Goal: Task Accomplishment & Management: Use online tool/utility

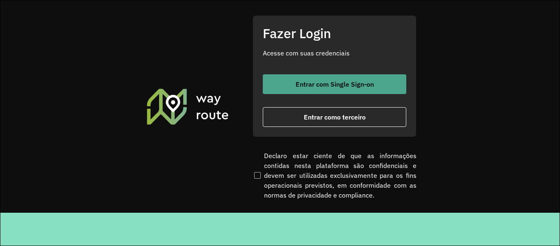
click at [331, 82] on span "Entrar com Single Sign-on" at bounding box center [335, 84] width 78 height 7
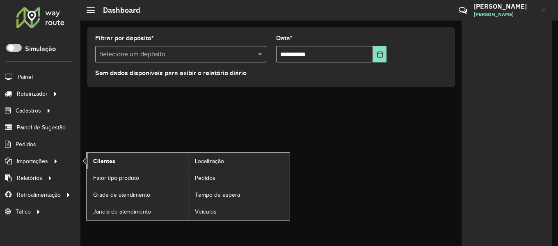
click at [120, 162] on link "Clientes" at bounding box center [137, 161] width 101 height 16
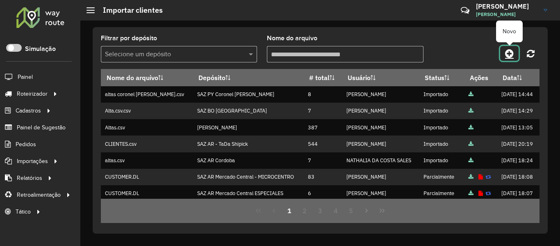
click at [507, 55] on icon at bounding box center [509, 53] width 9 height 10
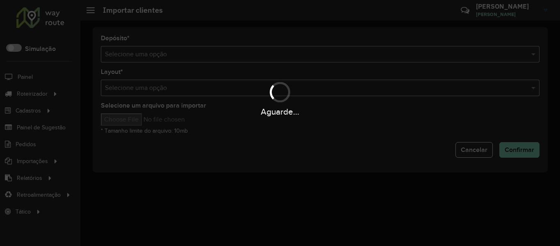
click at [375, 59] on div "Aguarde..." at bounding box center [280, 123] width 560 height 246
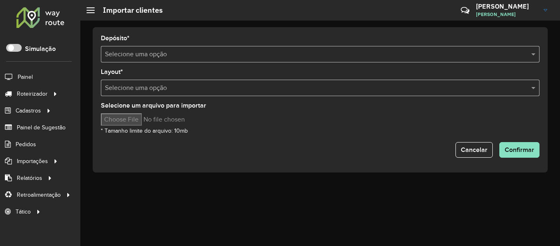
click at [375, 59] on input "text" at bounding box center [312, 55] width 414 height 10
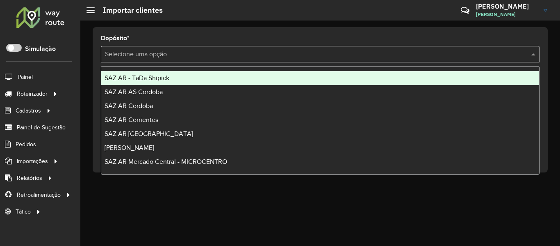
click at [375, 59] on input "text" at bounding box center [312, 55] width 414 height 10
click at [246, 76] on div "SAZ AR - TaDa Shipick" at bounding box center [320, 78] width 438 height 14
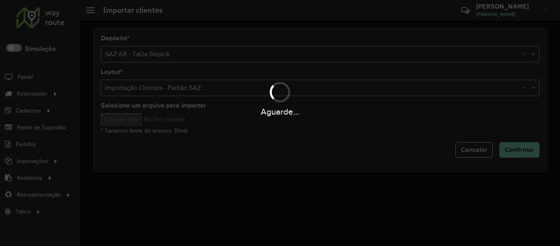
click at [126, 120] on div "Aguarde..." at bounding box center [280, 123] width 560 height 246
click at [126, 120] on hb-app "Aguarde... Pop-up bloqueado! Seu navegador bloqueou automáticamente a abertura …" at bounding box center [280, 123] width 560 height 246
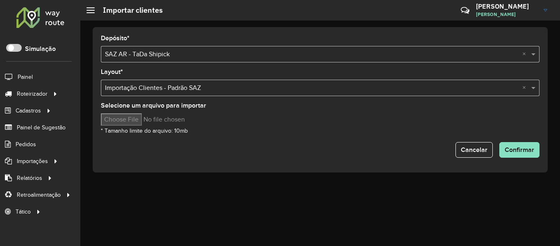
click at [126, 120] on input "Selecione um arquivo para importar" at bounding box center [171, 119] width 140 height 12
type input "**********"
click at [509, 148] on span "Confirmar" at bounding box center [520, 149] width 30 height 7
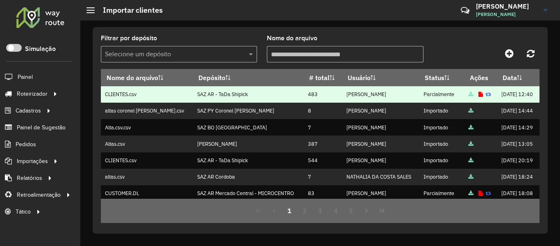
click at [479, 97] on icon at bounding box center [481, 94] width 5 height 5
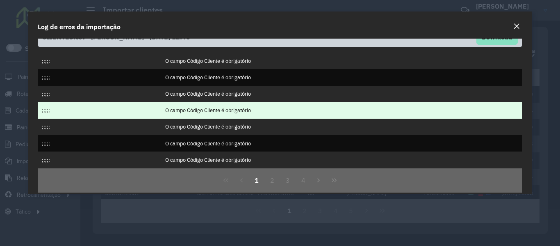
scroll to position [23, 0]
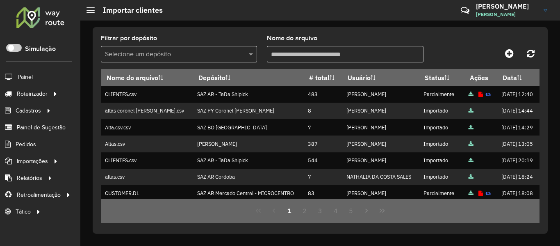
click at [473, 38] on div "Filtrar por depósito Selecione um depósito Nome do arquivo" at bounding box center [320, 52] width 439 height 34
click at [105, 96] on span "Entregas" at bounding box center [104, 93] width 23 height 9
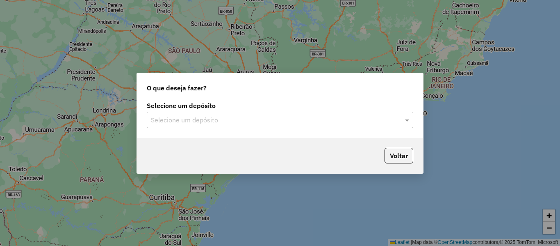
click at [240, 124] on input "text" at bounding box center [272, 120] width 242 height 10
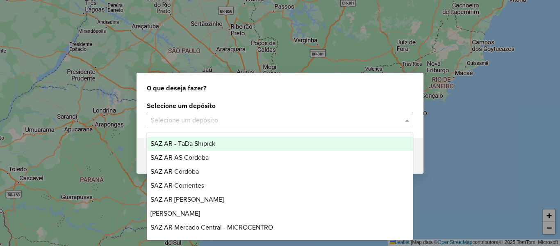
click at [201, 146] on span "SAZ AR - TaDa Shipick" at bounding box center [183, 143] width 65 height 7
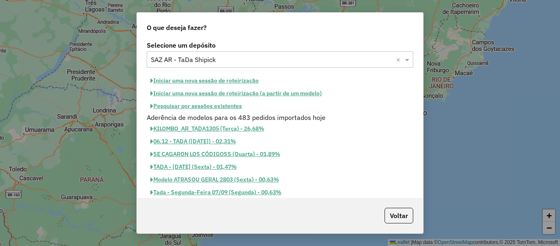
click at [235, 107] on button "Pesquisar por sessões existentes" at bounding box center [196, 106] width 99 height 13
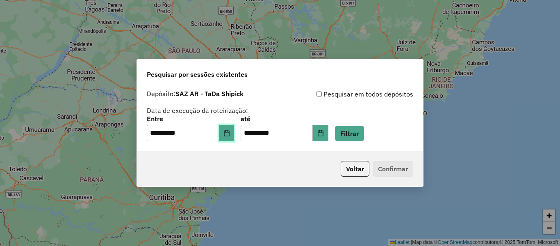
click at [229, 136] on icon "Choose Date" at bounding box center [226, 133] width 5 height 7
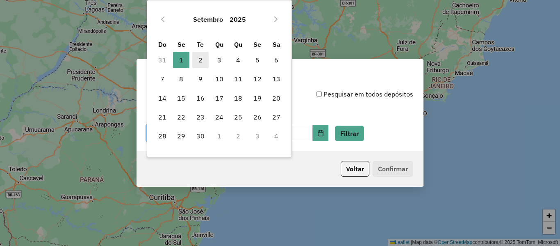
click at [196, 53] on span "2" at bounding box center [200, 60] width 16 height 16
type input "**********"
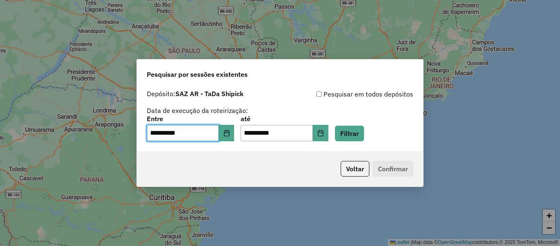
click at [376, 137] on div "**********" at bounding box center [280, 128] width 267 height 25
click at [354, 137] on button "Filtrar" at bounding box center [349, 134] width 29 height 16
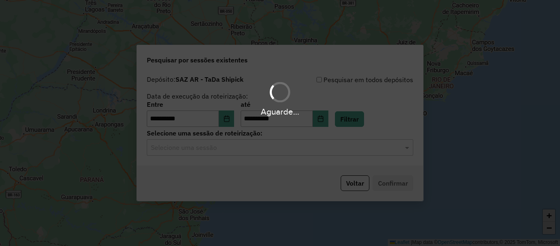
click at [289, 151] on div "Aguarde..." at bounding box center [280, 123] width 560 height 246
click at [289, 151] on input "text" at bounding box center [272, 148] width 242 height 10
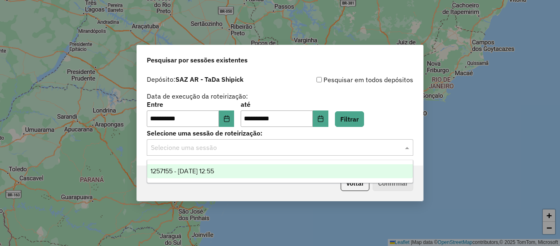
click at [289, 151] on input "text" at bounding box center [272, 148] width 242 height 10
click at [287, 173] on div "1257155 - 02/09/2025 12:55" at bounding box center [280, 171] width 266 height 14
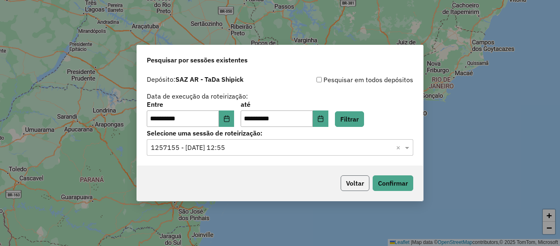
click at [364, 177] on button "Voltar" at bounding box center [355, 183] width 29 height 16
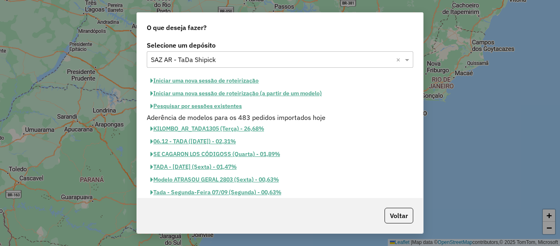
click at [237, 105] on button "Pesquisar por sessões existentes" at bounding box center [196, 106] width 99 height 13
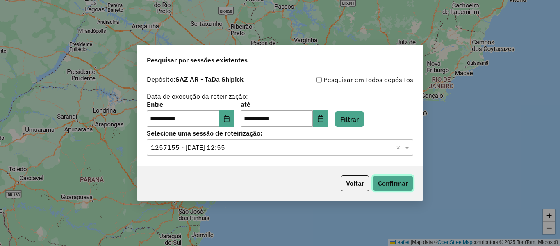
click at [398, 187] on button "Confirmar" at bounding box center [393, 183] width 41 height 16
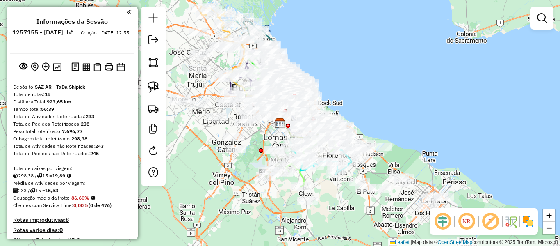
drag, startPoint x: 417, startPoint y: 108, endPoint x: 363, endPoint y: 36, distance: 90.6
click at [355, 31] on div "Rota 13 - Placa RECAP2 551868 - Alberto gomez Rota 9 - Placa LLI035 551786 - Ma…" at bounding box center [280, 123] width 560 height 246
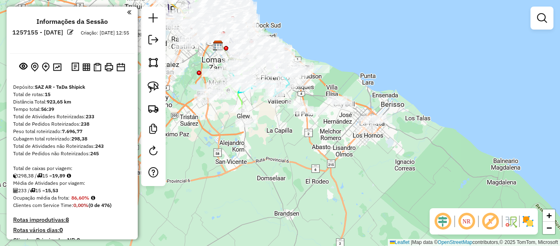
drag, startPoint x: 529, startPoint y: 230, endPoint x: 521, endPoint y: 217, distance: 14.6
click at [530, 230] on div "NR R" at bounding box center [484, 221] width 108 height 26
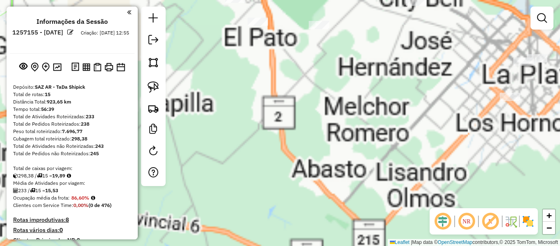
click at [387, 153] on div "Janela de atendimento Grade de atendimento Capacidade Transportadoras Veículos …" at bounding box center [280, 123] width 560 height 246
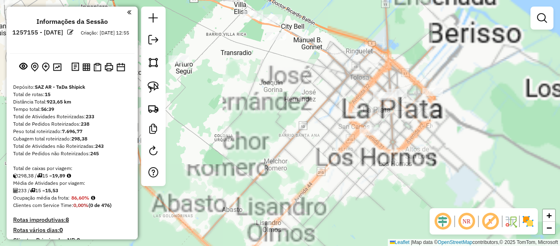
drag, startPoint x: 374, startPoint y: 156, endPoint x: 317, endPoint y: 177, distance: 60.9
click at [287, 182] on div "Janela de atendimento Grade de atendimento Capacidade Transportadoras Veículos …" at bounding box center [280, 123] width 560 height 246
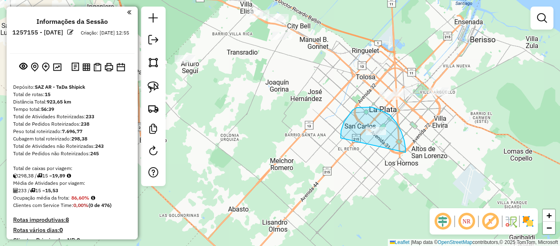
drag, startPoint x: 357, startPoint y: 107, endPoint x: 359, endPoint y: 169, distance: 61.2
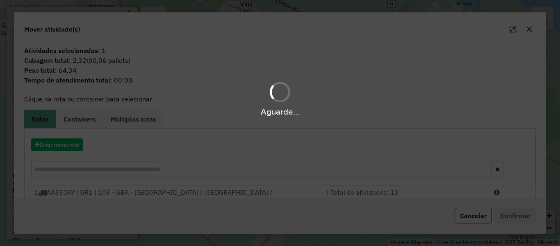
drag, startPoint x: 43, startPoint y: 160, endPoint x: 56, endPoint y: 153, distance: 14.7
click at [45, 160] on div "Aguarde..." at bounding box center [280, 123] width 560 height 246
click at [56, 152] on hb-app "Aguarde... Pop-up bloqueado! Seu navegador bloqueou automáticamente a abertura …" at bounding box center [280, 123] width 560 height 246
click at [56, 152] on div "Criar nova rota" at bounding box center [280, 158] width 508 height 53
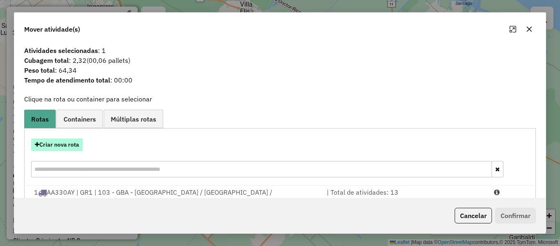
click at [59, 147] on button "Criar nova rota" at bounding box center [57, 144] width 52 height 13
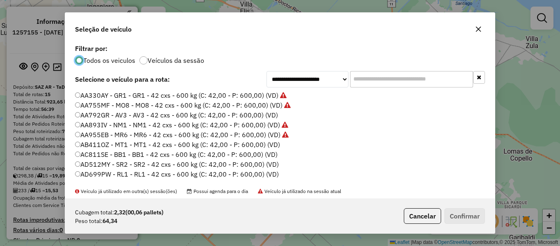
scroll to position [5, 2]
drag, startPoint x: 169, startPoint y: 63, endPoint x: 172, endPoint y: 59, distance: 5.5
click at [170, 61] on label "Veículos da sessão" at bounding box center [176, 60] width 57 height 7
click at [173, 58] on label "Veículos da sessão" at bounding box center [176, 60] width 57 height 7
click at [255, 121] on label "AA893IV - NM1 - NM1 - 42 cxs - 600 kg (C: 42,00 - P: 600,00) (VD)" at bounding box center [181, 125] width 213 height 10
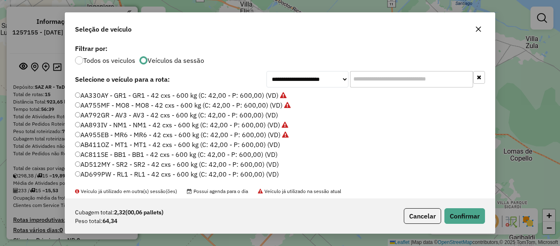
click at [259, 114] on label "AA792GR - AV3 - AV3 - 42 cxs - 600 kg (C: 42,00 - P: 600,00) (VD)" at bounding box center [176, 115] width 203 height 10
click at [474, 215] on button "Confirmar" at bounding box center [465, 216] width 41 height 16
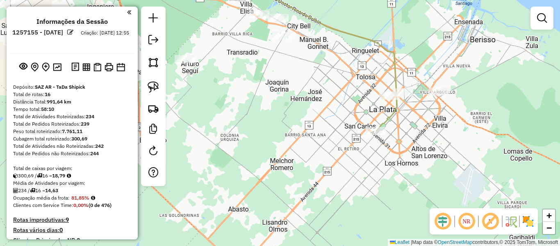
click at [531, 224] on img at bounding box center [528, 221] width 13 height 13
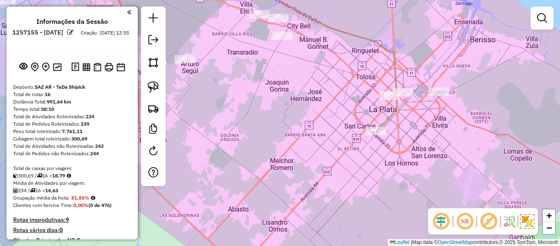
click at [396, 114] on icon at bounding box center [315, 53] width 164 height 156
select select "**********"
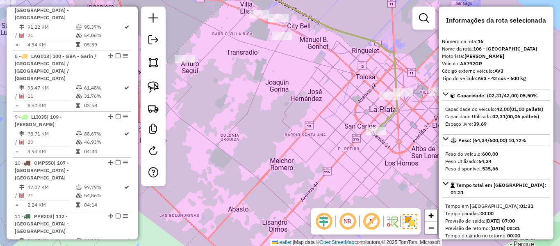
scroll to position [995, 0]
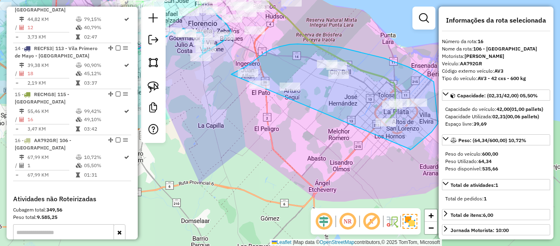
drag, startPoint x: 410, startPoint y: 149, endPoint x: 258, endPoint y: 123, distance: 154.9
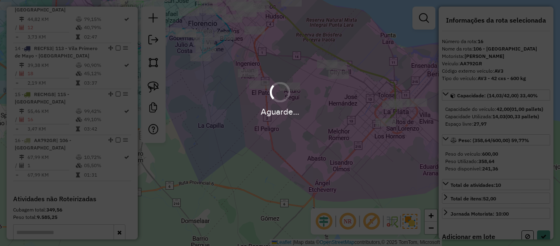
select select "**********"
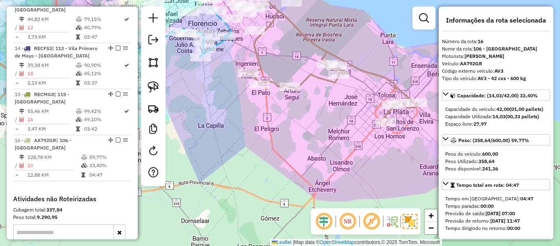
click at [316, 78] on icon at bounding box center [332, 66] width 169 height 111
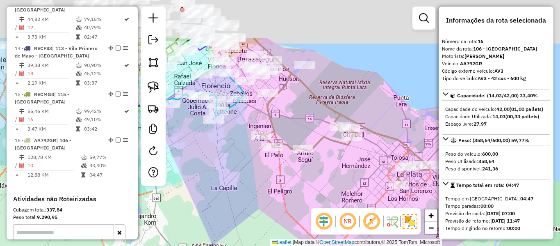
drag, startPoint x: 321, startPoint y: 98, endPoint x: 337, endPoint y: 185, distance: 88.4
click at [337, 185] on div "Janela de atendimento Grade de atendimento Capacidade Transportadoras Veículos …" at bounding box center [280, 123] width 560 height 246
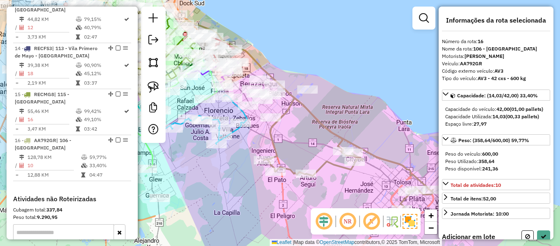
select select "**********"
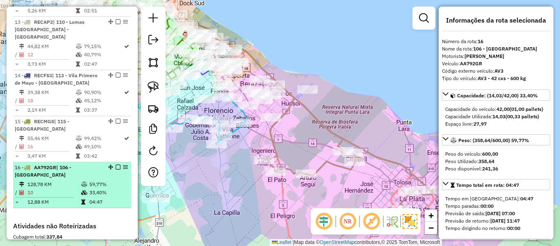
scroll to position [954, 0]
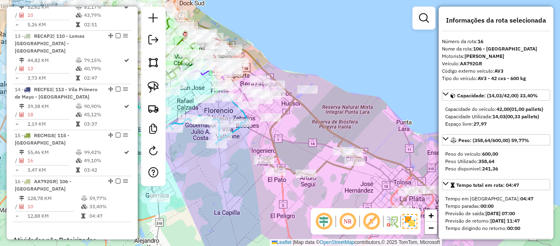
click at [312, 143] on div "Rota 9 - Placa LLI035 488721 - Rodolfo Micciarelli Rota 12 - Placa RECAP1 52105…" at bounding box center [280, 123] width 560 height 246
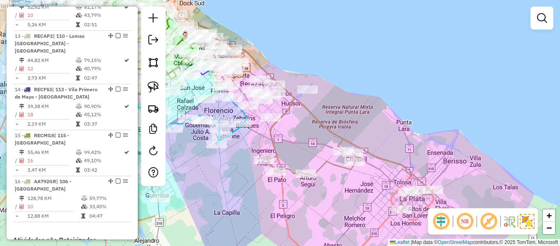
click at [319, 126] on icon at bounding box center [348, 153] width 169 height 111
select select "**********"
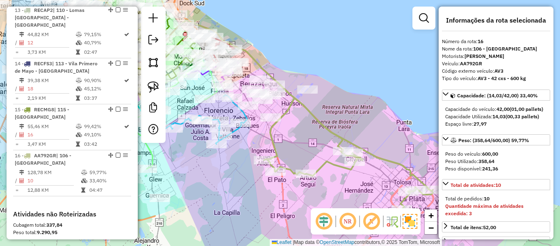
scroll to position [995, 0]
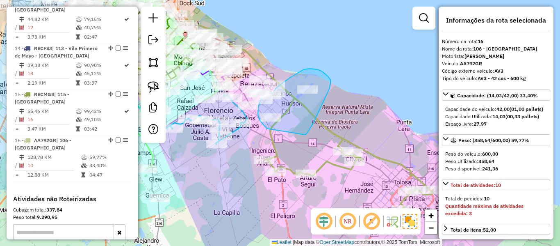
drag, startPoint x: 309, startPoint y: 131, endPoint x: 274, endPoint y: 129, distance: 34.5
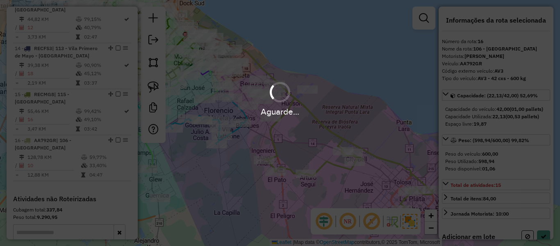
select select "**********"
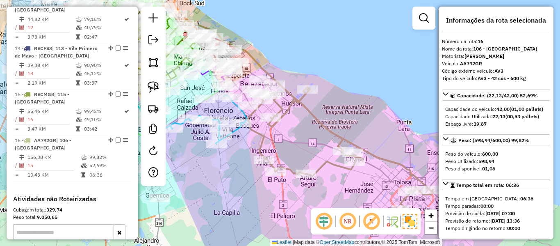
click at [315, 117] on icon at bounding box center [340, 148] width 185 height 122
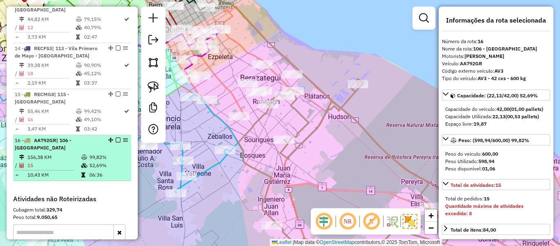
click at [116, 137] on em at bounding box center [118, 139] width 5 height 5
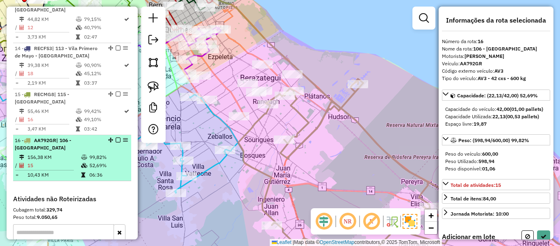
select select "**********"
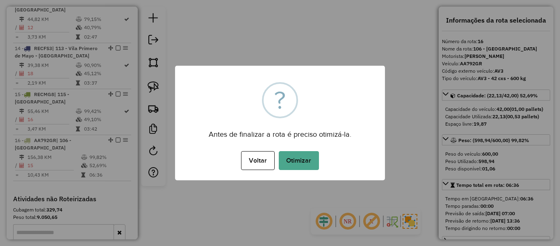
click at [350, 124] on div "Antes de finalizar a rota é preciso otimizá-la." at bounding box center [280, 131] width 210 height 18
click at [327, 160] on div "Voltar No Otimizar" at bounding box center [280, 160] width 210 height 23
click at [306, 163] on button "Otimizar" at bounding box center [299, 160] width 40 height 19
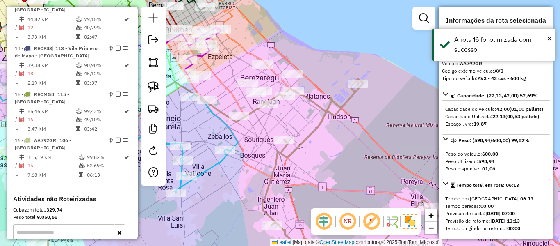
click at [327, 126] on div "Janela de atendimento Grade de atendimento Capacidade Transportadoras Veículos …" at bounding box center [280, 123] width 560 height 246
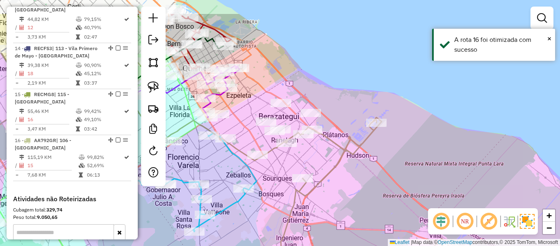
drag, startPoint x: 336, startPoint y: 158, endPoint x: 341, endPoint y: 156, distance: 5.2
click at [343, 164] on icon at bounding box center [415, 213] width 269 height 192
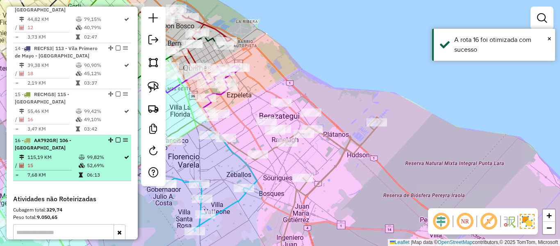
click at [116, 137] on em at bounding box center [118, 139] width 5 height 5
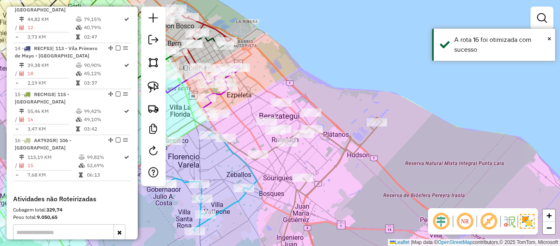
scroll to position [967, 0]
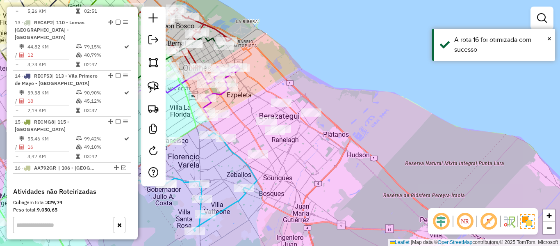
drag, startPoint x: 375, startPoint y: 194, endPoint x: 365, endPoint y: 184, distance: 14.8
click at [373, 192] on div "Rota 9 - Placa LLI035 493249 - Franco gabriel Astorga Janela de atendimento Gra…" at bounding box center [280, 123] width 560 height 246
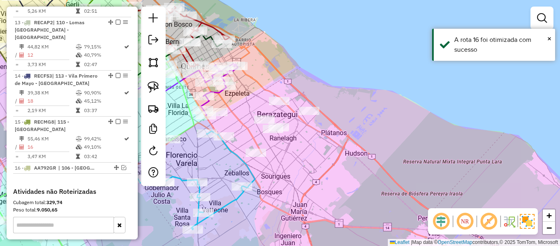
drag, startPoint x: 335, startPoint y: 173, endPoint x: 354, endPoint y: 192, distance: 27.6
click at [359, 202] on div "Janela de atendimento Grade de atendimento Capacidade Transportadoras Veículos …" at bounding box center [280, 123] width 560 height 246
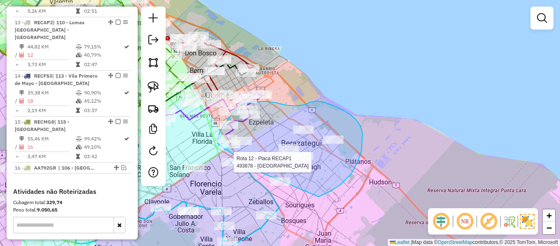
drag, startPoint x: 331, startPoint y: 191, endPoint x: 275, endPoint y: 191, distance: 56.2
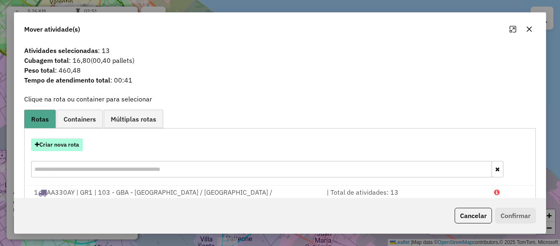
click at [61, 146] on button "Criar nova rota" at bounding box center [57, 144] width 52 height 13
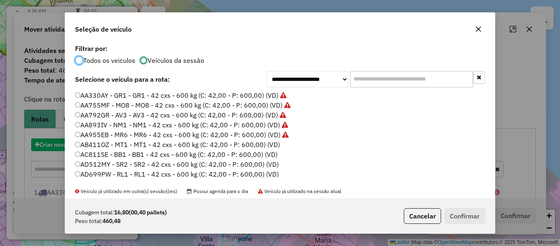
scroll to position [5, 2]
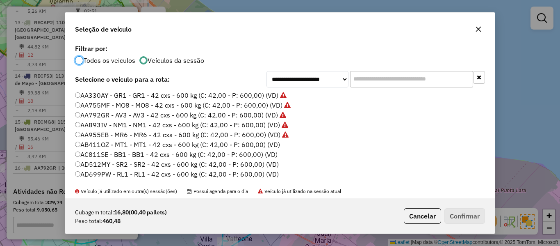
click at [266, 151] on label "AC811SE - BB1 - BB1 - 42 cxs - 600 kg (C: 42,00 - P: 600,00) (VD)" at bounding box center [176, 154] width 203 height 10
click at [271, 146] on label "AB411OZ - MT1 - MT1 - 42 cxs - 600 kg (C: 42,00 - P: 600,00) (VD)" at bounding box center [177, 145] width 205 height 10
click at [448, 213] on button "Confirmar" at bounding box center [465, 216] width 41 height 16
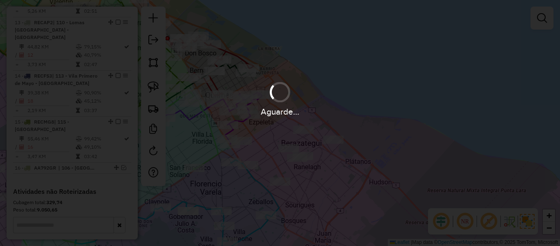
scroll to position [995, 0]
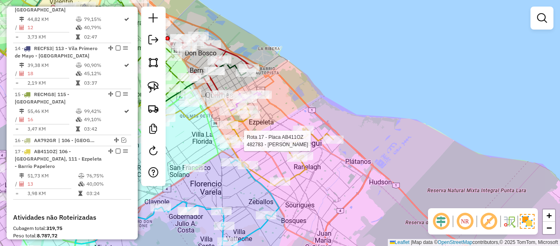
select select "**********"
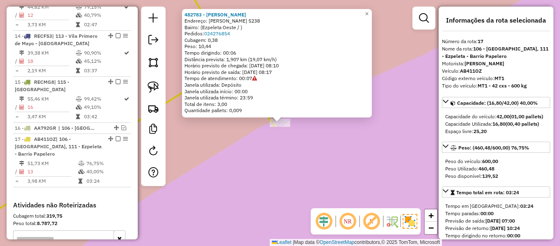
scroll to position [1013, 0]
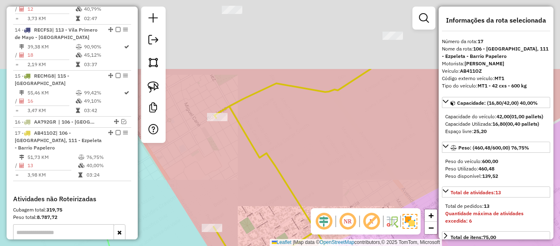
drag, startPoint x: 333, startPoint y: 103, endPoint x: 361, endPoint y: 186, distance: 87.8
click at [375, 204] on div "Janela de atendimento Grade de atendimento Capacidade Transportadoras Veículos …" at bounding box center [280, 123] width 560 height 246
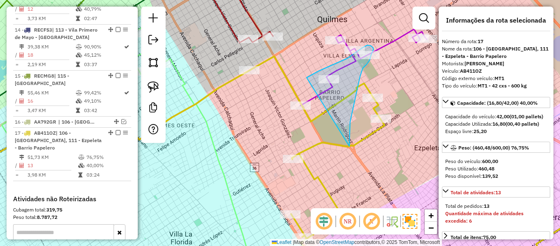
drag, startPoint x: 350, startPoint y: 133, endPoint x: 281, endPoint y: 131, distance: 68.5
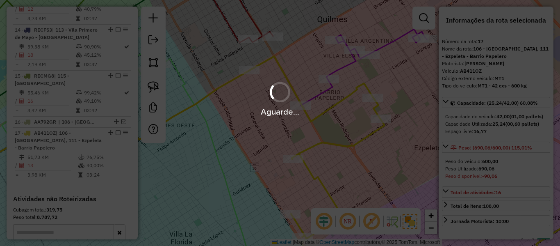
select select "**********"
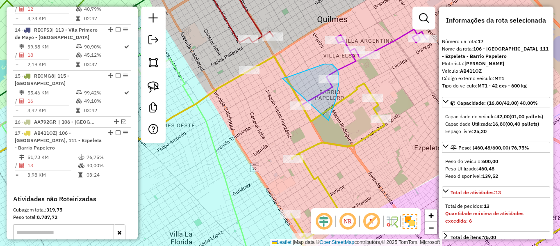
drag, startPoint x: 329, startPoint y: 120, endPoint x: 290, endPoint y: 128, distance: 38.9
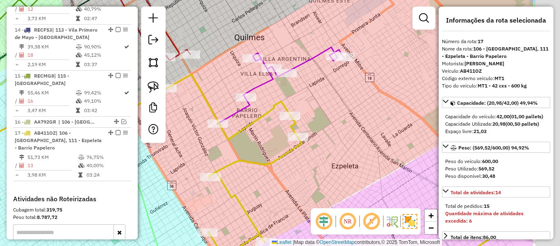
drag, startPoint x: 288, startPoint y: 171, endPoint x: 227, endPoint y: 176, distance: 60.9
click at [208, 183] on div "Janela de atendimento Grade de atendimento Capacidade Transportadoras Veículos …" at bounding box center [280, 123] width 560 height 246
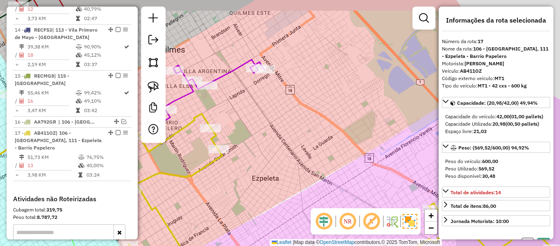
select select "**********"
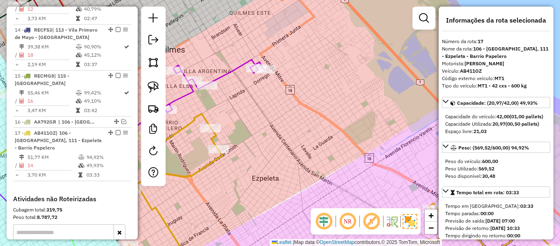
click at [187, 114] on div "Janela de atendimento Grade de atendimento Capacidade Transportadoras Veículos …" at bounding box center [280, 123] width 560 height 246
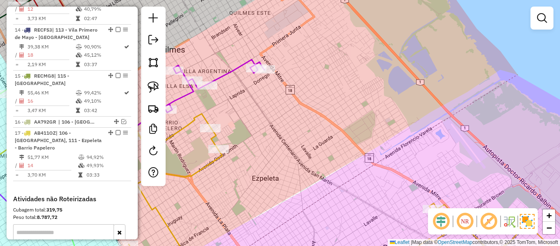
click at [194, 116] on icon at bounding box center [341, 192] width 425 height 157
select select "**********"
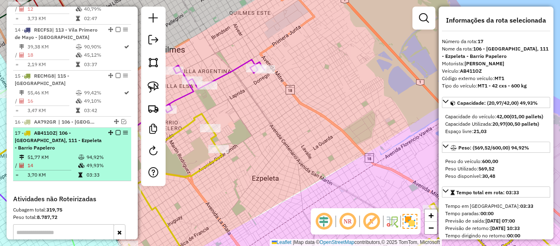
click at [120, 129] on div "17 - AB411OZ | 106 - La Plata, 111 - Ezpeleta - Barrio Papelero" at bounding box center [72, 140] width 115 height 22
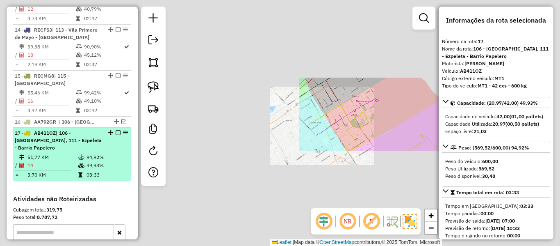
click at [116, 130] on em at bounding box center [118, 132] width 5 height 5
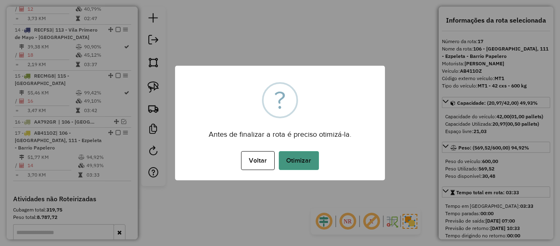
click at [308, 168] on button "Otimizar" at bounding box center [299, 160] width 40 height 19
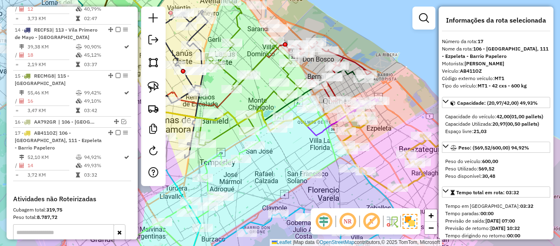
click at [324, 154] on div "Rota 9 - Placa LLI035 551804 - Alberto Romero Janela de atendimento Grade de at…" at bounding box center [280, 123] width 560 height 246
drag, startPoint x: 364, startPoint y: 154, endPoint x: 378, endPoint y: 153, distance: 14.4
click at [365, 154] on div "Rota 17 - Placa AB411OZ 528155 - Marcela Analia da Costa Rota 17 - Placa AB411O…" at bounding box center [280, 123] width 560 height 246
click at [380, 153] on div "Janela de atendimento Grade de atendimento Capacidade Transportadoras Veículos …" at bounding box center [280, 123] width 560 height 246
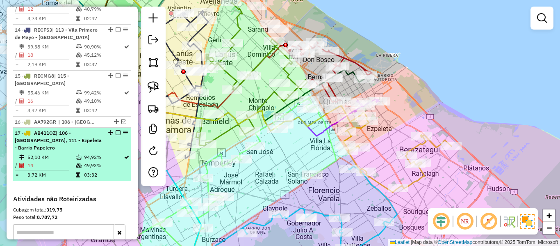
click at [116, 130] on em at bounding box center [118, 132] width 5 height 5
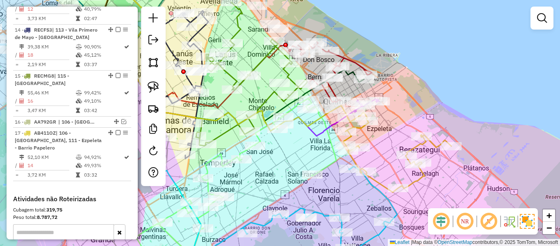
scroll to position [979, 0]
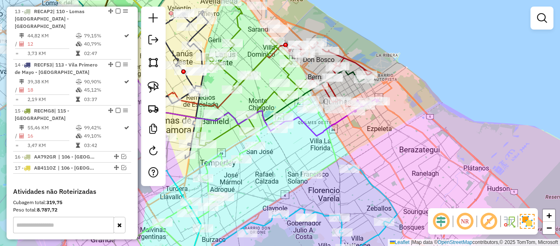
click at [354, 123] on div "Janela de atendimento Grade de atendimento Capacidade Transportadoras Veículos …" at bounding box center [280, 123] width 560 height 246
click at [338, 121] on icon at bounding box center [232, 95] width 247 height 81
select select "**********"
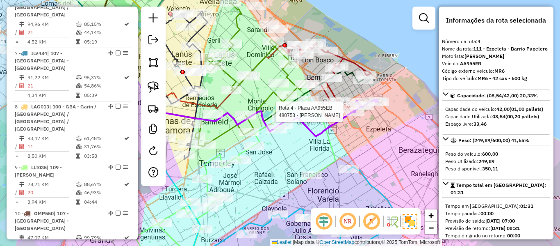
scroll to position [461, 0]
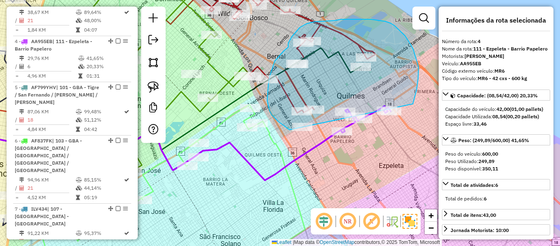
drag, startPoint x: 419, startPoint y: 67, endPoint x: 305, endPoint y: 138, distance: 134.3
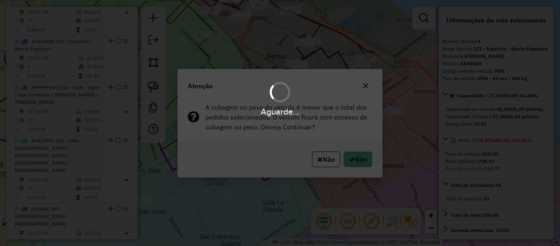
select select "**********"
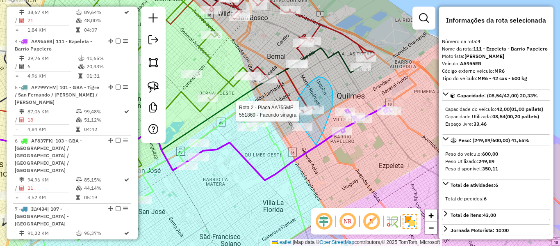
drag, startPoint x: 316, startPoint y: 145, endPoint x: 339, endPoint y: 154, distance: 24.7
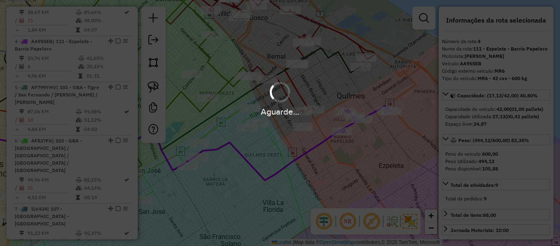
select select "**********"
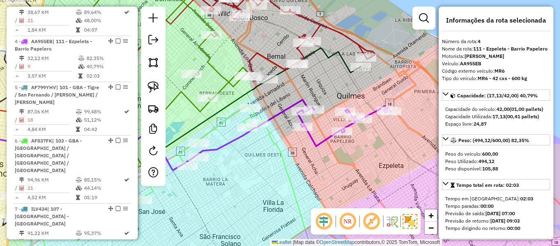
click at [370, 113] on icon at bounding box center [344, 126] width 94 height 40
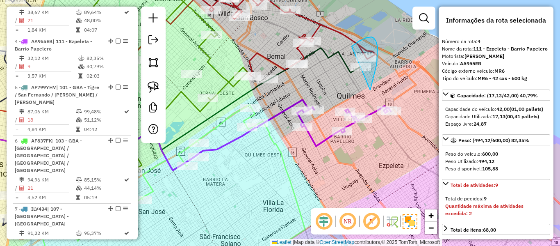
drag, startPoint x: 370, startPoint y: 90, endPoint x: 344, endPoint y: 71, distance: 32.6
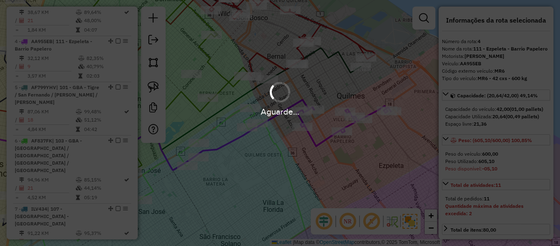
select select "**********"
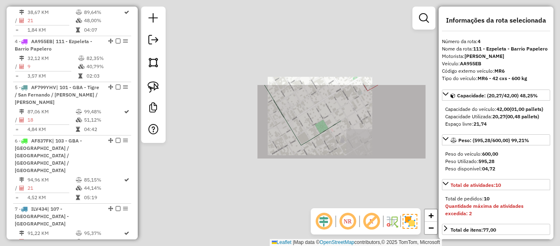
select select "**********"
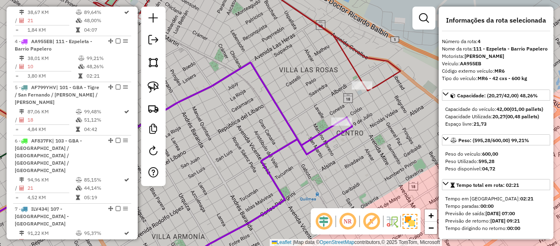
click at [347, 133] on icon at bounding box center [260, 193] width 183 height 153
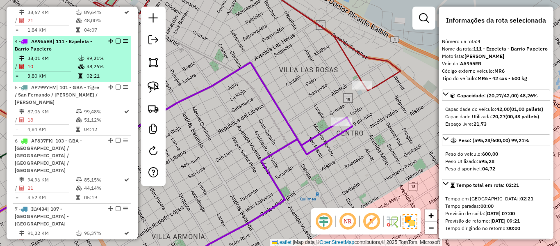
click at [59, 54] on td "38,01 KM" at bounding box center [52, 58] width 51 height 8
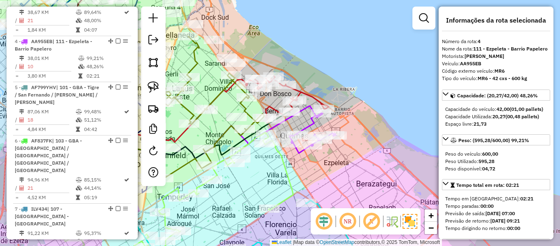
scroll to position [979, 0]
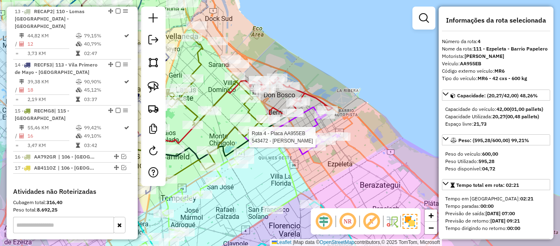
click at [311, 130] on icon at bounding box center [316, 134] width 47 height 41
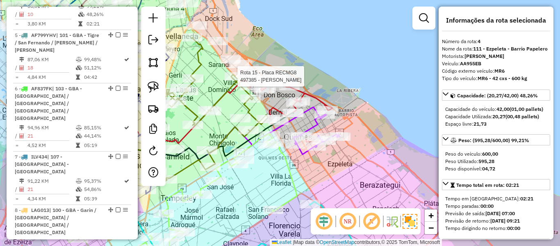
scroll to position [461, 0]
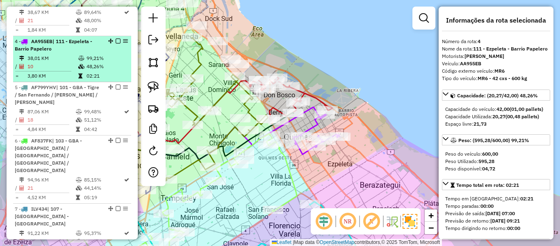
click at [116, 39] on em at bounding box center [118, 41] width 5 height 5
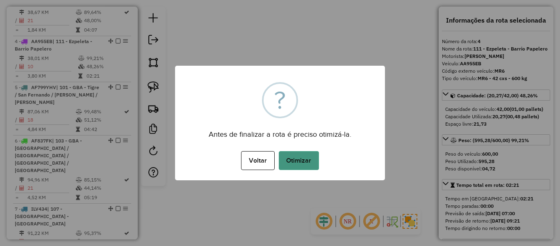
click at [299, 153] on button "Otimizar" at bounding box center [299, 160] width 40 height 19
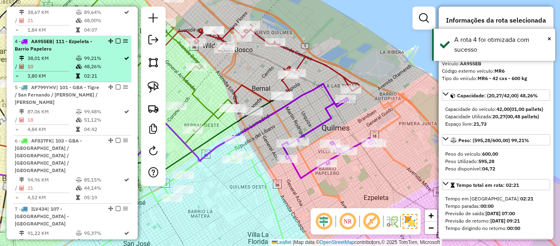
click at [116, 39] on em at bounding box center [118, 41] width 5 height 5
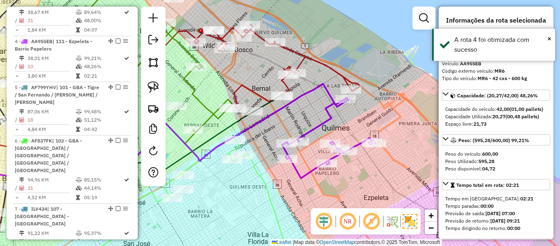
scroll to position [426, 0]
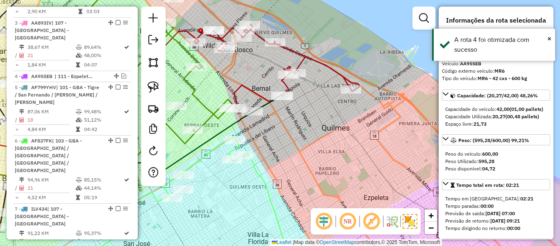
click at [342, 125] on div "Janela de atendimento Grade de atendimento Capacidade Transportadoras Veículos …" at bounding box center [280, 123] width 560 height 246
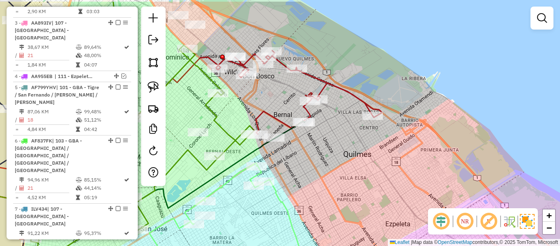
drag, startPoint x: 330, startPoint y: 138, endPoint x: 368, endPoint y: 177, distance: 54.3
click at [368, 177] on div "Janela de atendimento Grade de atendimento Capacidade Transportadoras Veículos …" at bounding box center [280, 123] width 560 height 246
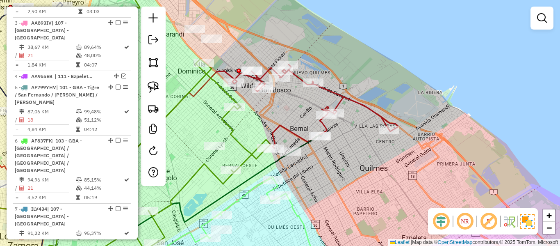
click at [301, 145] on icon at bounding box center [306, 143] width 30 height 17
select select "**********"
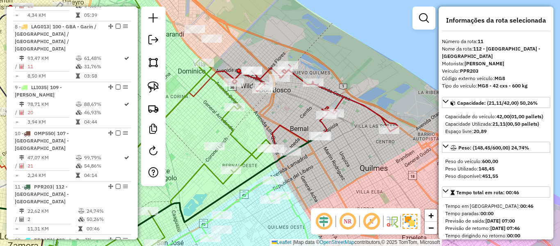
scroll to position [763, 0]
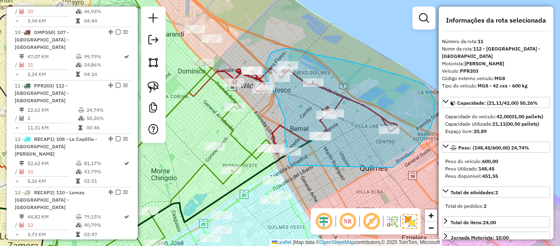
drag, startPoint x: 422, startPoint y: 142, endPoint x: 291, endPoint y: 165, distance: 132.6
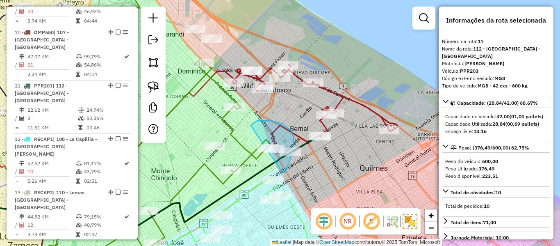
drag, startPoint x: 282, startPoint y: 172, endPoint x: 258, endPoint y: 143, distance: 37.9
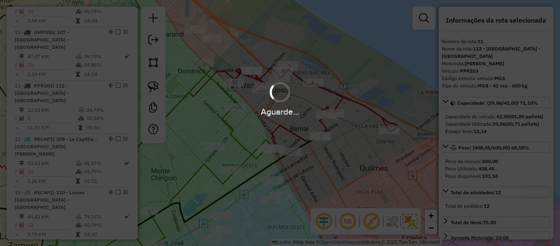
select select "**********"
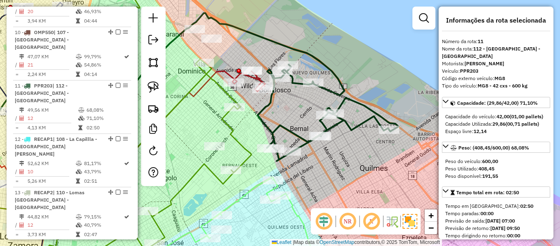
click at [339, 95] on icon at bounding box center [144, 80] width 401 height 134
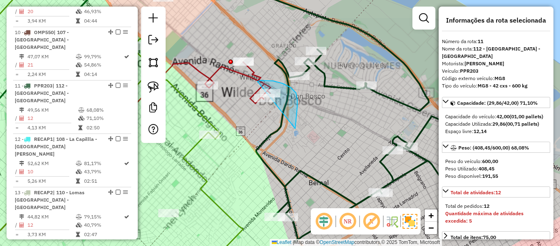
drag, startPoint x: 297, startPoint y: 107, endPoint x: 249, endPoint y: 117, distance: 48.9
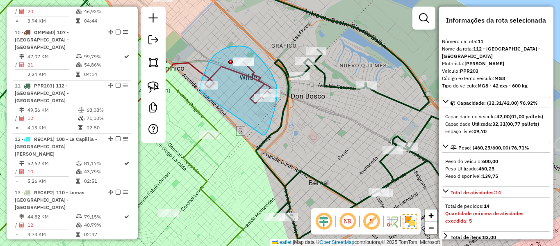
drag, startPoint x: 263, startPoint y: 135, endPoint x: 208, endPoint y: 91, distance: 70.0
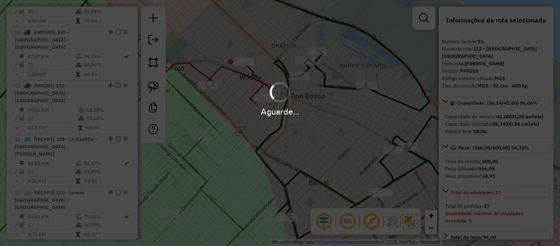
select select "**********"
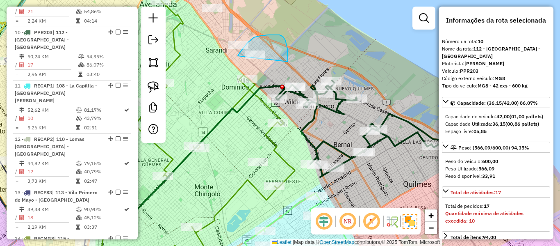
drag, startPoint x: 288, startPoint y: 62, endPoint x: 241, endPoint y: 66, distance: 47.0
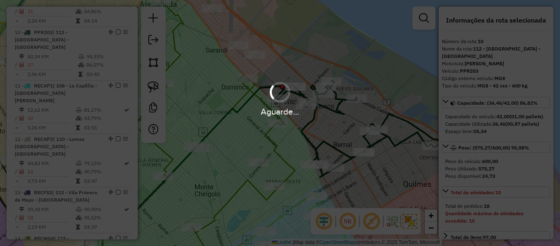
select select "**********"
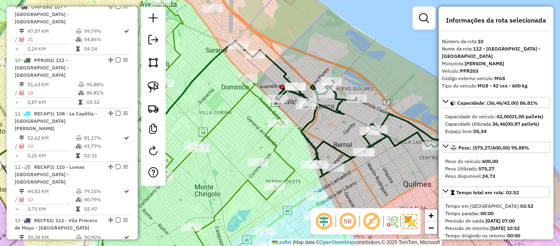
scroll to position [717, 0]
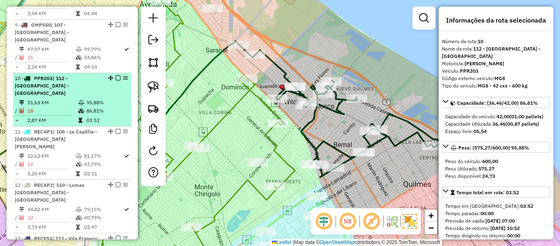
click at [116, 75] on em at bounding box center [118, 77] width 5 height 5
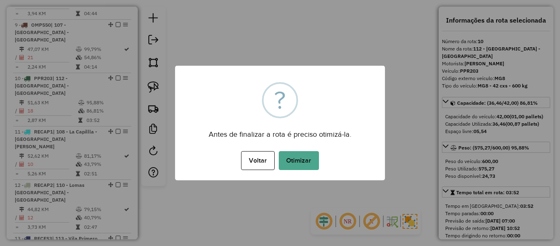
click at [301, 148] on div "× ? Antes de finalizar a rota é preciso otimizá-la. Voltar No Otimizar" at bounding box center [280, 123] width 210 height 114
click at [311, 155] on button "Otimizar" at bounding box center [299, 160] width 40 height 19
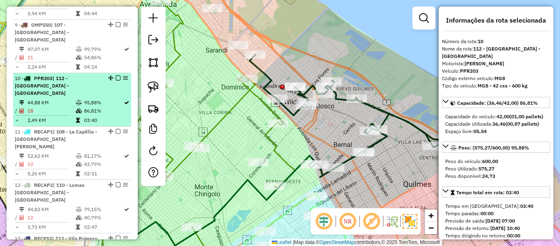
click at [116, 75] on em at bounding box center [118, 77] width 5 height 5
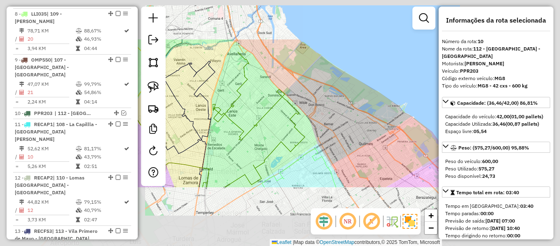
click at [335, 110] on div "Janela de atendimento Grade de atendimento Capacidade Transportadoras Veículos …" at bounding box center [280, 123] width 560 height 246
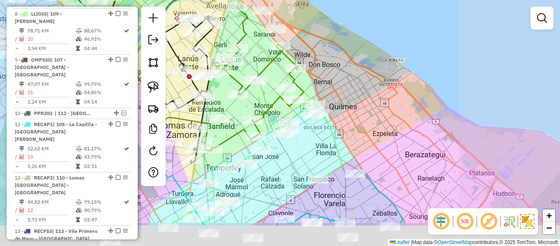
click at [344, 80] on div "Janela de atendimento Grade de atendimento Capacidade Transportadoras Veículos …" at bounding box center [280, 123] width 560 height 246
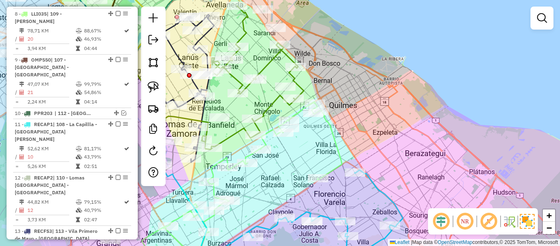
click at [351, 64] on div "Janela de atendimento Grade de atendimento Capacidade Transportadoras Veículos …" at bounding box center [280, 123] width 560 height 246
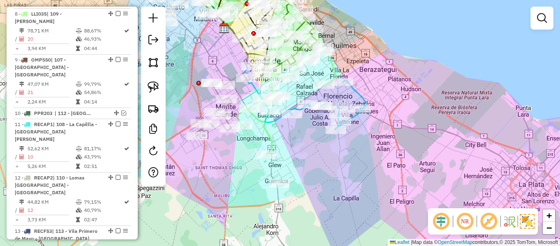
click at [356, 89] on icon at bounding box center [328, 104] width 77 height 49
select select "**********"
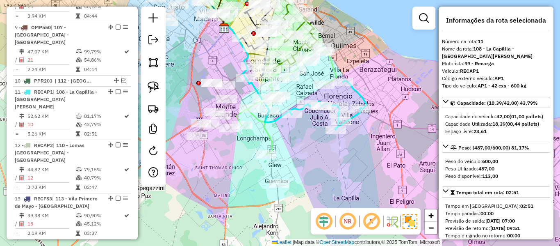
scroll to position [728, 0]
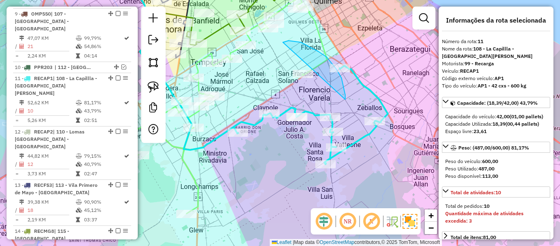
drag, startPoint x: 345, startPoint y: 95, endPoint x: 289, endPoint y: 105, distance: 57.2
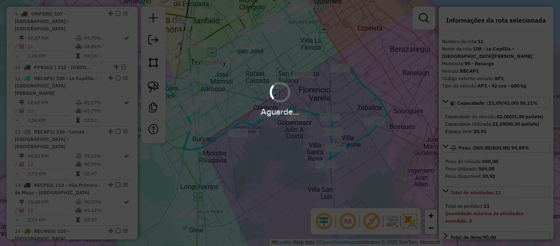
select select "**********"
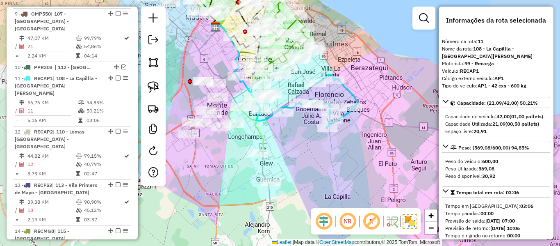
click at [350, 90] on icon at bounding box center [319, 101] width 77 height 54
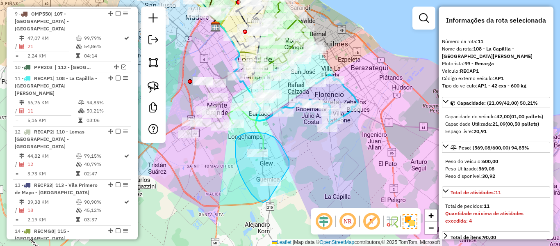
drag, startPoint x: 277, startPoint y: 140, endPoint x: 285, endPoint y: 185, distance: 45.0
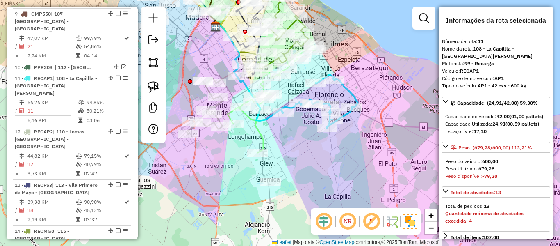
select select "**********"
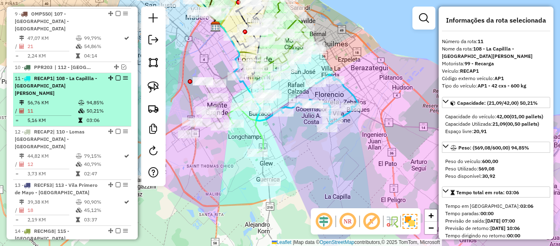
click at [116, 75] on em at bounding box center [118, 77] width 5 height 5
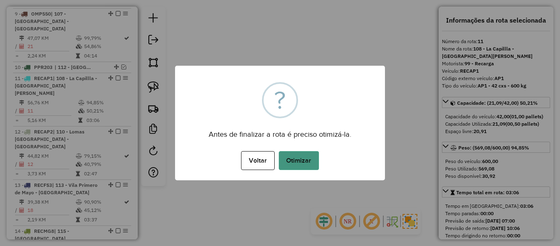
click at [302, 156] on button "Otimizar" at bounding box center [299, 160] width 40 height 19
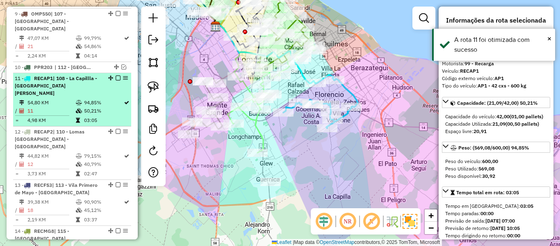
click at [116, 75] on em at bounding box center [118, 77] width 5 height 5
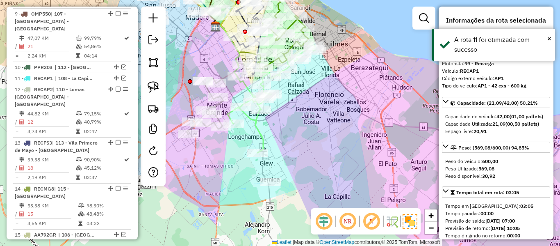
scroll to position [693, 0]
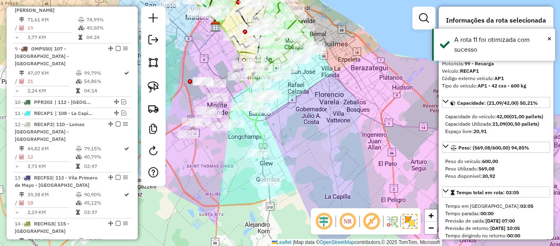
click at [296, 137] on div "Rota 12 - Placa RECAP2 551868 - Alberto gomez Janela de atendimento Grade de at…" at bounding box center [280, 123] width 560 height 246
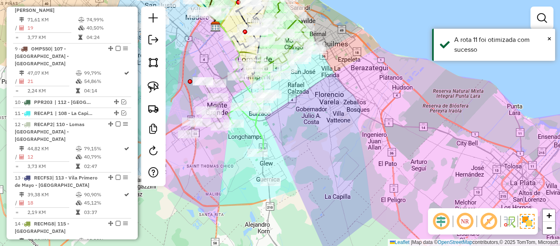
drag, startPoint x: 319, startPoint y: 160, endPoint x: 369, endPoint y: 176, distance: 53.1
click at [370, 151] on div "Janela de atendimento Grade de atendimento Capacidade Transportadoras Veículos …" at bounding box center [280, 123] width 560 height 246
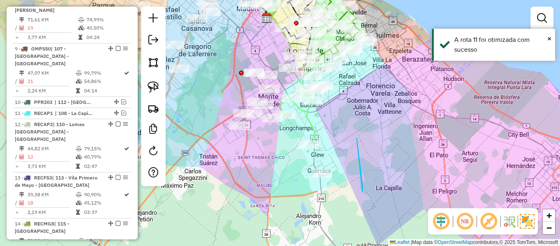
drag, startPoint x: 361, startPoint y: 175, endPoint x: 355, endPoint y: 119, distance: 56.6
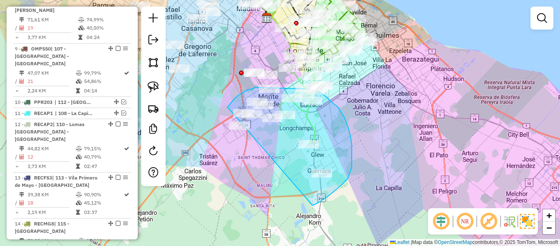
drag, startPoint x: 328, startPoint y: 196, endPoint x: 236, endPoint y: 151, distance: 102.9
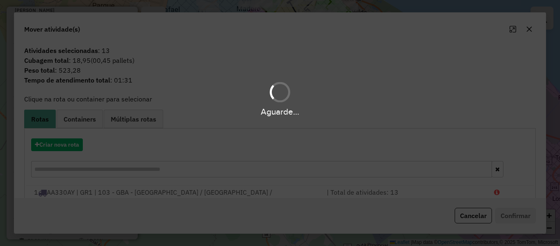
click at [71, 140] on hb-app "Aguarde... Pop-up bloqueado! Seu navegador bloqueou automáticamente a abertura …" at bounding box center [280, 123] width 560 height 246
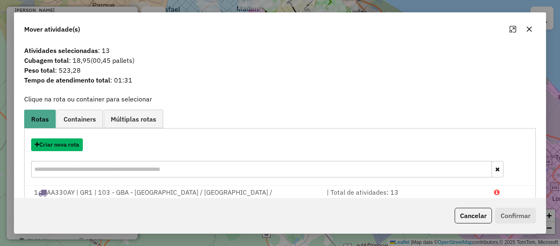
click at [71, 140] on button "Criar nova rota" at bounding box center [57, 144] width 52 height 13
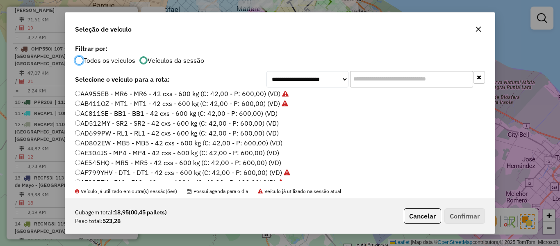
scroll to position [0, 0]
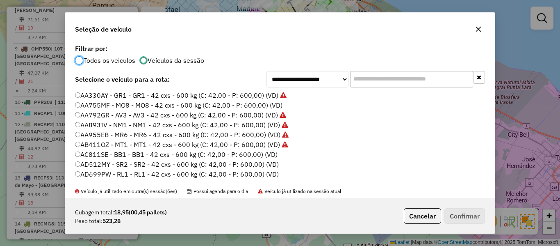
click at [265, 105] on label "AA755MF - MO8 - MO8 - 42 cxs - 600 kg (C: 42,00 - P: 600,00) (VD)" at bounding box center [179, 105] width 208 height 10
click at [467, 214] on button "Confirmar" at bounding box center [465, 216] width 41 height 16
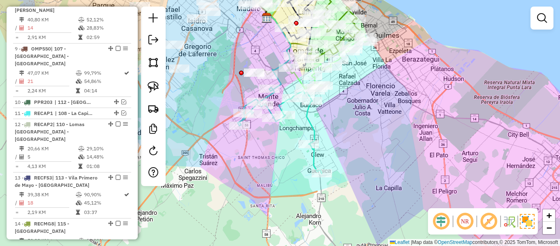
click at [306, 122] on icon at bounding box center [280, 130] width 84 height 86
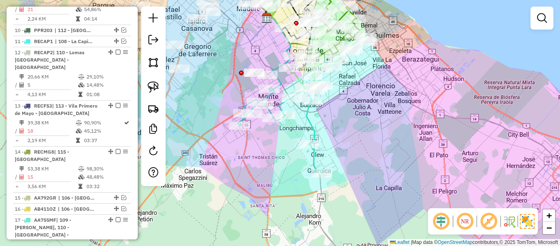
select select "**********"
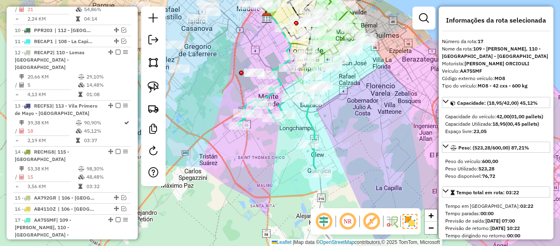
scroll to position [881, 0]
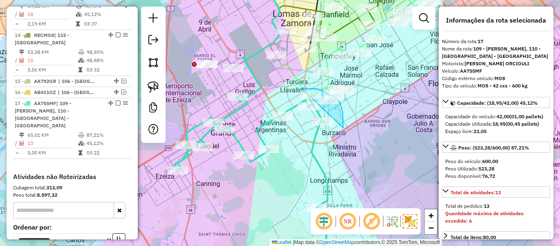
drag, startPoint x: 343, startPoint y: 128, endPoint x: 286, endPoint y: 99, distance: 64.6
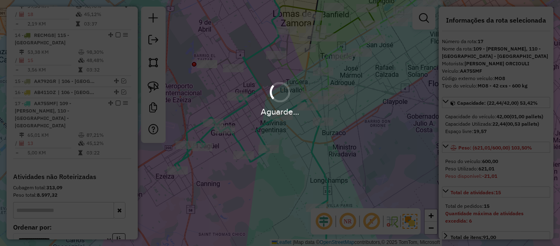
select select "**********"
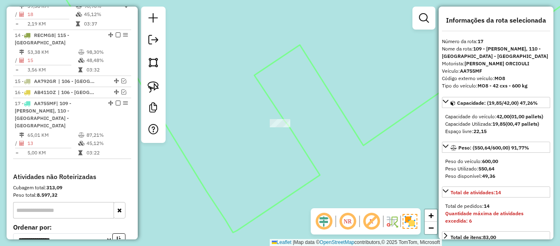
select select "**********"
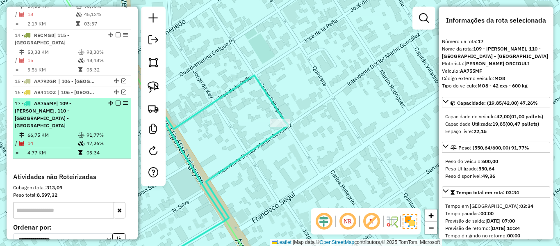
click at [116, 101] on em at bounding box center [118, 103] width 5 height 5
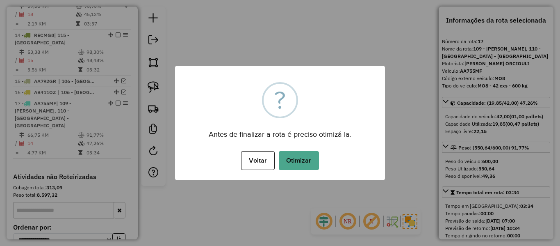
click at [285, 149] on div "Voltar No Otimizar" at bounding box center [280, 160] width 210 height 23
click at [292, 150] on div "Voltar No Otimizar" at bounding box center [280, 160] width 210 height 23
click at [301, 158] on button "Otimizar" at bounding box center [299, 160] width 40 height 19
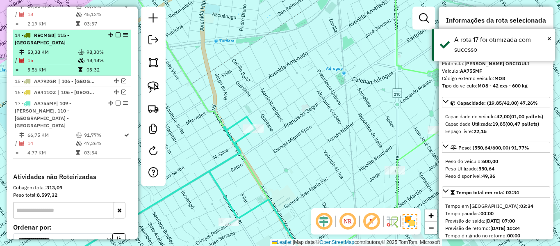
click at [117, 101] on em at bounding box center [118, 103] width 5 height 5
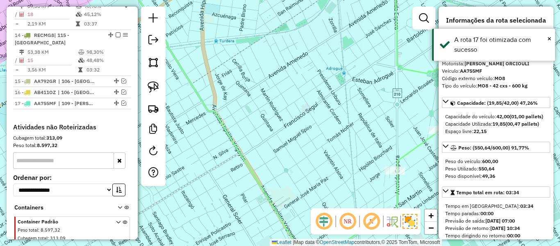
scroll to position [839, 0]
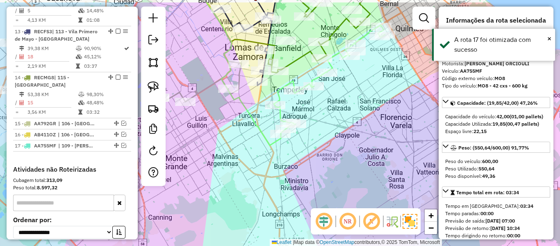
drag, startPoint x: 324, startPoint y: 148, endPoint x: 314, endPoint y: 142, distance: 11.3
click at [317, 155] on div "Janela de atendimento Grade de atendimento Capacidade Transportadoras Veículos …" at bounding box center [280, 123] width 560 height 246
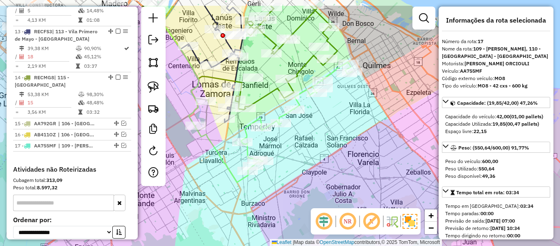
drag, startPoint x: 322, startPoint y: 110, endPoint x: 296, endPoint y: 141, distance: 40.5
click at [296, 141] on div "Janela de atendimento Grade de atendimento Capacidade Transportadoras Veículos …" at bounding box center [280, 123] width 560 height 246
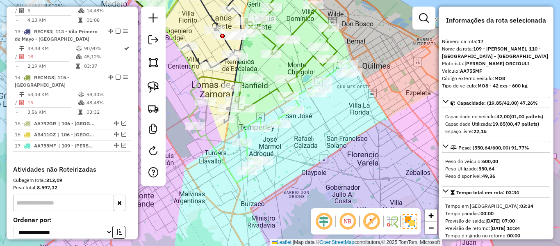
click at [247, 152] on icon at bounding box center [296, 116] width 111 height 109
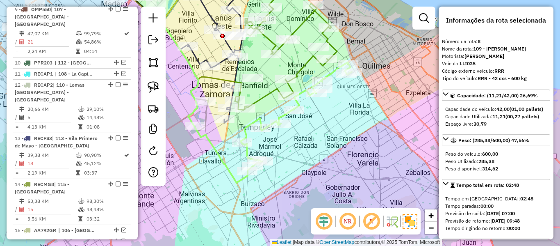
scroll to position [625, 0]
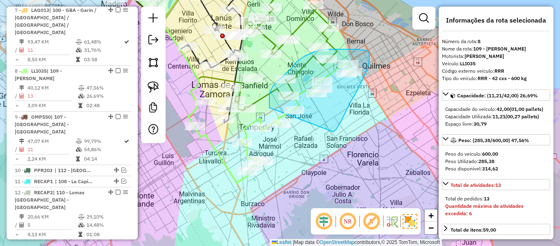
drag, startPoint x: 334, startPoint y: 132, endPoint x: 271, endPoint y: 112, distance: 65.4
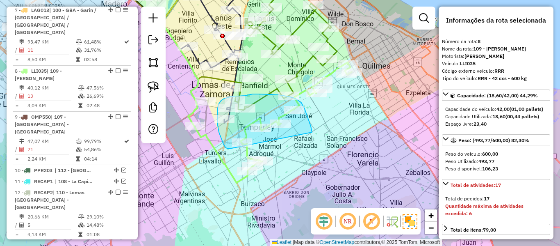
drag, startPoint x: 312, startPoint y: 132, endPoint x: 238, endPoint y: 150, distance: 75.9
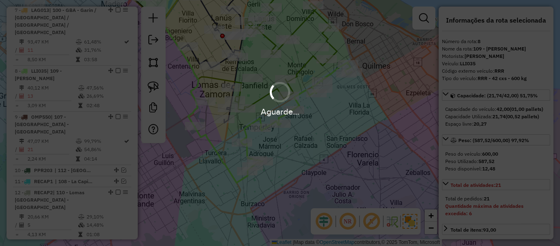
select select "**********"
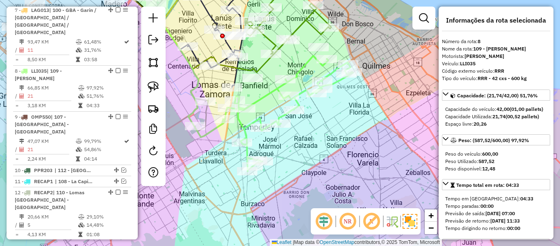
click at [269, 96] on icon at bounding box center [287, 113] width 131 height 115
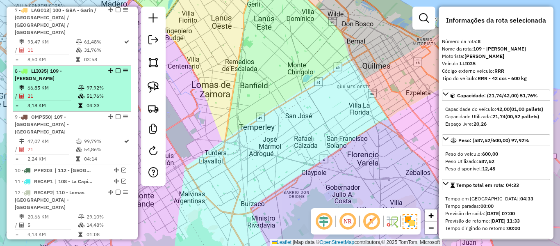
click at [86, 92] on td "51,76%" at bounding box center [106, 96] width 41 height 8
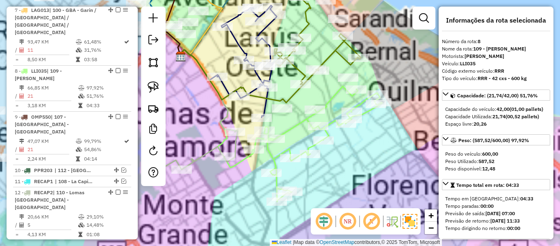
scroll to position [839, 0]
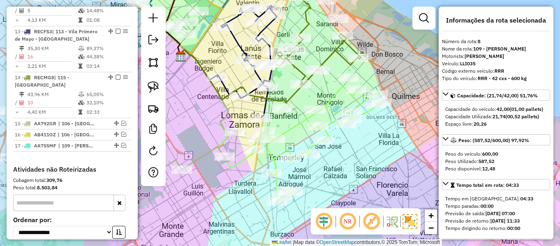
click at [305, 120] on icon at bounding box center [317, 143] width 131 height 115
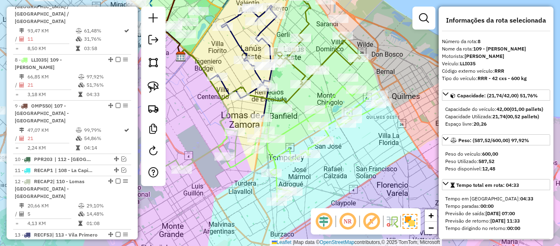
scroll to position [625, 0]
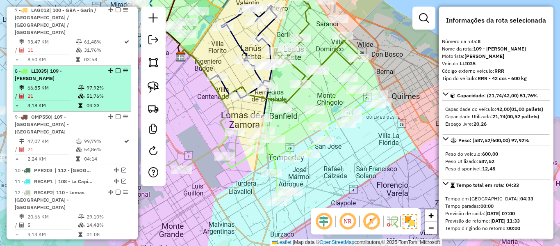
click at [116, 68] on em at bounding box center [118, 70] width 5 height 5
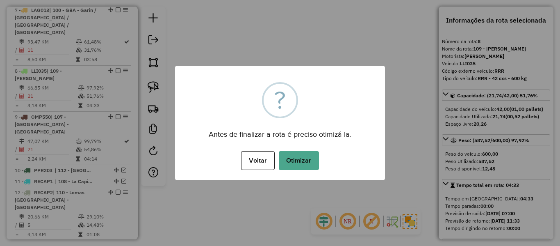
click at [288, 149] on div "Voltar No Otimizar" at bounding box center [280, 160] width 210 height 23
click at [293, 152] on button "Otimizar" at bounding box center [299, 160] width 40 height 19
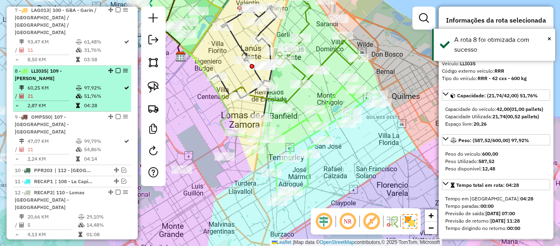
click at [117, 68] on em at bounding box center [118, 70] width 5 height 5
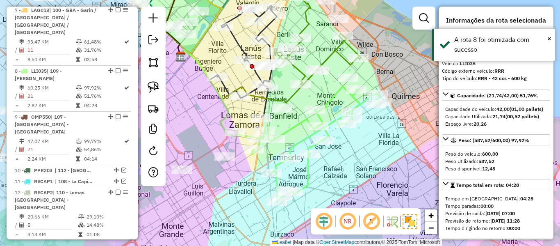
scroll to position [590, 0]
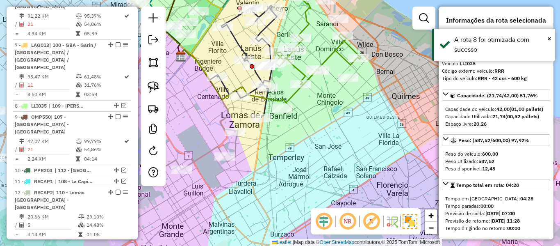
drag, startPoint x: 352, startPoint y: 151, endPoint x: 358, endPoint y: 110, distance: 41.8
click at [352, 151] on div "Janela de atendimento Grade de atendimento Capacidade Transportadoras Veículos …" at bounding box center [280, 123] width 560 height 246
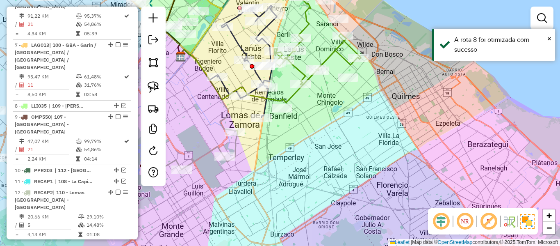
click at [334, 171] on div "Janela de atendimento Grade de atendimento Capacidade Transportadoras Veículos …" at bounding box center [280, 123] width 560 height 246
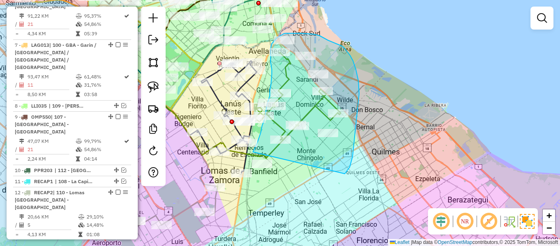
drag, startPoint x: 345, startPoint y: 174, endPoint x: 259, endPoint y: 208, distance: 92.3
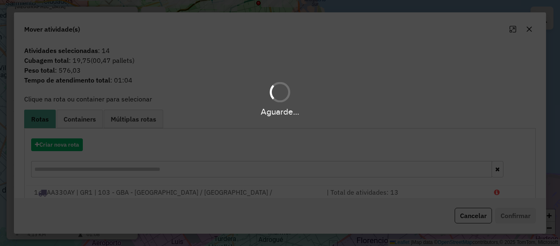
click at [67, 144] on div "Aguarde..." at bounding box center [280, 123] width 560 height 246
click at [67, 144] on button "Criar nova rota" at bounding box center [57, 144] width 52 height 13
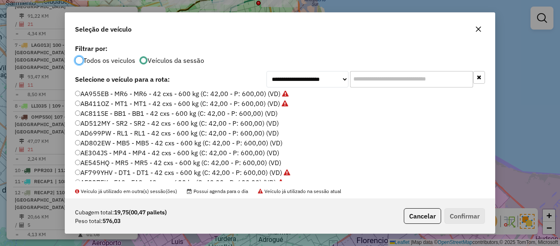
scroll to position [0, 0]
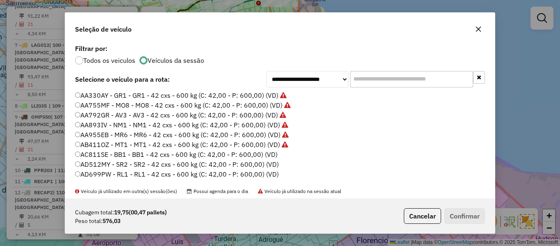
click at [266, 153] on label "AC811SE - BB1 - BB1 - 42 cxs - 600 kg (C: 42,00 - P: 600,00) (VD)" at bounding box center [176, 154] width 203 height 10
click at [476, 217] on button "Confirmar" at bounding box center [465, 216] width 41 height 16
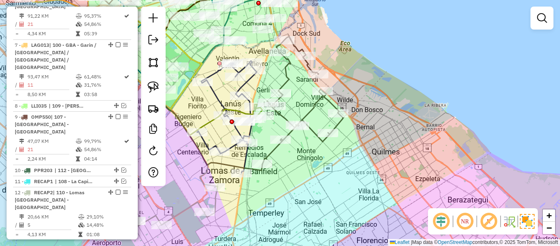
click at [315, 113] on icon at bounding box center [303, 101] width 81 height 128
select select "**********"
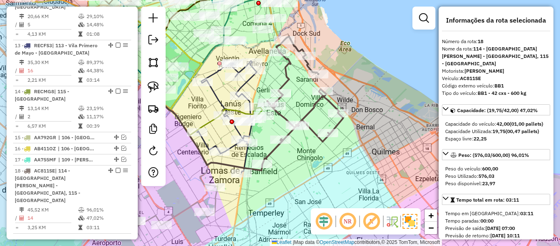
scroll to position [858, 0]
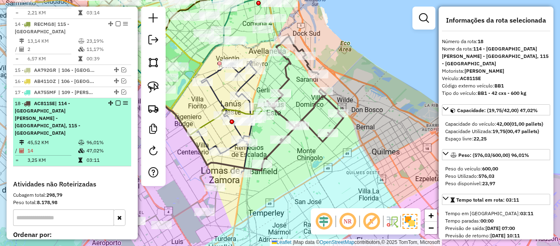
click at [117, 101] on em at bounding box center [118, 103] width 5 height 5
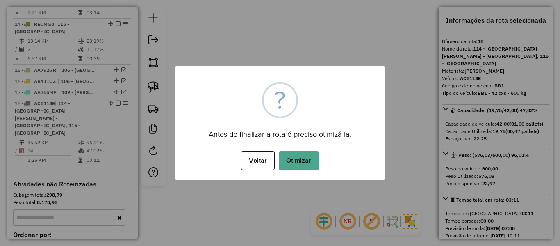
click at [313, 165] on button "Otimizar" at bounding box center [299, 160] width 40 height 19
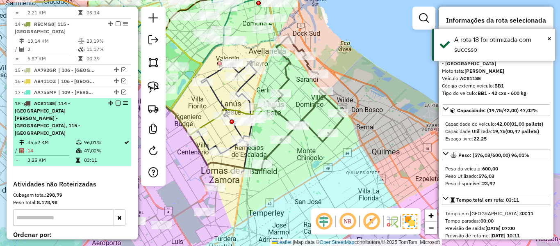
click at [116, 101] on em at bounding box center [118, 103] width 5 height 5
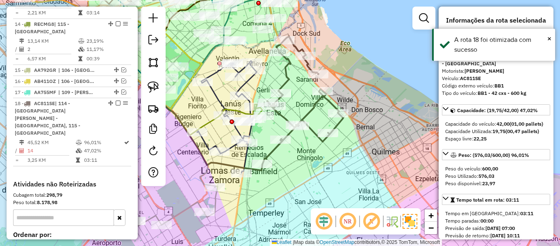
scroll to position [815, 0]
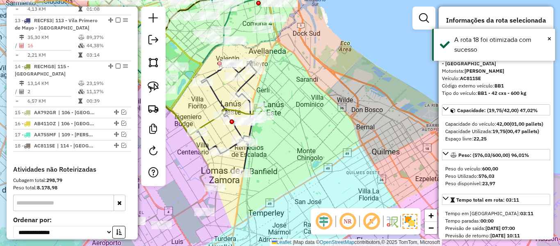
click at [328, 144] on div "Rota 6 - Placa ILV434 498342 - Julio Mormandi Janela de atendimento Grade de at…" at bounding box center [280, 123] width 560 height 246
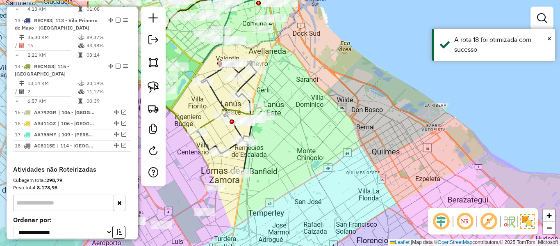
drag, startPoint x: 270, startPoint y: 150, endPoint x: 355, endPoint y: 87, distance: 105.5
click at [355, 87] on div "Janela de atendimento Grade de atendimento Capacidade Transportadoras Veículos …" at bounding box center [280, 123] width 560 height 246
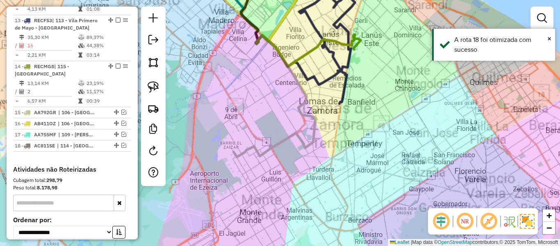
click at [362, 150] on div "Janela de atendimento Grade de atendimento Capacidade Transportadoras Veículos …" at bounding box center [280, 123] width 560 height 246
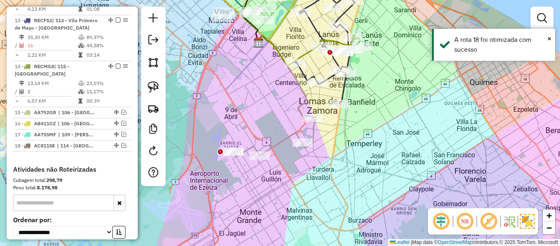
click at [300, 130] on icon at bounding box center [274, 137] width 82 height 40
select select "**********"
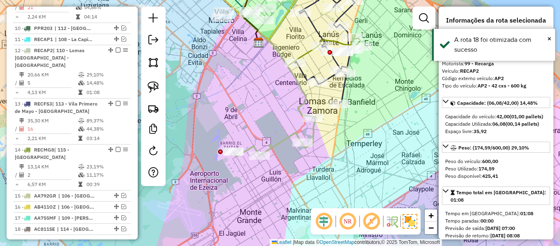
scroll to position [704, 0]
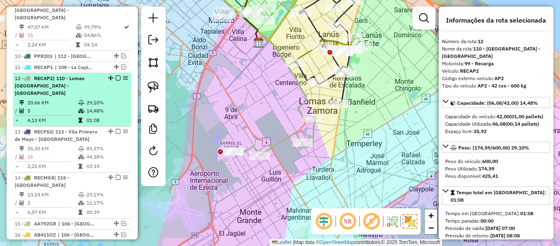
click at [100, 107] on td "14,48%" at bounding box center [106, 111] width 41 height 8
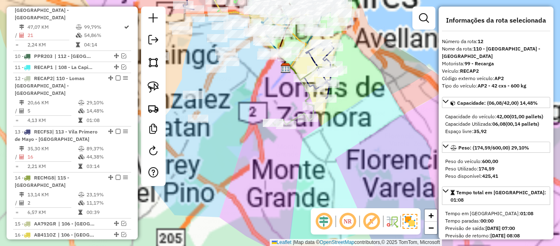
scroll to position [815, 0]
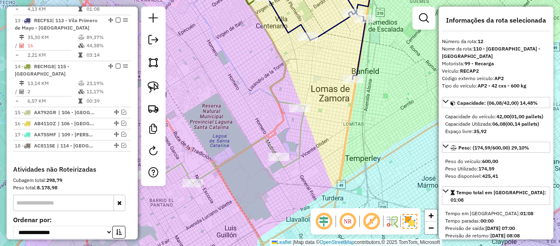
click at [303, 119] on icon at bounding box center [222, 145] width 165 height 80
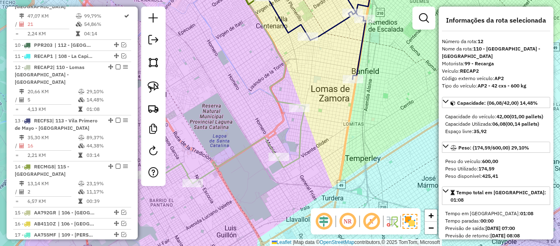
scroll to position [704, 0]
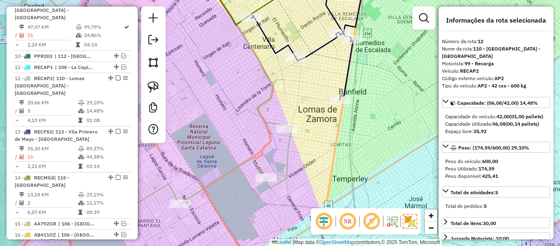
drag, startPoint x: 345, startPoint y: 160, endPoint x: 332, endPoint y: 167, distance: 14.9
click at [341, 169] on div "Janela de atendimento Grade de atendimento Capacidade Transportadoras Veículos …" at bounding box center [280, 123] width 560 height 246
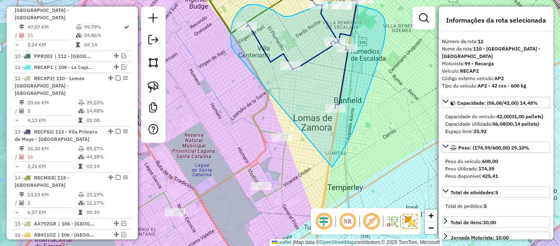
drag, startPoint x: 332, startPoint y: 167, endPoint x: 276, endPoint y: 63, distance: 118.0
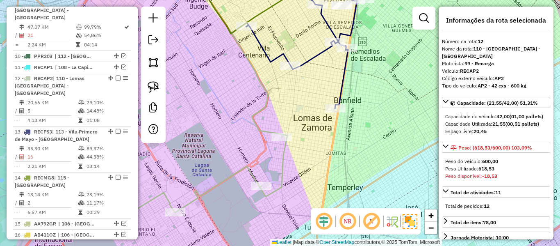
select select "**********"
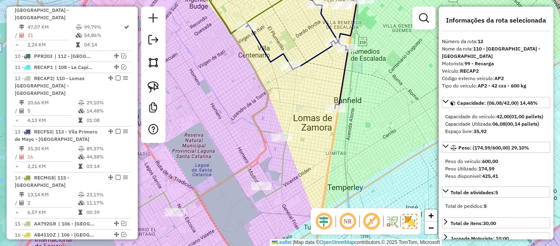
drag, startPoint x: 328, startPoint y: 160, endPoint x: 325, endPoint y: 165, distance: 5.0
click at [325, 164] on div "Janela de atendimento Grade de atendimento Capacidade Transportadoras Veículos …" at bounding box center [280, 123] width 560 height 246
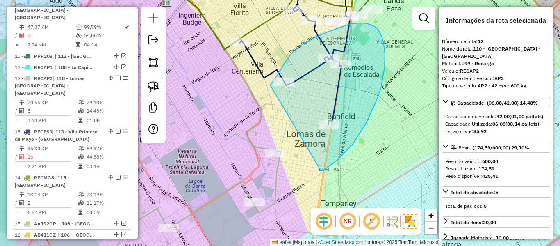
drag, startPoint x: 366, startPoint y: 124, endPoint x: 270, endPoint y: 85, distance: 103.2
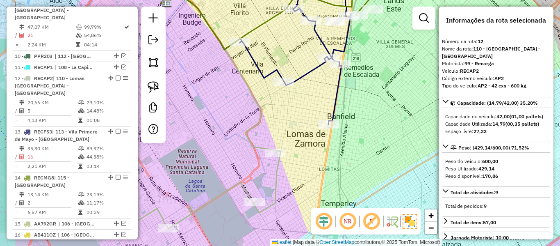
click at [301, 128] on div "Janela de atendimento Grade de atendimento Capacidade Transportadoras Veículos …" at bounding box center [280, 123] width 560 height 246
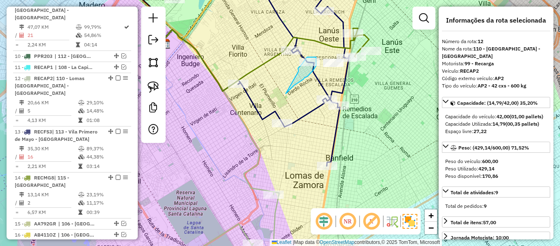
drag, startPoint x: 286, startPoint y: 94, endPoint x: 300, endPoint y: 73, distance: 24.6
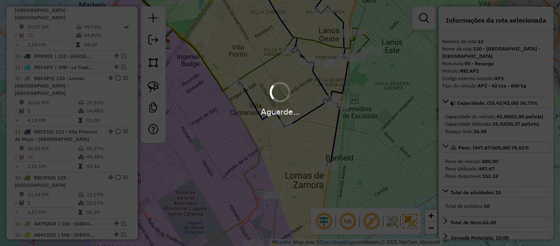
select select "**********"
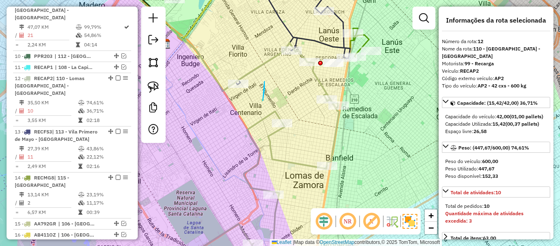
drag, startPoint x: 265, startPoint y: 81, endPoint x: 236, endPoint y: 109, distance: 39.5
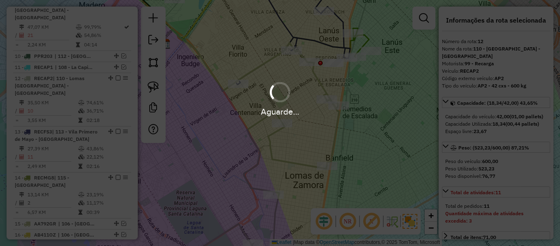
select select "**********"
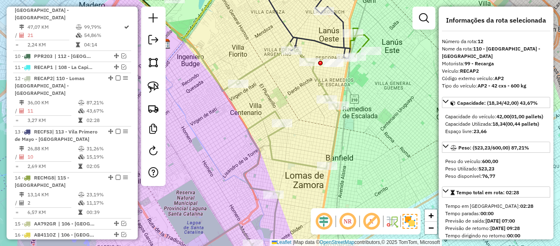
click at [321, 85] on icon at bounding box center [226, 157] width 225 height 228
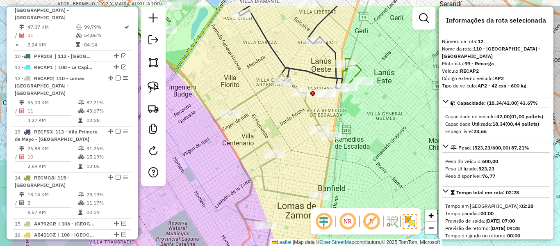
drag, startPoint x: 331, startPoint y: 82, endPoint x: 323, endPoint y: 116, distance: 35.3
click at [323, 116] on div "Janela de atendimento Grade de atendimento Capacidade Transportadoras Veículos …" at bounding box center [280, 123] width 560 height 246
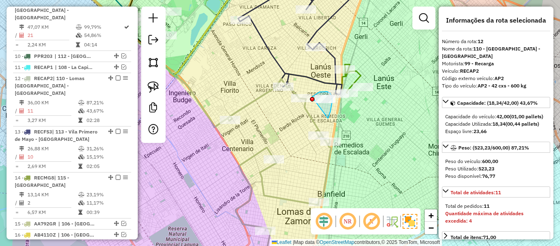
click at [309, 102] on div "Rota 13 - Placa RECFS3 529770 - Amelia Montoto Janela de atendimento Grade de a…" at bounding box center [280, 123] width 560 height 246
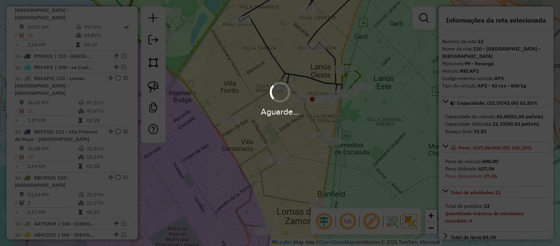
select select "**********"
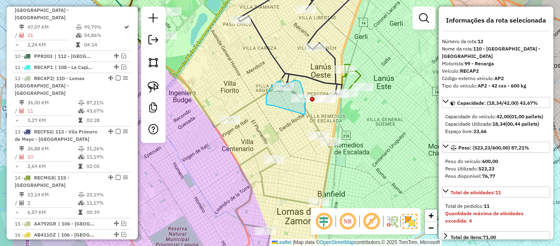
drag, startPoint x: 305, startPoint y: 112, endPoint x: 284, endPoint y: 109, distance: 21.2
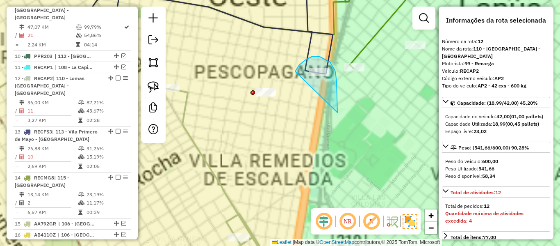
drag, startPoint x: 338, startPoint y: 112, endPoint x: 297, endPoint y: 81, distance: 51.5
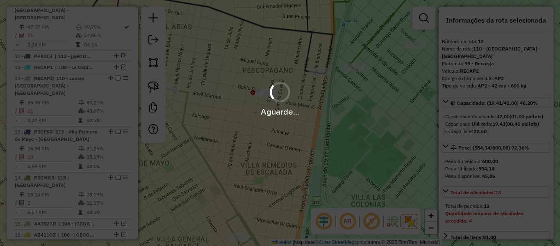
select select "**********"
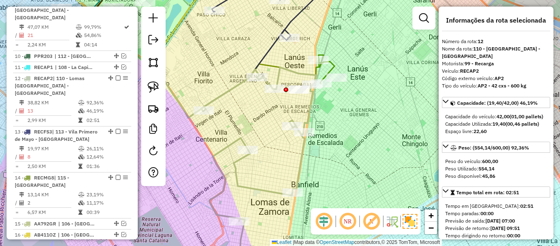
click at [309, 105] on icon at bounding box center [244, 168] width 144 height 203
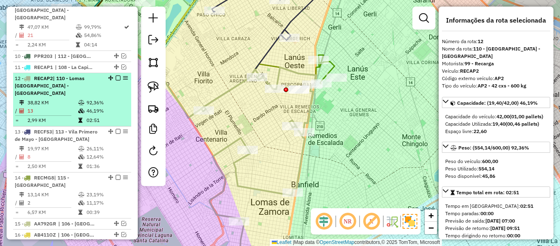
click at [116, 75] on em at bounding box center [118, 77] width 5 height 5
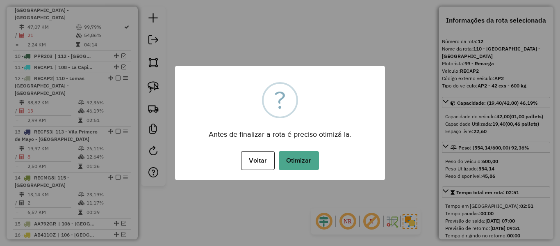
drag, startPoint x: 313, startPoint y: 148, endPoint x: 311, endPoint y: 154, distance: 6.0
click at [312, 150] on div "× ? Antes de finalizar a rota é preciso otimizá-la. Voltar No Otimizar" at bounding box center [280, 123] width 210 height 114
click at [311, 156] on button "Otimizar" at bounding box center [299, 160] width 40 height 19
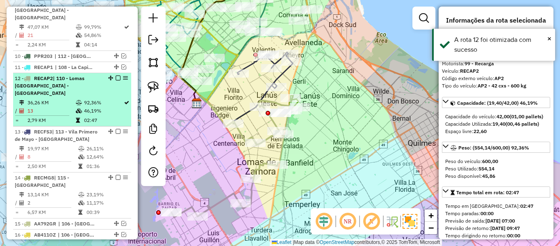
click at [116, 75] on div "12 - RECAP2 | 110 - Lomas De Zamora - Monte Grande" at bounding box center [72, 86] width 115 height 22
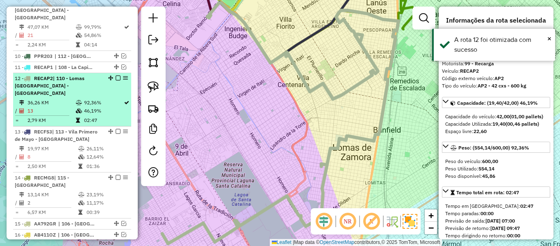
click at [116, 75] on em at bounding box center [118, 77] width 5 height 5
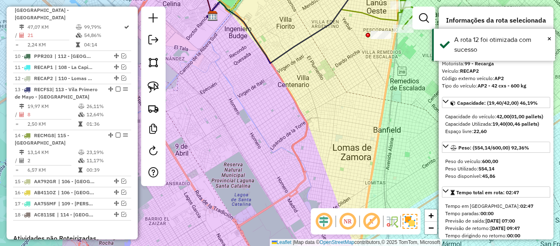
scroll to position [669, 0]
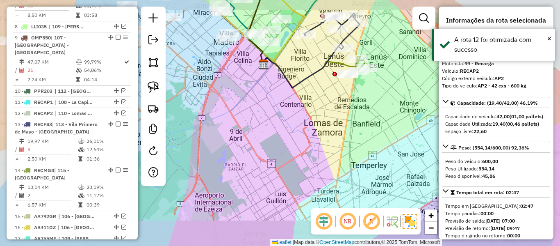
click at [341, 110] on div "Janela de atendimento Grade de atendimento Capacidade Transportadoras Veículos …" at bounding box center [280, 123] width 560 height 246
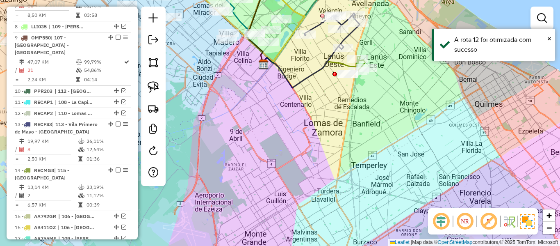
drag, startPoint x: 339, startPoint y: 146, endPoint x: 331, endPoint y: 163, distance: 19.5
click at [331, 163] on div "Janela de atendimento Grade de atendimento Capacidade Transportadoras Veículos …" at bounding box center [280, 123] width 560 height 246
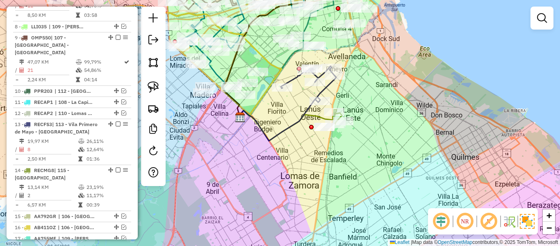
click at [317, 117] on icon at bounding box center [287, 125] width 98 height 30
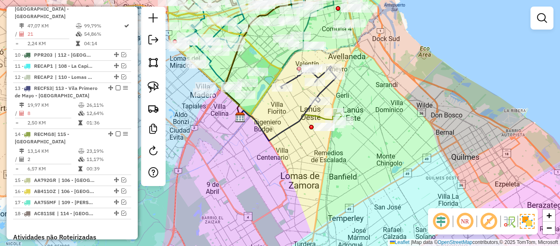
select select "**********"
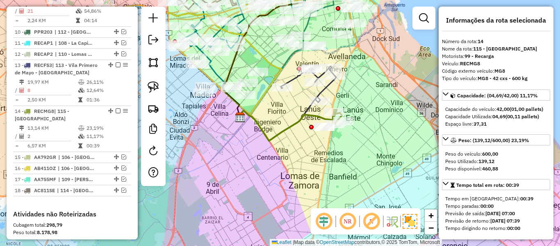
scroll to position [761, 0]
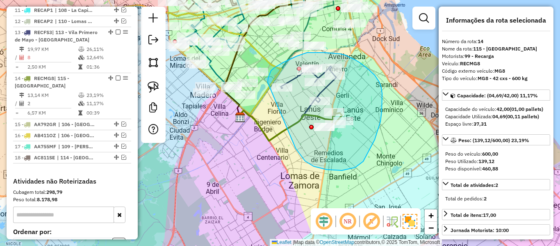
drag, startPoint x: 300, startPoint y: 154, endPoint x: 270, endPoint y: 95, distance: 66.4
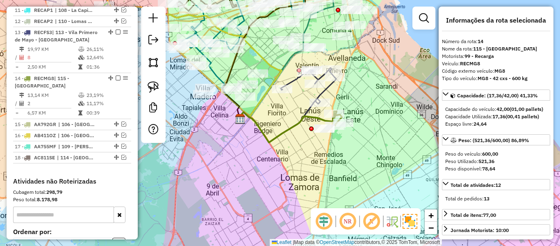
drag, startPoint x: 336, startPoint y: 57, endPoint x: 325, endPoint y: 90, distance: 34.9
click at [331, 91] on div "Janela de atendimento Grade de atendimento Capacidade Transportadoras Veículos …" at bounding box center [280, 123] width 560 height 246
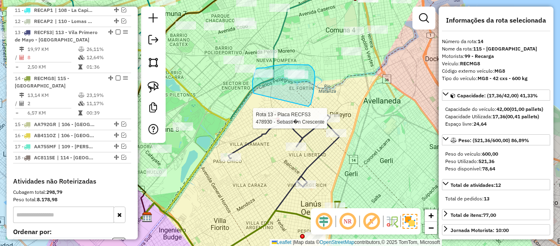
drag, startPoint x: 309, startPoint y: 106, endPoint x: 254, endPoint y: 93, distance: 56.1
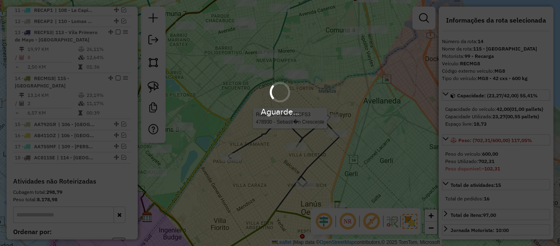
select select "**********"
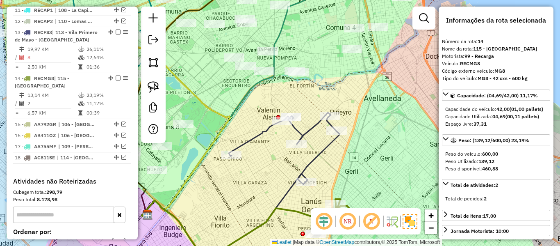
drag, startPoint x: 380, startPoint y: 147, endPoint x: 380, endPoint y: 110, distance: 37.3
click at [380, 107] on div "Janela de atendimento Grade de atendimento Capacidade Transportadoras Veículos …" at bounding box center [280, 123] width 560 height 246
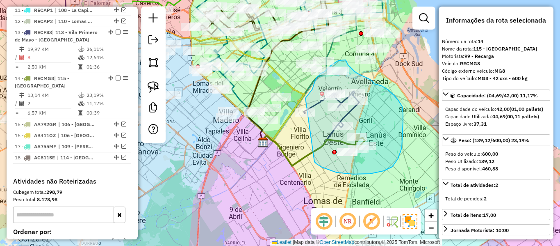
drag, startPoint x: 337, startPoint y: 172, endPoint x: 299, endPoint y: 133, distance: 54.6
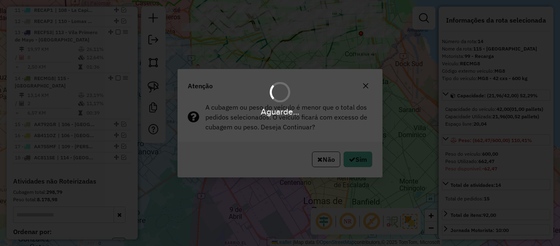
select select "**********"
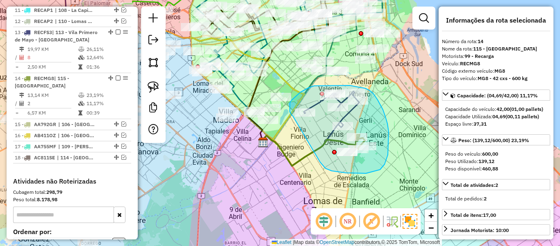
drag, startPoint x: 353, startPoint y: 173, endPoint x: 304, endPoint y: 124, distance: 69.6
click at [299, 117] on div "Janela de atendimento Grade de atendimento Capacidade Transportadoras Veículos …" at bounding box center [280, 123] width 560 height 246
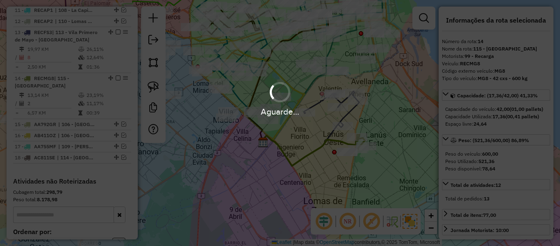
select select "**********"
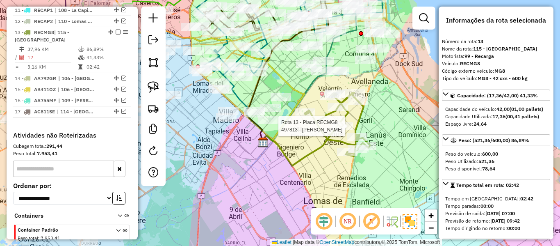
scroll to position [734, 0]
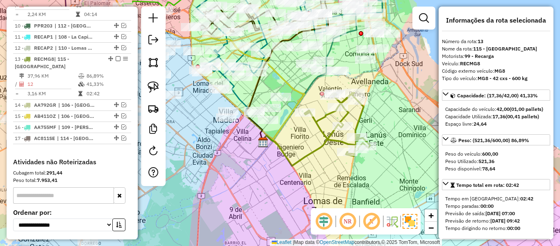
click at [364, 114] on icon at bounding box center [338, 124] width 66 height 63
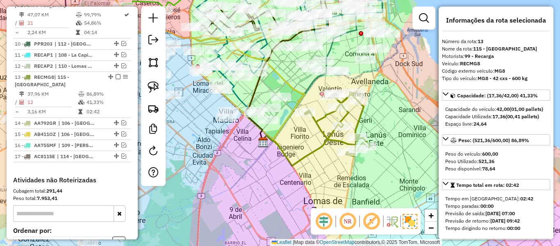
scroll to position [715, 0]
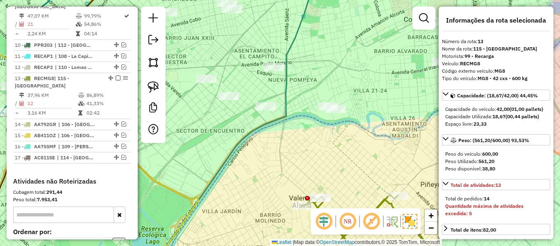
select select "**********"
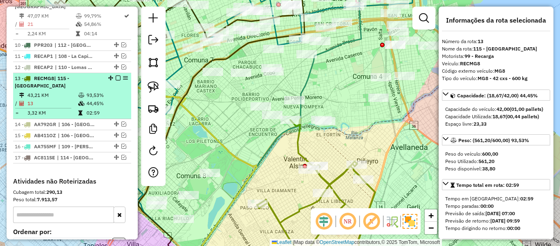
click at [116, 75] on em at bounding box center [118, 77] width 5 height 5
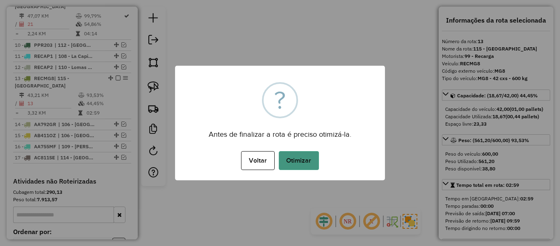
drag, startPoint x: 319, startPoint y: 156, endPoint x: 304, endPoint y: 160, distance: 14.7
click at [318, 156] on div "Voltar No Otimizar" at bounding box center [280, 160] width 210 height 23
click at [304, 160] on button "Otimizar" at bounding box center [299, 160] width 40 height 19
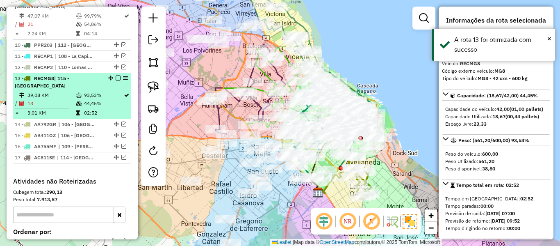
click at [116, 75] on em at bounding box center [118, 77] width 5 height 5
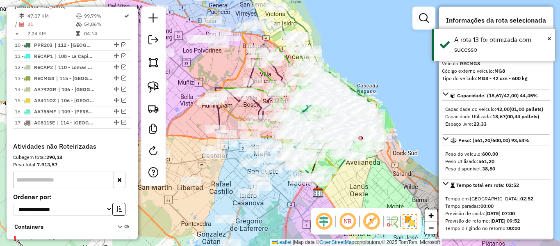
scroll to position [680, 0]
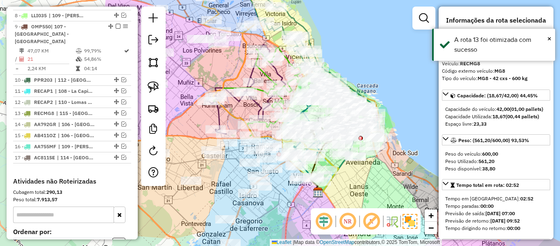
click at [366, 185] on div "Janela de atendimento Grade de atendimento Capacidade Transportadoras Veículos …" at bounding box center [280, 123] width 560 height 246
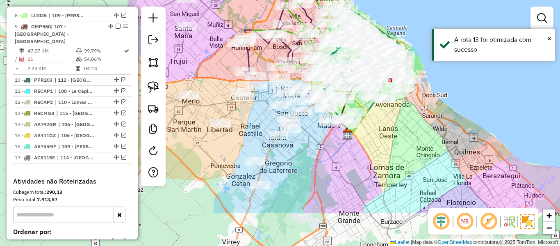
drag, startPoint x: 370, startPoint y: 176, endPoint x: 423, endPoint y: 102, distance: 90.3
click at [423, 102] on div "Janela de atendimento Grade de atendimento Capacidade Transportadoras Veículos …" at bounding box center [280, 123] width 560 height 246
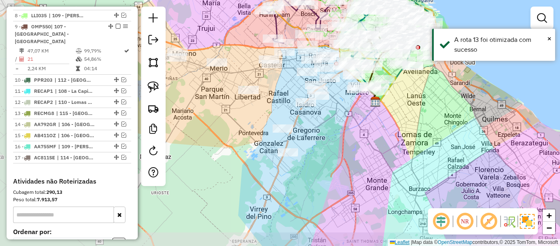
click at [400, 242] on div "Janela de atendimento Grade de atendimento Capacidade Transportadoras Veículos …" at bounding box center [280, 123] width 560 height 246
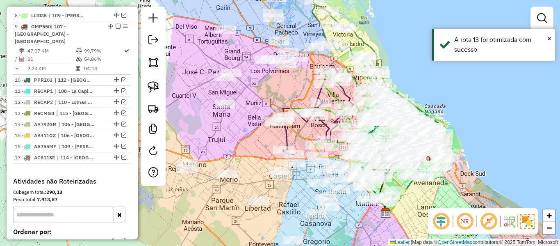
drag, startPoint x: 426, startPoint y: 32, endPoint x: 428, endPoint y: 137, distance: 105.5
click at [428, 137] on div "Janela de atendimento Grade de atendimento Capacidade Transportadoras Veículos …" at bounding box center [280, 123] width 560 height 246
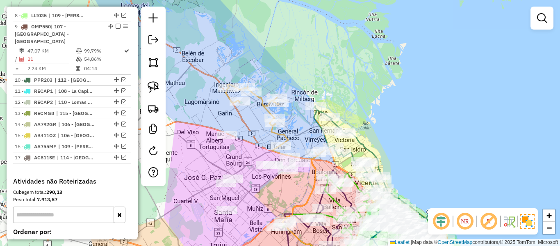
click at [265, 101] on icon at bounding box center [275, 121] width 98 height 75
select select "**********"
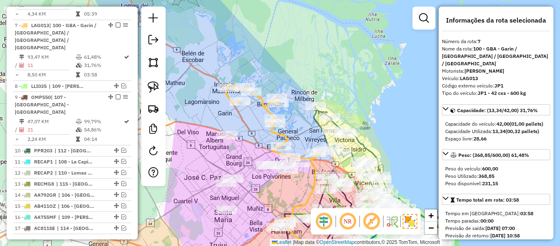
scroll to position [579, 0]
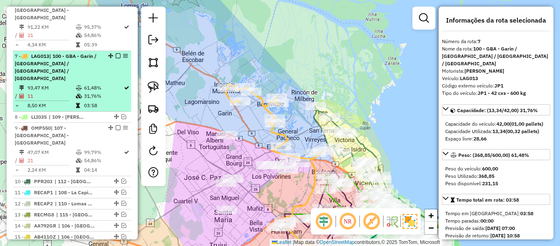
click at [42, 53] on span "| 100 - GBA - [PERSON_NAME] / [GEOGRAPHIC_DATA] / [GEOGRAPHIC_DATA] / [GEOGRAPH…" at bounding box center [56, 67] width 82 height 28
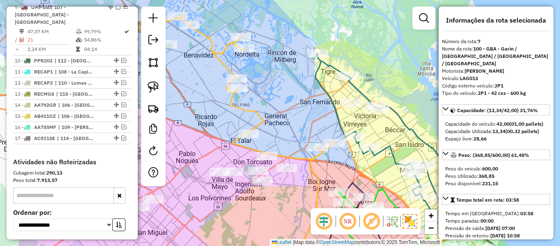
click at [223, 64] on icon at bounding box center [236, 84] width 197 height 150
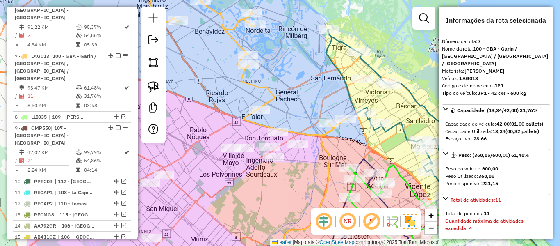
drag, startPoint x: 293, startPoint y: 90, endPoint x: 308, endPoint y: 70, distance: 25.4
click at [308, 60] on div "Janela de atendimento Grade de atendimento Capacidade Transportadoras Veículos …" at bounding box center [280, 123] width 560 height 246
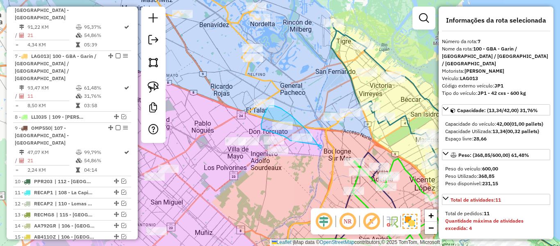
drag, startPoint x: 321, startPoint y: 148, endPoint x: 302, endPoint y: 139, distance: 21.1
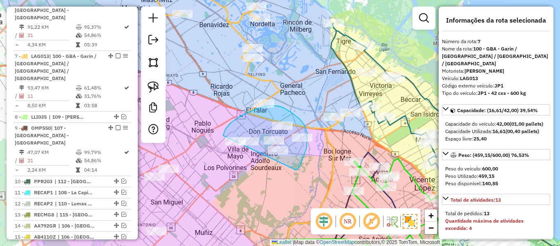
drag, startPoint x: 295, startPoint y: 170, endPoint x: 229, endPoint y: 157, distance: 68.1
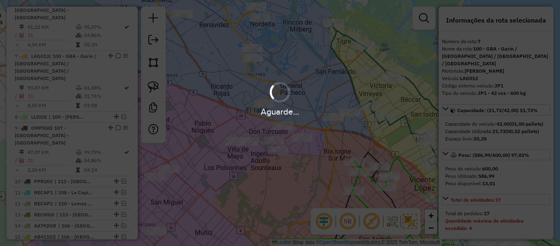
select select "**********"
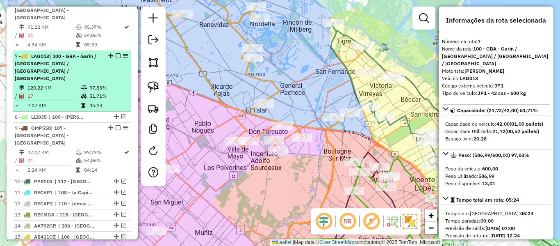
click at [116, 53] on em at bounding box center [118, 55] width 5 height 5
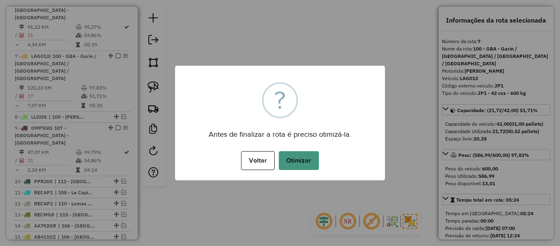
click at [293, 165] on button "Otimizar" at bounding box center [299, 160] width 40 height 19
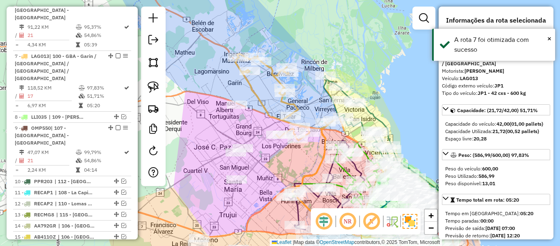
click at [295, 156] on div "Janela de atendimento Grade de atendimento Capacidade Transportadoras Veículos …" at bounding box center [280, 123] width 560 height 246
click at [253, 91] on icon at bounding box center [285, 97] width 98 height 87
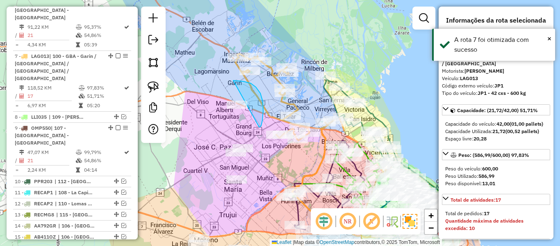
drag, startPoint x: 259, startPoint y: 127, endPoint x: 232, endPoint y: 124, distance: 27.6
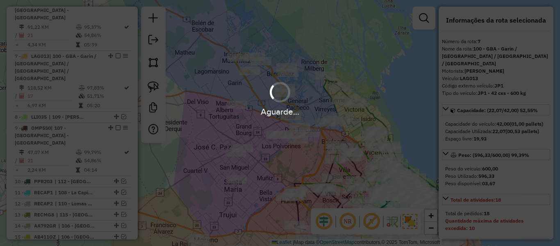
select select "**********"
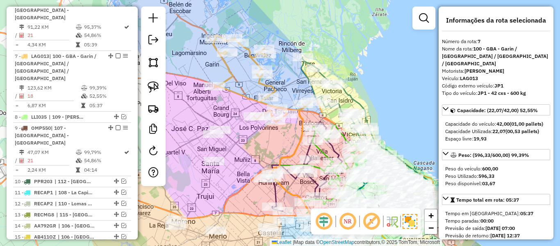
click at [250, 95] on icon at bounding box center [262, 78] width 98 height 87
click at [252, 99] on icon at bounding box center [262, 78] width 98 height 87
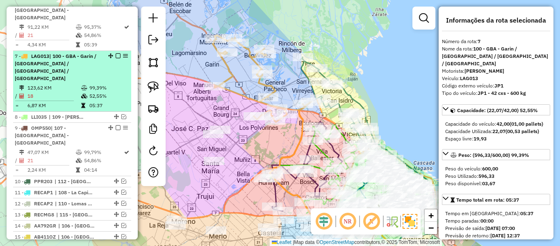
click at [117, 53] on em at bounding box center [118, 55] width 5 height 5
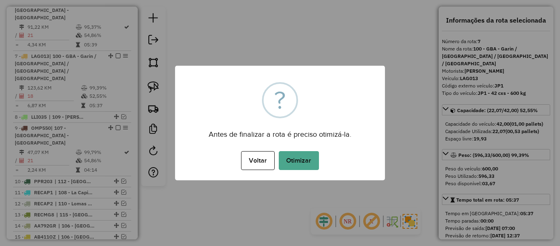
click at [290, 147] on div "× ? Antes de finalizar a rota é preciso otimizá-la. Voltar No Otimizar" at bounding box center [280, 123] width 210 height 114
drag, startPoint x: 293, startPoint y: 152, endPoint x: 299, endPoint y: 159, distance: 9.3
click at [293, 153] on button "Otimizar" at bounding box center [299, 160] width 40 height 19
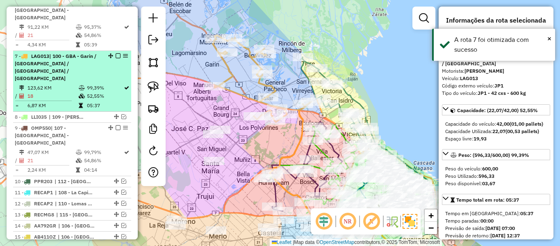
click at [117, 53] on em at bounding box center [118, 55] width 5 height 5
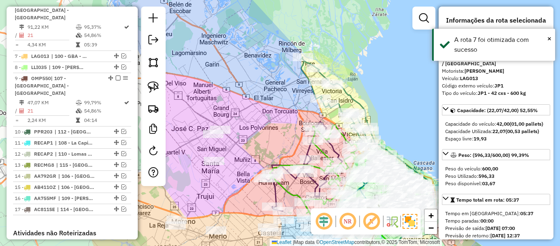
scroll to position [544, 0]
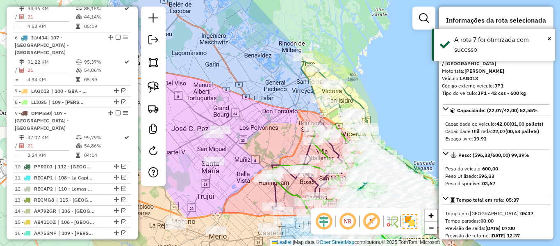
drag, startPoint x: 289, startPoint y: 94, endPoint x: 257, endPoint y: 139, distance: 55.0
click at [256, 141] on div "Janela de atendimento Grade de atendimento Capacidade Transportadoras Veículos …" at bounding box center [280, 123] width 560 height 246
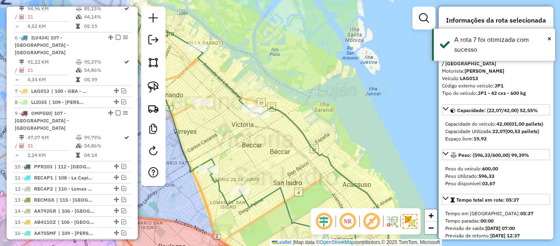
click at [313, 145] on icon at bounding box center [265, 137] width 268 height 268
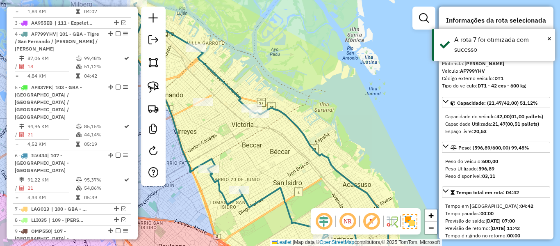
scroll to position [426, 0]
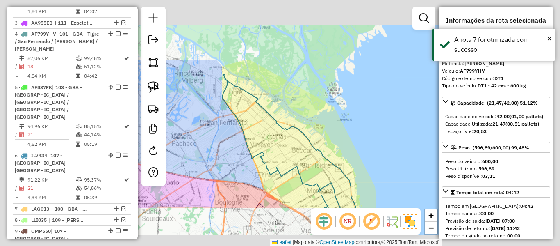
click at [331, 140] on div "Janela de atendimento Grade de atendimento Capacidade Transportadoras Veículos …" at bounding box center [280, 123] width 560 height 246
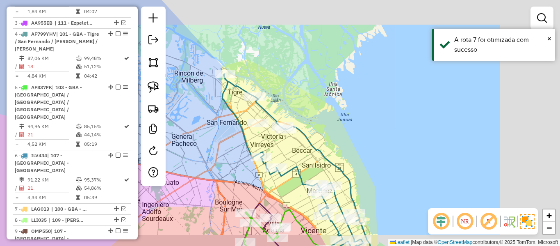
click at [332, 127] on div "Janela de atendimento Grade de atendimento Capacidade Transportadoras Veículos …" at bounding box center [280, 123] width 560 height 246
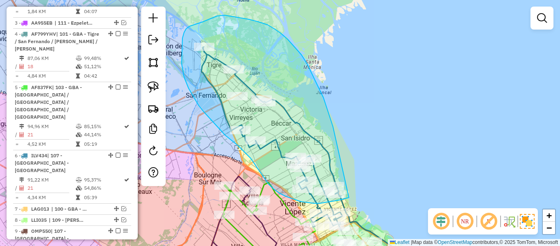
drag, startPoint x: 274, startPoint y: 29, endPoint x: 381, endPoint y: 178, distance: 183.6
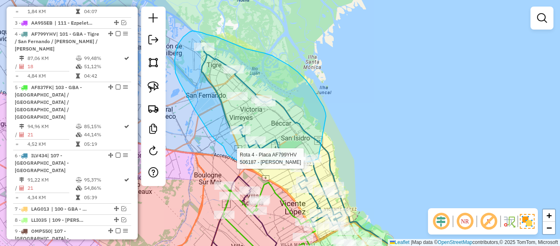
drag, startPoint x: 320, startPoint y: 99, endPoint x: 341, endPoint y: 154, distance: 59.1
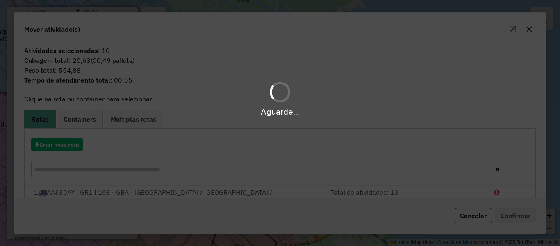
click at [69, 149] on div "Aguarde..." at bounding box center [280, 123] width 560 height 246
click at [70, 143] on button "Criar nova rota" at bounding box center [57, 144] width 52 height 13
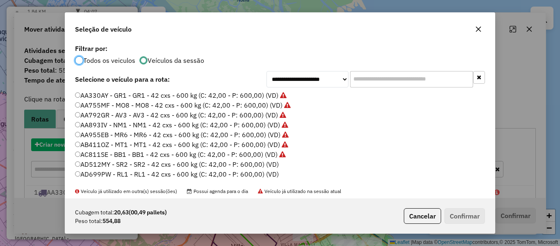
scroll to position [5, 2]
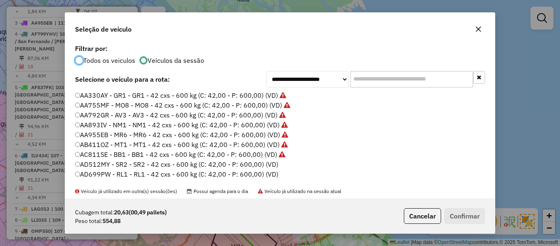
click at [269, 165] on label "AD512MY - SR2 - SR2 - 42 cxs - 600 kg (C: 42,00 - P: 600,00) (VD)" at bounding box center [177, 164] width 204 height 10
click at [473, 213] on button "Confirmar" at bounding box center [465, 216] width 41 height 16
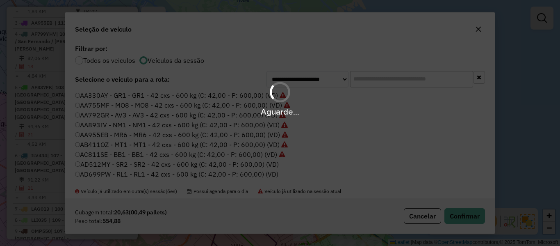
scroll to position [373, 0]
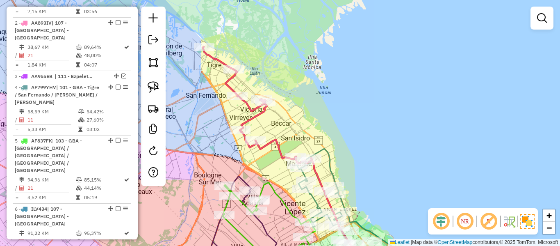
click at [276, 144] on icon at bounding box center [257, 105] width 109 height 117
select select "**********"
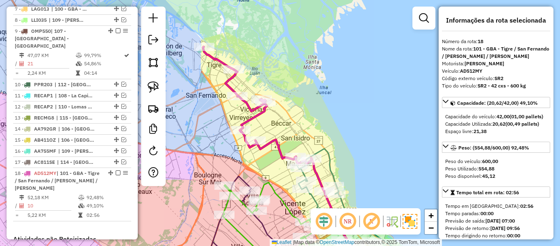
scroll to position [718, 0]
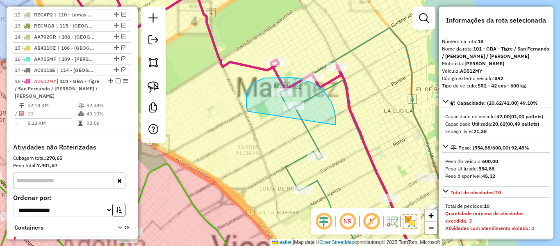
drag, startPoint x: 333, startPoint y: 107, endPoint x: 248, endPoint y: 111, distance: 85.1
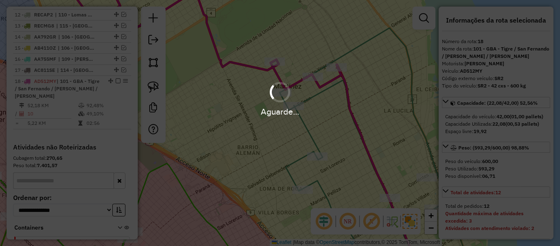
select select "**********"
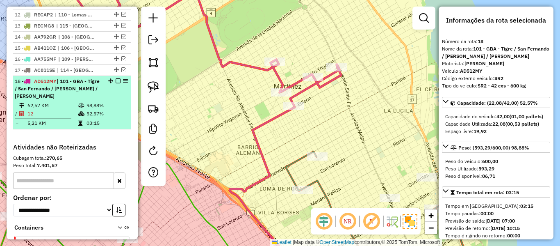
click at [117, 78] on em at bounding box center [118, 80] width 5 height 5
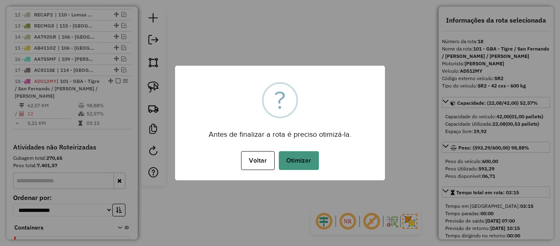
click at [309, 162] on button "Otimizar" at bounding box center [299, 160] width 40 height 19
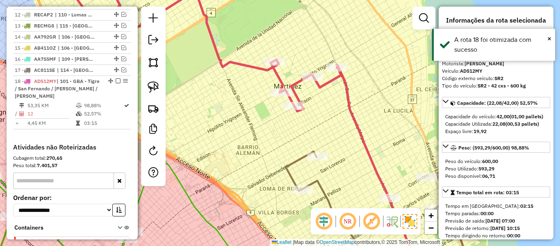
click at [116, 78] on em at bounding box center [118, 80] width 5 height 5
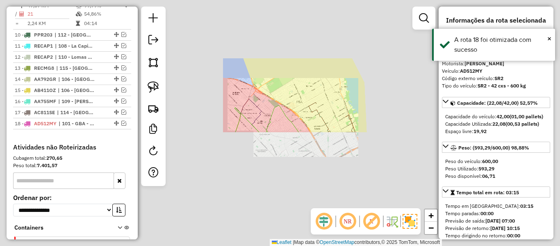
click at [318, 87] on div "Janela de atendimento Grade de atendimento Capacidade Transportadoras Veículos …" at bounding box center [280, 123] width 560 height 246
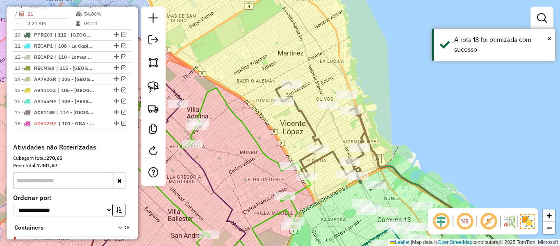
click at [316, 126] on icon at bounding box center [320, 132] width 89 height 101
select select "**********"
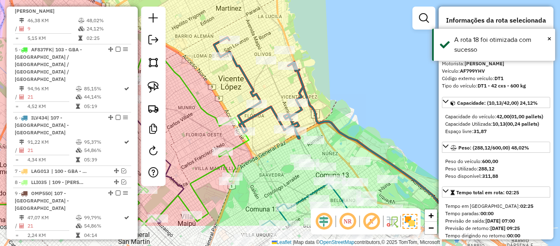
drag, startPoint x: 324, startPoint y: 131, endPoint x: 254, endPoint y: 81, distance: 86.4
click at [254, 81] on div "Janela de atendimento Grade de atendimento Capacidade Transportadoras Veículos …" at bounding box center [280, 123] width 560 height 246
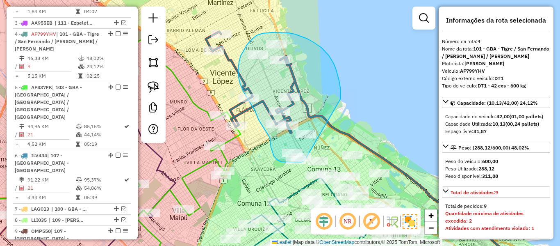
click at [305, 160] on div "Janela de atendimento Grade de atendimento Capacidade Transportadoras Veículos …" at bounding box center [280, 123] width 560 height 246
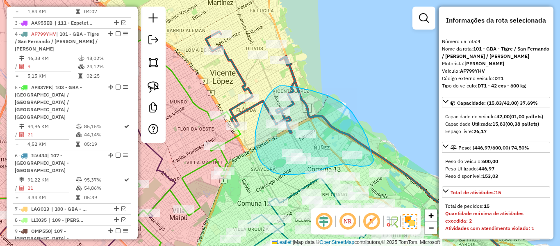
drag, startPoint x: 311, startPoint y: 90, endPoint x: 377, endPoint y: 156, distance: 92.8
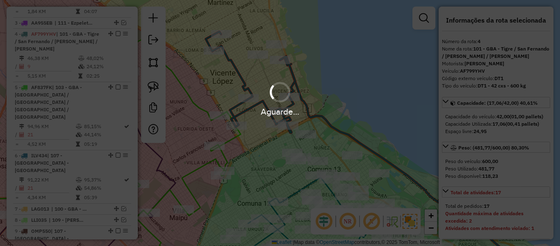
select select "**********"
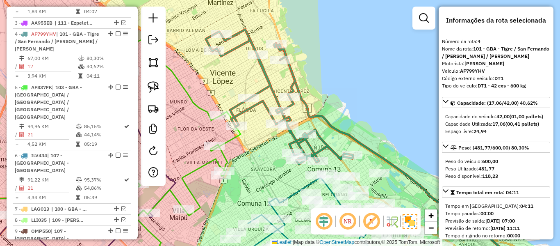
click at [295, 105] on icon at bounding box center [279, 97] width 147 height 135
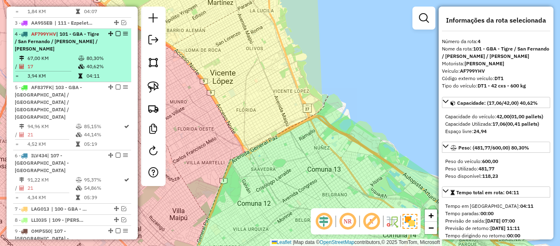
click at [86, 54] on td "80,30%" at bounding box center [106, 58] width 41 height 8
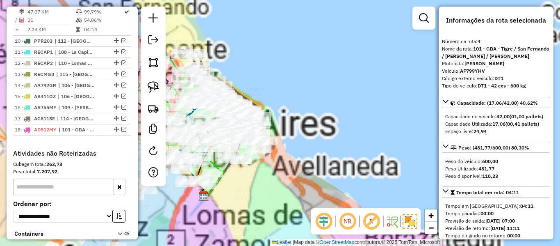
scroll to position [676, 0]
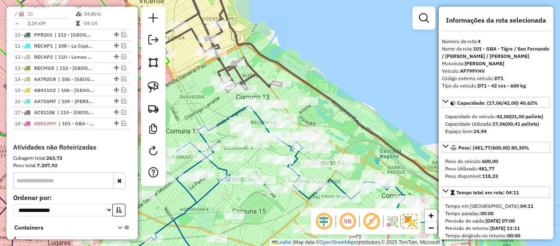
click at [256, 53] on icon at bounding box center [328, 122] width 238 height 295
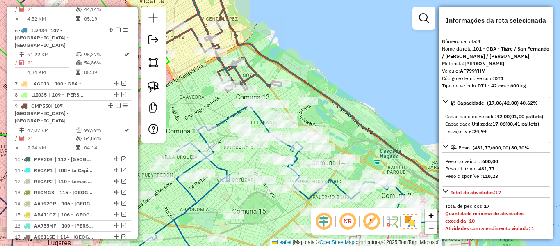
scroll to position [426, 0]
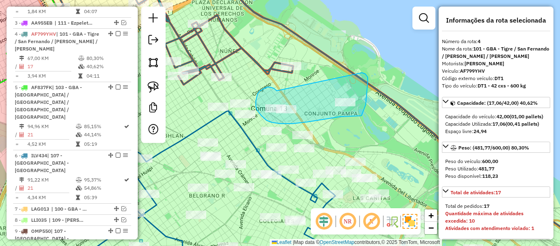
drag, startPoint x: 264, startPoint y: 89, endPoint x: 362, endPoint y: 73, distance: 99.8
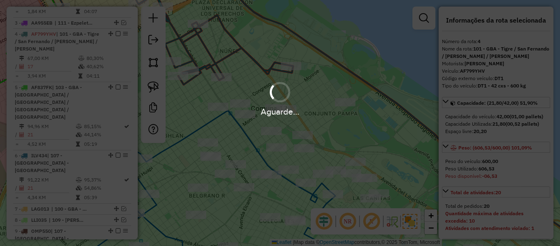
select select "**********"
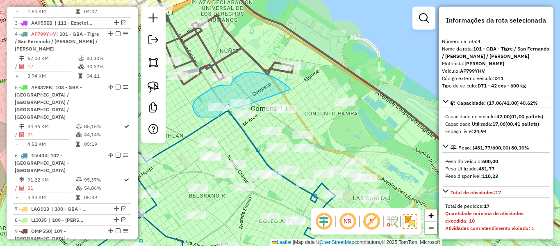
click at [240, 107] on div "Janela de atendimento Grade de atendimento Capacidade Transportadoras Veículos …" at bounding box center [280, 123] width 560 height 246
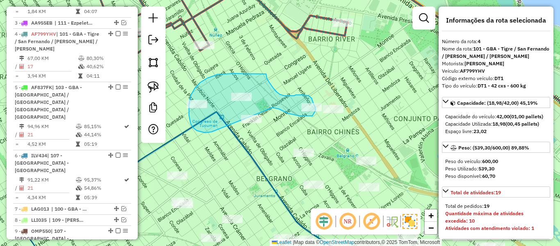
drag, startPoint x: 208, startPoint y: 133, endPoint x: 259, endPoint y: 102, distance: 59.6
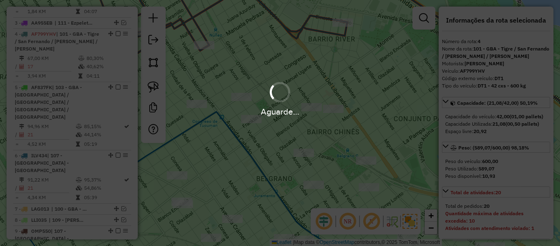
select select "**********"
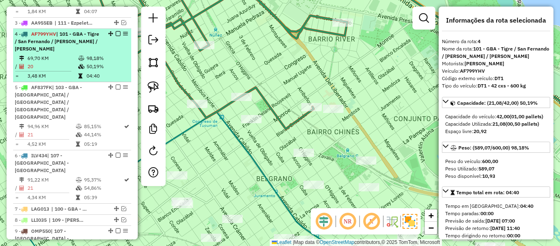
click at [119, 31] on div at bounding box center [115, 33] width 25 height 5
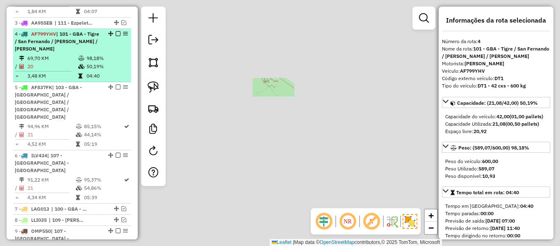
click at [117, 31] on em at bounding box center [118, 33] width 5 height 5
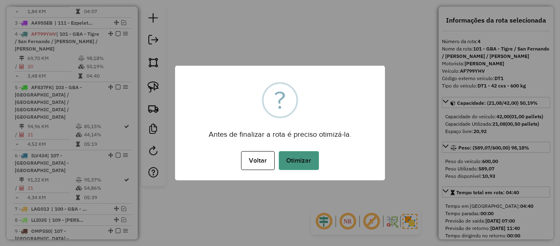
click at [303, 161] on button "Otimizar" at bounding box center [299, 160] width 40 height 19
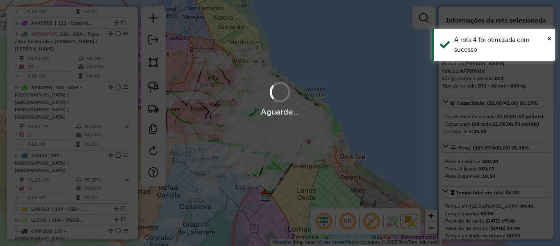
click at [299, 56] on div "Aguarde..." at bounding box center [280, 123] width 560 height 246
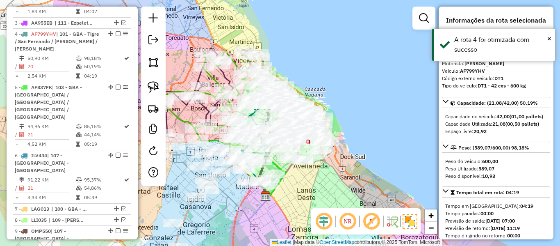
drag, startPoint x: 295, startPoint y: 67, endPoint x: 302, endPoint y: 71, distance: 7.7
click at [295, 68] on div "Janela de atendimento Grade de atendimento Capacidade Transportadoras Veículos …" at bounding box center [280, 123] width 560 height 246
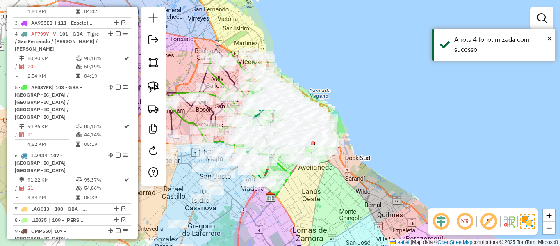
drag, startPoint x: 302, startPoint y: 71, endPoint x: 334, endPoint y: 79, distance: 32.5
click at [342, 78] on div "Janela de atendimento Grade de atendimento Capacidade Transportadoras Veículos …" at bounding box center [280, 123] width 560 height 246
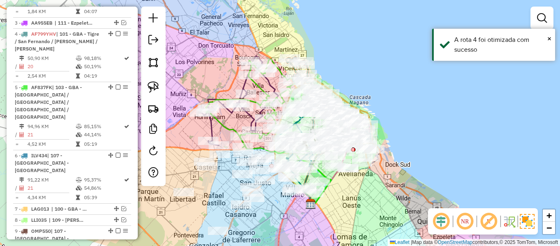
drag, startPoint x: 117, startPoint y: 12, endPoint x: 216, endPoint y: 46, distance: 104.2
click at [117, 31] on em at bounding box center [118, 33] width 5 height 5
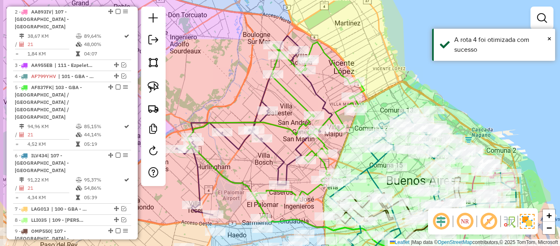
drag, startPoint x: 288, startPoint y: 105, endPoint x: 357, endPoint y: 85, distance: 71.3
click at [357, 85] on div "Janela de atendimento Grade de atendimento Capacidade Transportadoras Veículos …" at bounding box center [280, 123] width 560 height 246
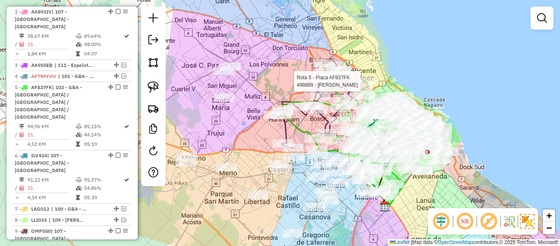
click at [262, 75] on div "Rota 5 - Placa AF837FK 498689 - PABLO NICCOLAI Janela de atendimento Grade de a…" at bounding box center [280, 123] width 560 height 246
drag, startPoint x: 262, startPoint y: 82, endPoint x: 293, endPoint y: 87, distance: 31.1
click at [292, 87] on div "Janela de atendimento Grade de atendimento Capacidade Transportadoras Veículos …" at bounding box center [280, 123] width 560 height 246
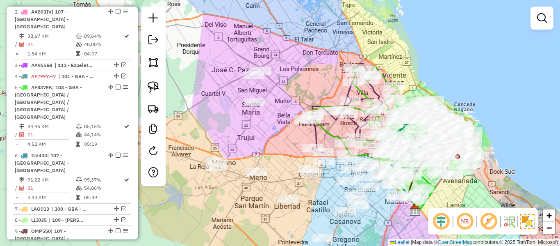
click at [303, 85] on div "Janela de atendimento Grade de atendimento Capacidade Transportadoras Veículos …" at bounding box center [280, 123] width 560 height 246
drag, startPoint x: 318, startPoint y: 83, endPoint x: 308, endPoint y: 102, distance: 20.9
click at [308, 102] on div "Janela de atendimento Grade de atendimento Capacidade Transportadoras Veículos …" at bounding box center [280, 123] width 560 height 246
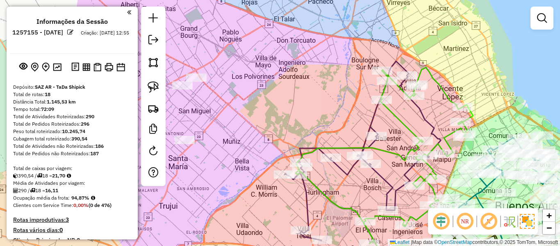
scroll to position [384, 0]
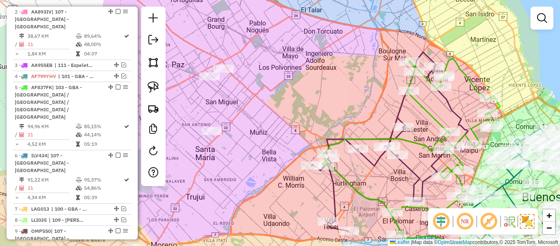
drag, startPoint x: 317, startPoint y: 114, endPoint x: 334, endPoint y: 99, distance: 22.7
click at [334, 99] on div "Janela de atendimento Grade de atendimento Capacidade Transportadoras Veículos …" at bounding box center [280, 123] width 560 height 246
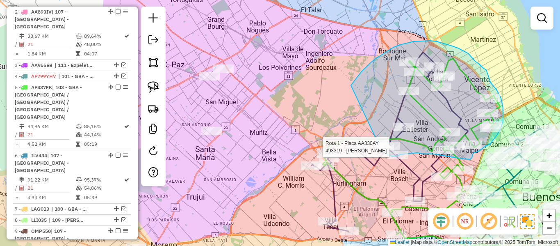
drag, startPoint x: 355, startPoint y: 80, endPoint x: 368, endPoint y: 125, distance: 46.2
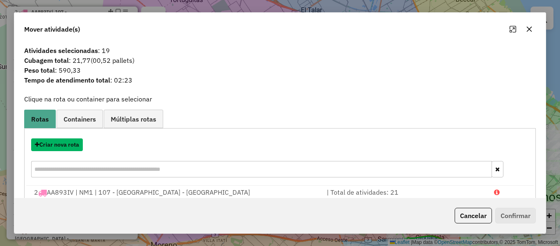
click at [72, 148] on button "Criar nova rota" at bounding box center [57, 144] width 52 height 13
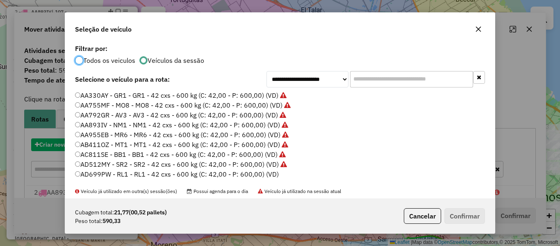
scroll to position [5, 2]
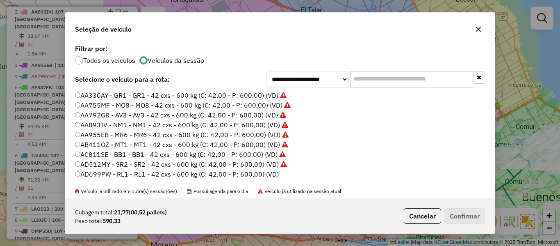
click at [260, 172] on label "AD699PW - RL1 - RL1 - 42 cxs - 600 kg (C: 42,00 - P: 600,00) (VD)" at bounding box center [177, 174] width 204 height 10
click at [462, 207] on div "Cubagem total: 21,77 (00,52 pallets) Peso total: 590,33 Cancelar Confirmar" at bounding box center [280, 215] width 430 height 35
click at [465, 215] on button "Confirmar" at bounding box center [465, 216] width 41 height 16
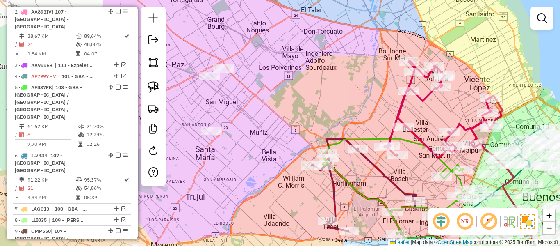
drag, startPoint x: 408, startPoint y: 110, endPoint x: 402, endPoint y: 108, distance: 6.5
click at [407, 110] on div "Janela de atendimento Grade de atendimento Capacidade Transportadoras Veículos …" at bounding box center [280, 123] width 560 height 246
click at [400, 106] on icon at bounding box center [443, 109] width 118 height 97
select select "**********"
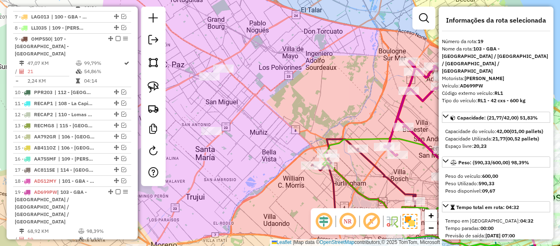
scroll to position [687, 0]
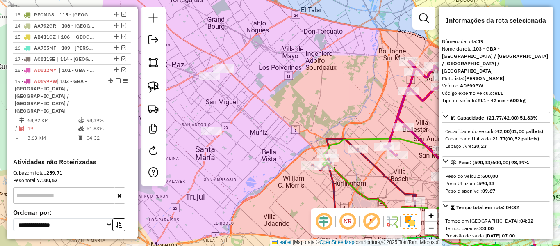
drag, startPoint x: 416, startPoint y: 114, endPoint x: 350, endPoint y: 64, distance: 82.3
click at [355, 65] on div "Janela de atendimento Grade de atendimento Capacidade Transportadoras Veículos …" at bounding box center [280, 123] width 560 height 246
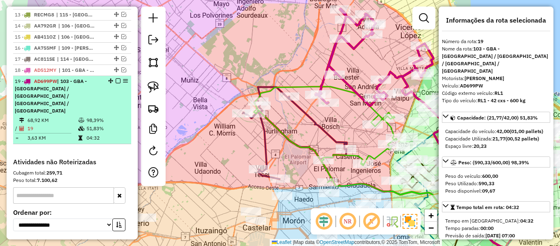
click at [117, 78] on em at bounding box center [118, 80] width 5 height 5
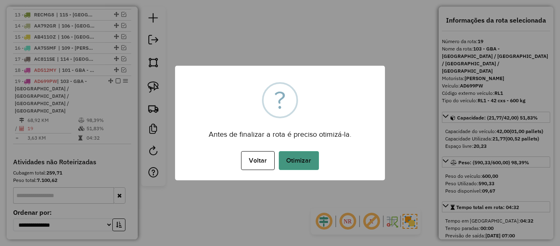
click at [302, 159] on button "Otimizar" at bounding box center [299, 160] width 40 height 19
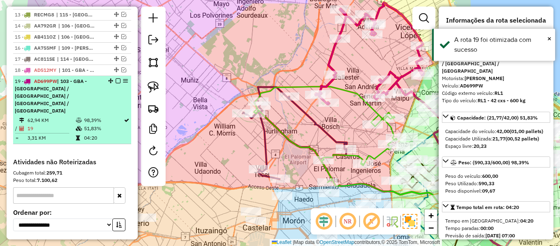
click at [116, 78] on em at bounding box center [118, 80] width 5 height 5
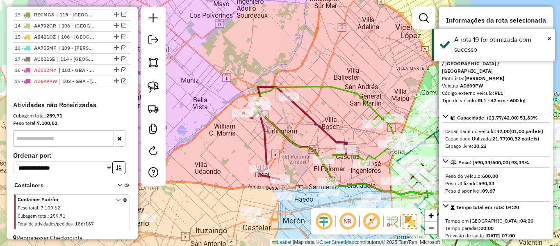
scroll to position [645, 0]
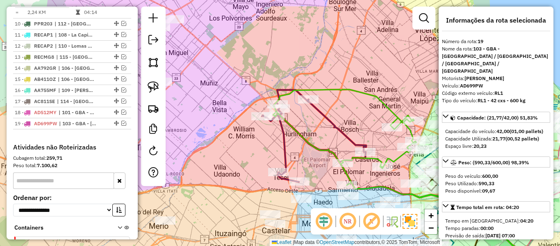
drag, startPoint x: 258, startPoint y: 62, endPoint x: 369, endPoint y: 69, distance: 111.8
click at [369, 69] on div "Janela de atendimento Grade de atendimento Capacidade Transportadoras Veículos …" at bounding box center [280, 123] width 560 height 246
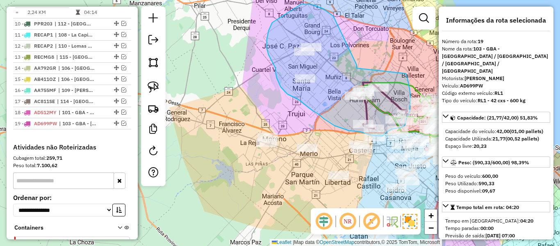
drag, startPoint x: 323, startPoint y: 9, endPoint x: 403, endPoint y: 64, distance: 96.7
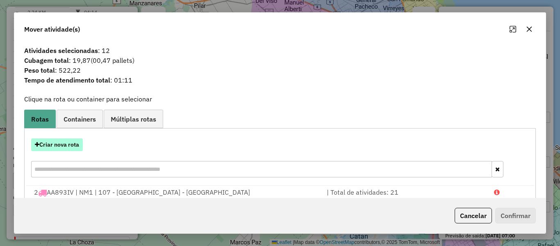
click at [72, 141] on button "Criar nova rota" at bounding box center [57, 144] width 52 height 13
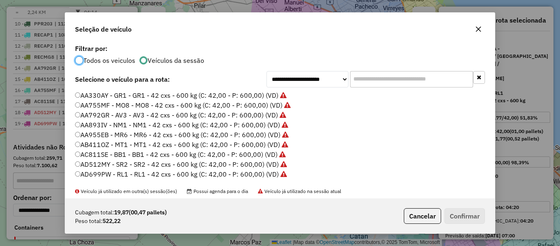
scroll to position [41, 0]
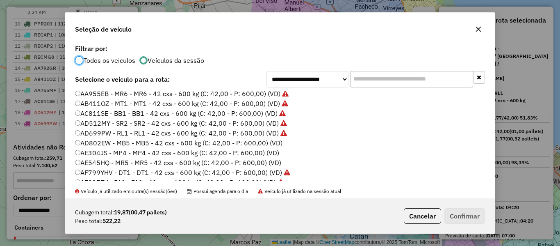
click at [272, 143] on label "AD802EW - MB5 - MB5 - 42 cxs - 600 kg (C: 42,00 - P: 600,00) (VD)" at bounding box center [179, 143] width 208 height 10
click at [476, 215] on button "Confirmar" at bounding box center [465, 216] width 41 height 16
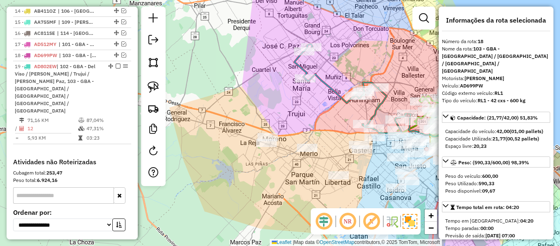
scroll to position [652, 0]
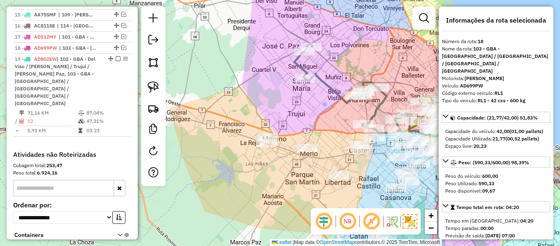
click at [336, 86] on icon at bounding box center [351, 88] width 113 height 89
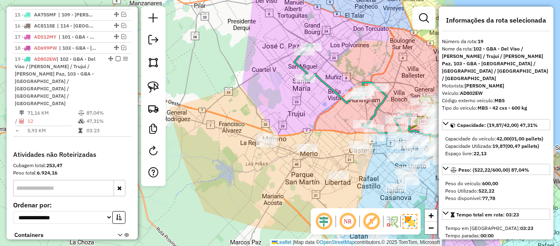
click at [334, 91] on icon at bounding box center [351, 88] width 113 height 89
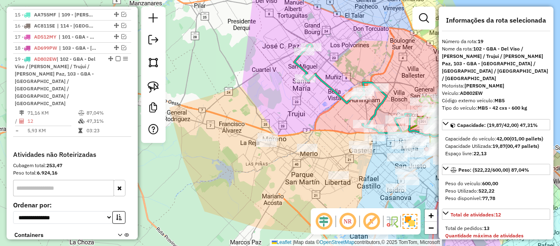
click at [274, 118] on div "Janela de atendimento Grade de atendimento Capacidade Transportadoras Veículos …" at bounding box center [280, 123] width 560 height 246
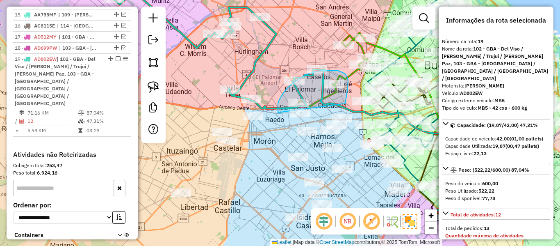
drag, startPoint x: 346, startPoint y: 99, endPoint x: 278, endPoint y: 113, distance: 69.4
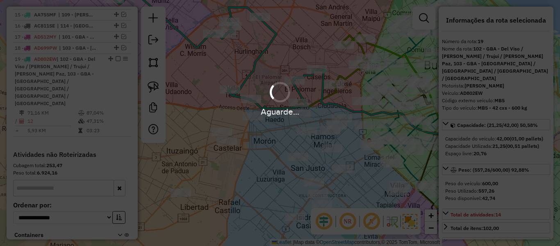
select select "**********"
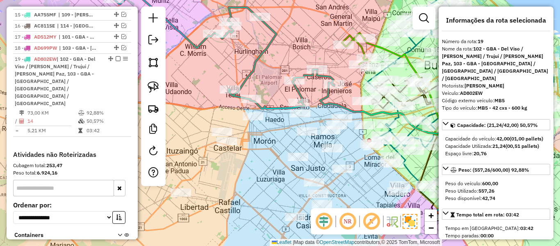
click at [328, 77] on icon at bounding box center [218, 41] width 231 height 133
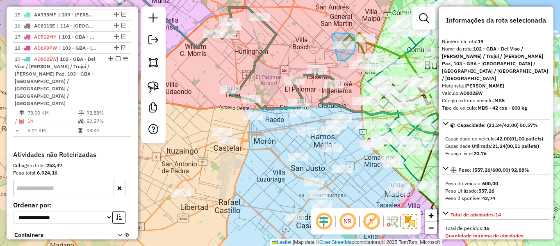
drag, startPoint x: 338, startPoint y: 60, endPoint x: 322, endPoint y: 41, distance: 25.1
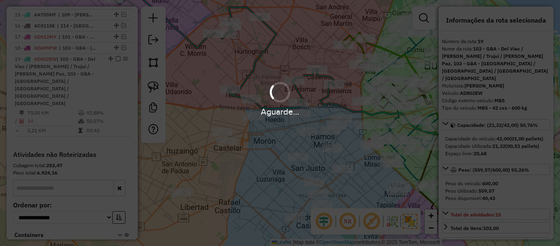
select select "**********"
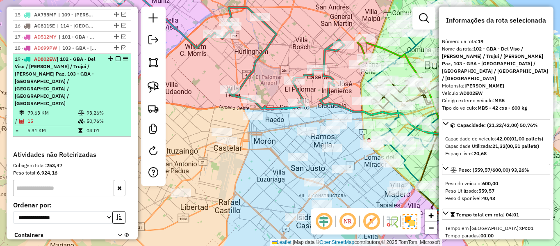
click at [119, 56] on div at bounding box center [115, 58] width 25 height 5
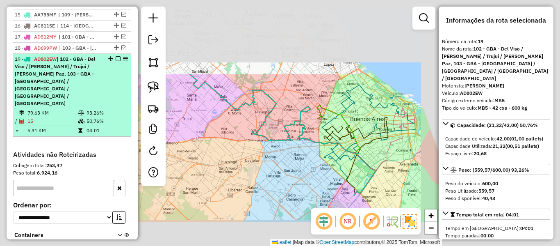
click at [117, 56] on em at bounding box center [118, 58] width 5 height 5
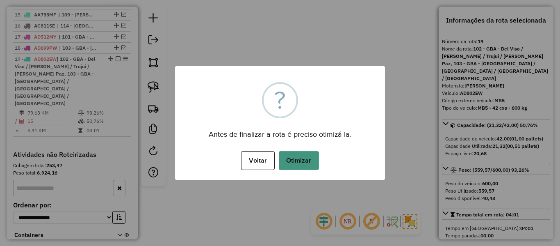
click at [292, 153] on button "Otimizar" at bounding box center [299, 160] width 40 height 19
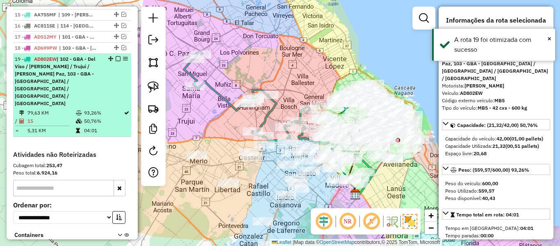
click at [117, 56] on em at bounding box center [118, 58] width 5 height 5
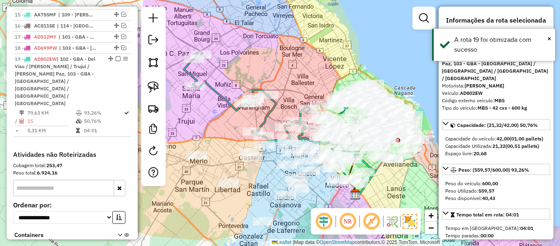
scroll to position [602, 0]
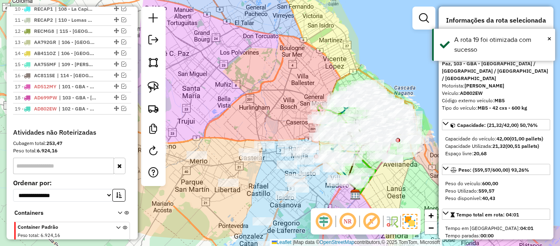
click at [286, 117] on div "Janela de atendimento Grade de atendimento Capacidade Transportadoras Veículos …" at bounding box center [280, 123] width 560 height 246
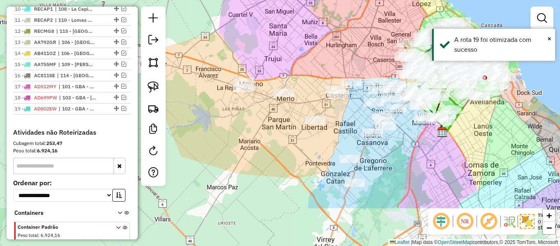
drag, startPoint x: 267, startPoint y: 128, endPoint x: 366, endPoint y: 72, distance: 113.0
click at [366, 72] on div "Janela de atendimento Grade de atendimento Capacidade Transportadoras Veículos …" at bounding box center [280, 123] width 560 height 246
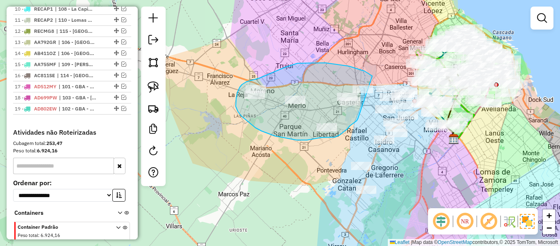
drag, startPoint x: 349, startPoint y: 66, endPoint x: 364, endPoint y: 120, distance: 55.6
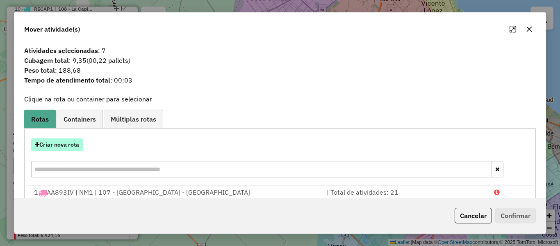
click at [74, 141] on button "Criar nova rota" at bounding box center [57, 144] width 52 height 13
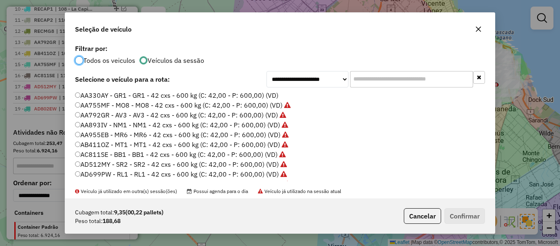
scroll to position [5, 2]
click at [266, 94] on label "AA330AY - GR1 - GR1 - 42 cxs - 600 kg (C: 42,00 - P: 600,00) (VD)" at bounding box center [177, 95] width 204 height 10
click at [478, 217] on button "Confirmar" at bounding box center [465, 216] width 41 height 16
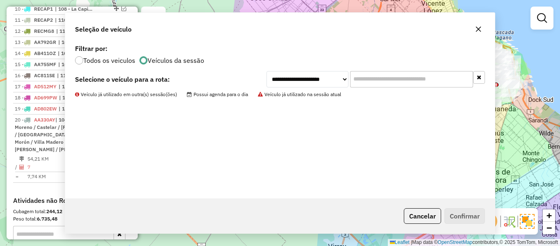
scroll to position [652, 0]
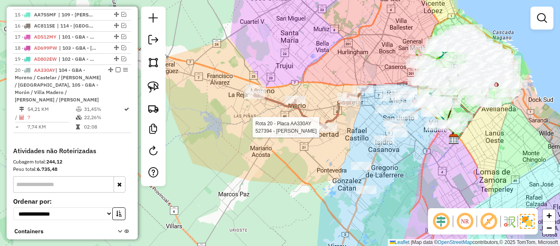
click at [325, 121] on icon at bounding box center [309, 108] width 109 height 39
select select "**********"
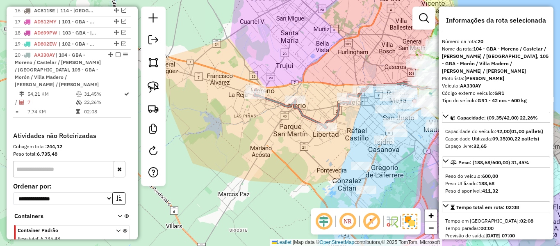
scroll to position [670, 0]
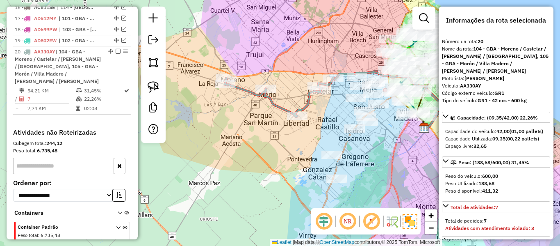
drag, startPoint x: 323, startPoint y: 122, endPoint x: 317, endPoint y: 121, distance: 6.2
click at [320, 120] on div "Janela de atendimento Grade de atendimento Capacidade Transportadoras Veículos …" at bounding box center [280, 123] width 560 height 246
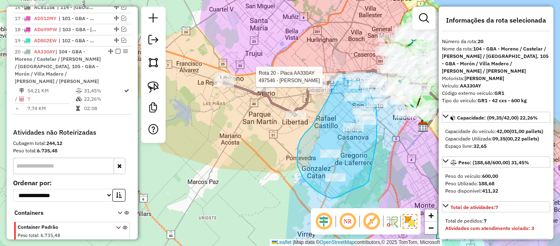
click at [340, 78] on div "Rota 20 - Placa AA330AY 497546 - Franco emanuel Crux Janela de atendimento Grad…" at bounding box center [280, 123] width 560 height 246
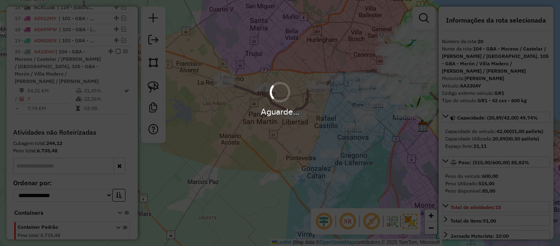
select select "**********"
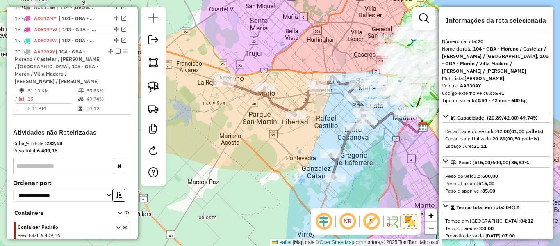
click at [304, 105] on icon at bounding box center [295, 127] width 143 height 103
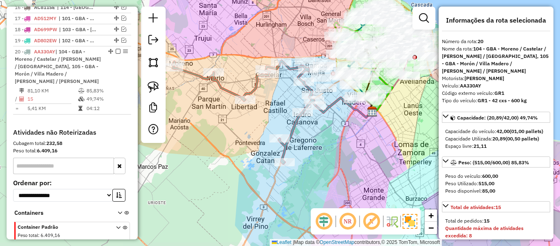
drag, startPoint x: 320, startPoint y: 115, endPoint x: 269, endPoint y: 100, distance: 53.1
click at [269, 100] on div "Janela de atendimento Grade de atendimento Capacidade Transportadoras Veículos …" at bounding box center [280, 123] width 560 height 246
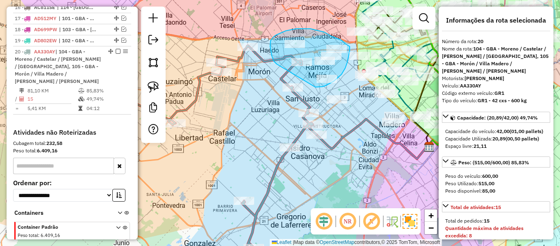
drag, startPoint x: 270, startPoint y: 43, endPoint x: 314, endPoint y: 91, distance: 65.4
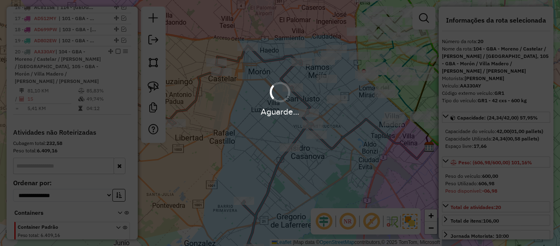
select select "**********"
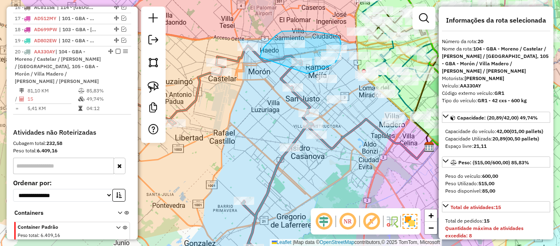
drag, startPoint x: 312, startPoint y: 72, endPoint x: 260, endPoint y: 57, distance: 53.8
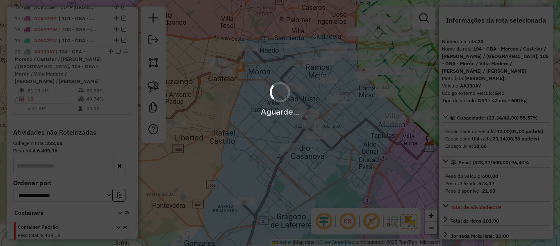
select select "**********"
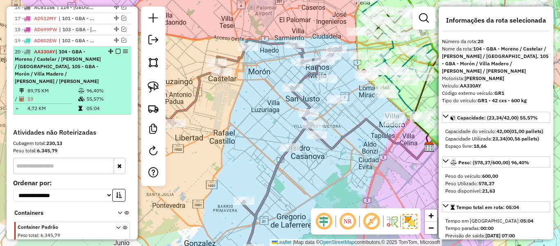
click at [116, 49] on em at bounding box center [118, 51] width 5 height 5
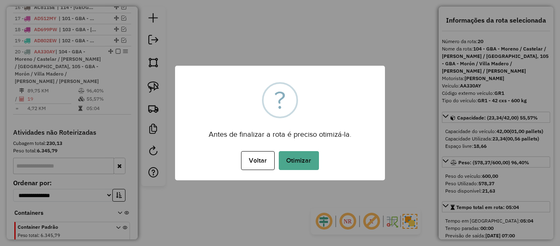
drag, startPoint x: 263, startPoint y: 135, endPoint x: 272, endPoint y: 142, distance: 10.8
click at [263, 136] on div "Antes de finalizar a rota é preciso otimizá-la." at bounding box center [280, 131] width 210 height 18
click at [291, 154] on button "Otimizar" at bounding box center [299, 160] width 40 height 19
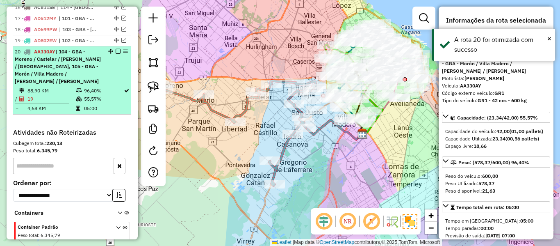
click at [116, 49] on em at bounding box center [118, 51] width 5 height 5
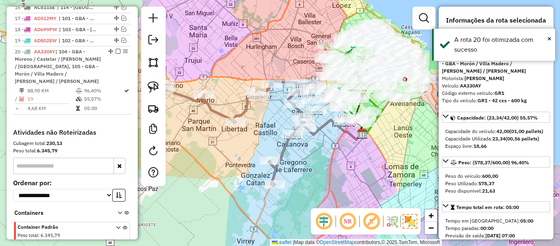
scroll to position [613, 0]
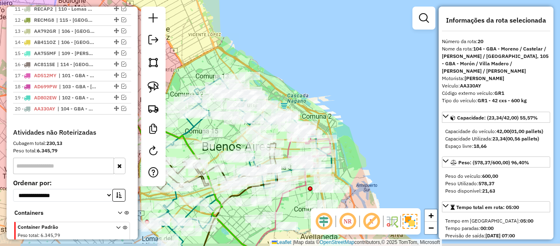
drag, startPoint x: 359, startPoint y: 152, endPoint x: 439, endPoint y: 36, distance: 141.2
click at [441, 35] on hb-router-mapa "Informações da Sessão 1257155 - 02/09/2025 Criação: 01/09/2025 12:55 Depósito: …" at bounding box center [280, 123] width 560 height 246
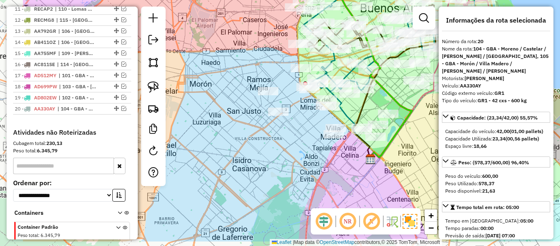
drag, startPoint x: 405, startPoint y: 138, endPoint x: 405, endPoint y: 151, distance: 13.1
click at [406, 149] on div "Janela de atendimento Grade de atendimento Capacidade Transportadoras Veículos …" at bounding box center [280, 123] width 560 height 246
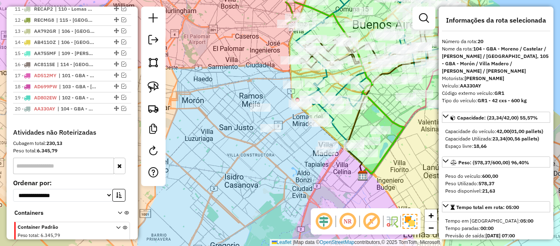
click at [383, 175] on div "Janela de atendimento Grade de atendimento Capacidade Transportadoras Veículos …" at bounding box center [280, 123] width 560 height 246
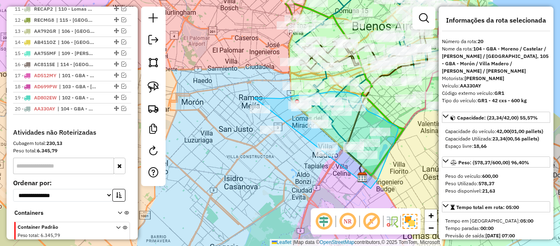
drag, startPoint x: 371, startPoint y: 188, endPoint x: 284, endPoint y: 167, distance: 89.9
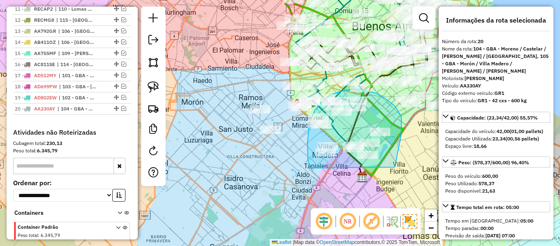
drag, startPoint x: 402, startPoint y: 134, endPoint x: 318, endPoint y: 169, distance: 90.8
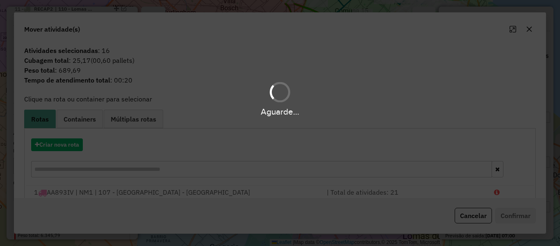
click at [75, 144] on hb-app "Aguarde... Pop-up bloqueado! Seu navegador bloqueou automáticamente a abertura …" at bounding box center [280, 123] width 560 height 246
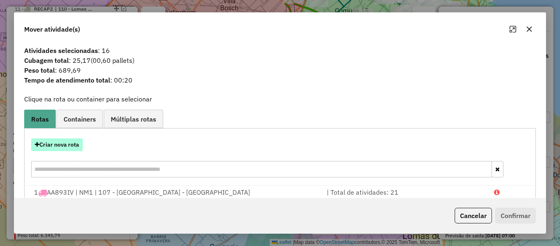
click at [74, 144] on button "Criar nova rota" at bounding box center [57, 144] width 52 height 13
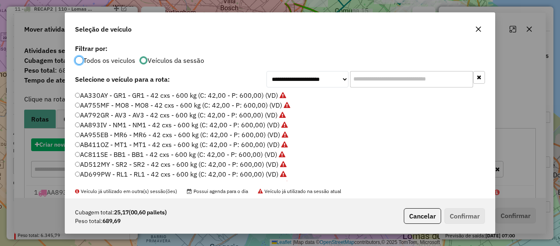
scroll to position [5, 2]
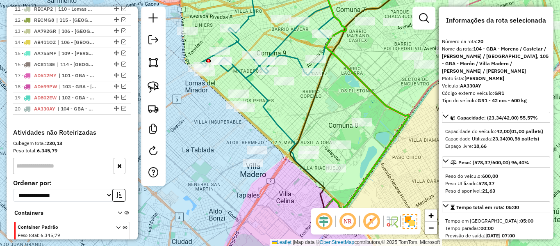
drag, startPoint x: 406, startPoint y: 183, endPoint x: 362, endPoint y: 181, distance: 44.0
click at [362, 181] on icon at bounding box center [363, 94] width 91 height 242
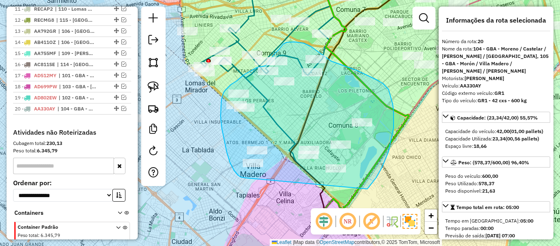
drag, startPoint x: 368, startPoint y: 189, endPoint x: 260, endPoint y: 177, distance: 108.1
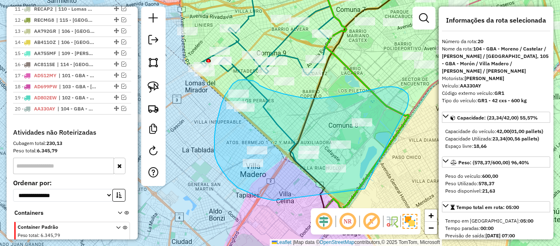
drag, startPoint x: 365, startPoint y: 189, endPoint x: 279, endPoint y: 201, distance: 87.0
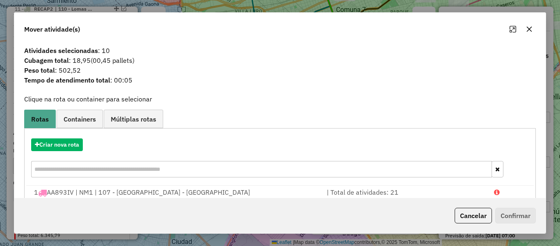
click at [73, 145] on hb-app "Aguarde... Pop-up bloqueado! Seu navegador bloqueou automáticamente a abertura …" at bounding box center [280, 123] width 560 height 246
click at [66, 147] on button "Criar nova rota" at bounding box center [57, 144] width 52 height 13
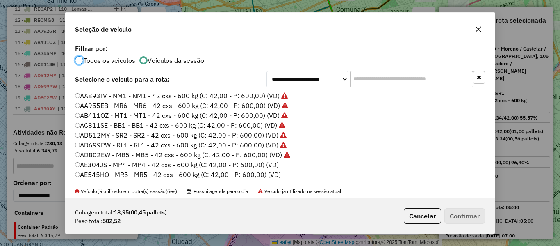
scroll to position [41, 0]
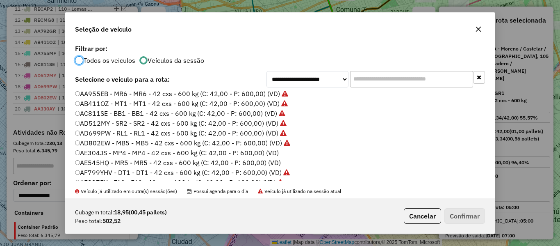
click at [275, 151] on label "AE304JS - MP4 - MP4 - 42 cxs - 600 kg (C: 42,00 - P: 600,00) (VD)" at bounding box center [177, 153] width 204 height 10
click at [485, 217] on button "Confirmar" at bounding box center [465, 216] width 41 height 16
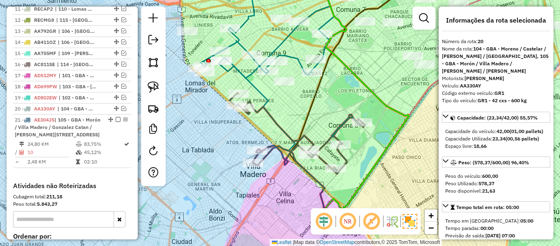
scroll to position [673, 0]
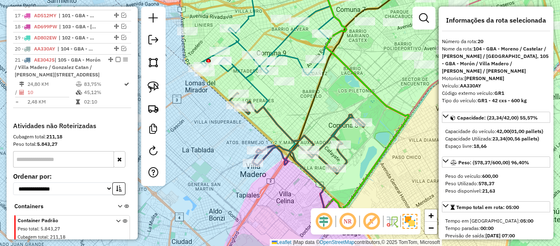
click at [330, 125] on div "Rota 21 - Placa AE304JS 540034 - Yanina Nu�ez Gonzalez Rota 21 - Placa AE304JS …" at bounding box center [280, 123] width 560 height 246
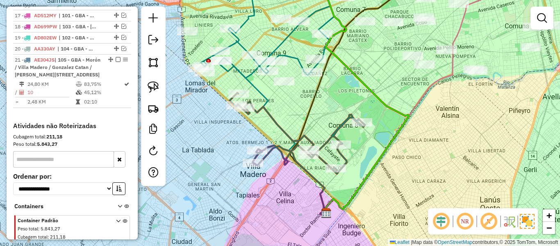
click at [336, 128] on icon at bounding box center [297, 133] width 135 height 81
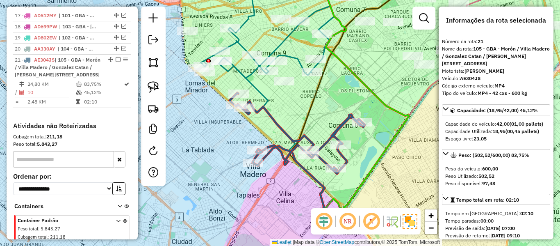
scroll to position [674, 0]
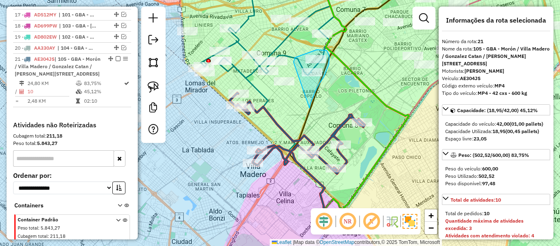
drag, startPoint x: 310, startPoint y: 108, endPoint x: 294, endPoint y: 70, distance: 41.0
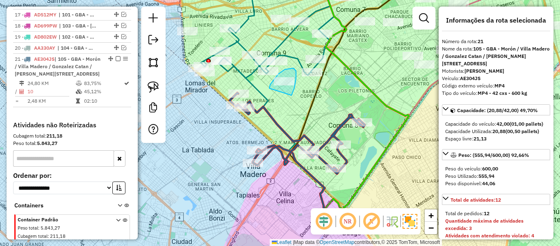
drag, startPoint x: 292, startPoint y: 95, endPoint x: 269, endPoint y: 89, distance: 23.4
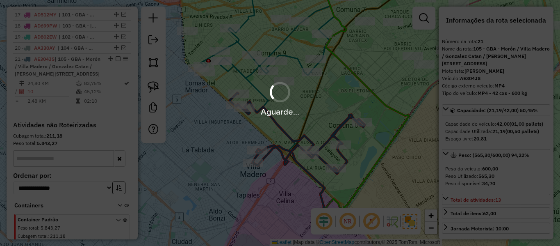
select select "**********"
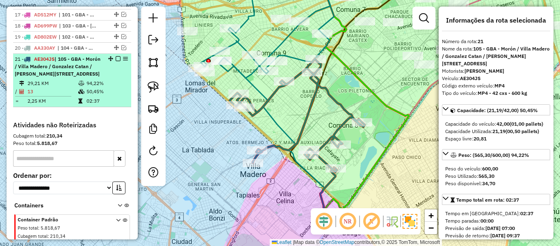
click at [116, 56] on em at bounding box center [118, 58] width 5 height 5
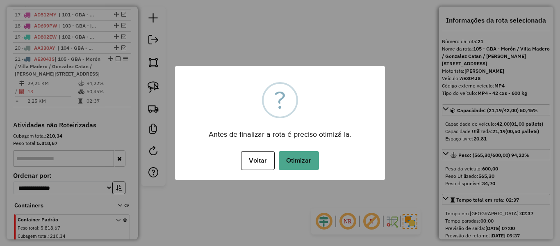
click at [309, 175] on div "× ? Antes de finalizar a rota é preciso otimizá-la. Voltar No Otimizar" at bounding box center [280, 123] width 210 height 114
click at [312, 163] on button "Otimizar" at bounding box center [299, 160] width 40 height 19
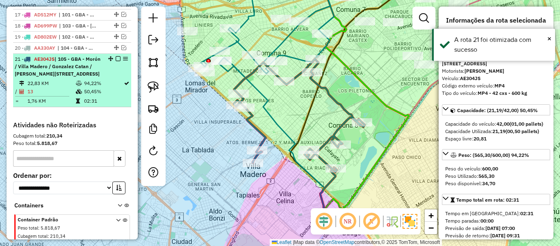
click at [116, 56] on em at bounding box center [118, 58] width 5 height 5
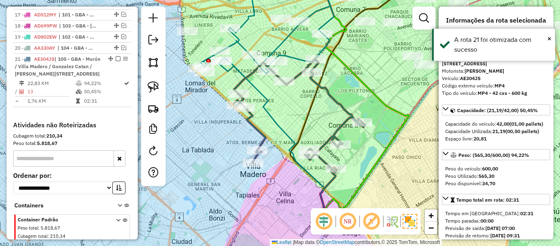
scroll to position [624, 0]
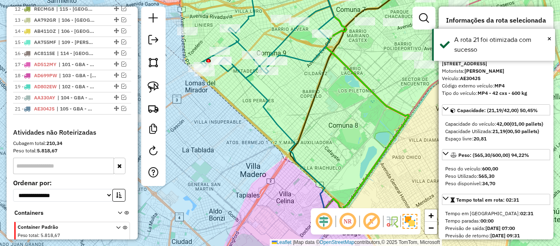
click at [325, 149] on icon at bounding box center [272, 138] width 106 height 154
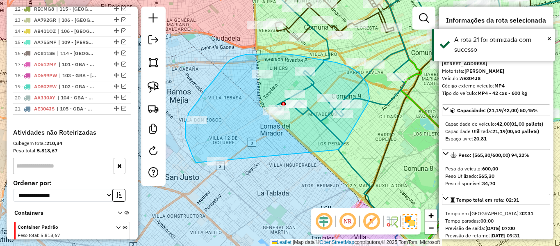
drag, startPoint x: 336, startPoint y: 150, endPoint x: 254, endPoint y: 219, distance: 107.7
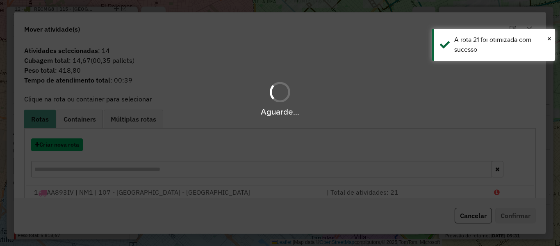
click at [68, 146] on button "Criar nova rota" at bounding box center [57, 144] width 52 height 13
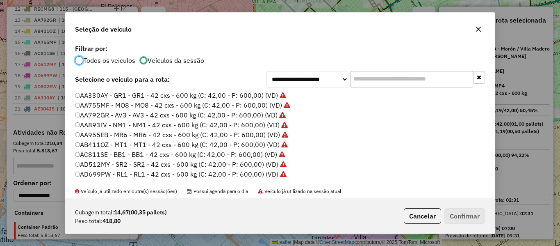
scroll to position [41, 0]
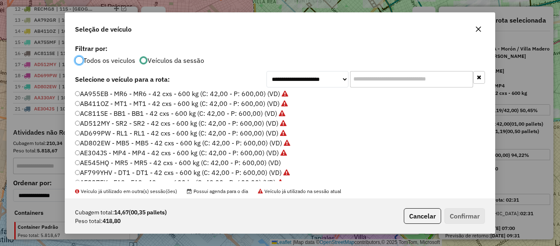
click at [275, 160] on label "AE545HQ - MR5 - MR5 - 42 cxs - 600 kg (C: 42,00 - P: 600,00) (VD)" at bounding box center [178, 163] width 206 height 10
click at [479, 233] on div "Cubagem total: 14,67 (00,35 pallets) Peso total: 418,80 Cancelar Confirmar" at bounding box center [280, 215] width 430 height 35
click at [470, 214] on button "Confirmar" at bounding box center [465, 216] width 41 height 16
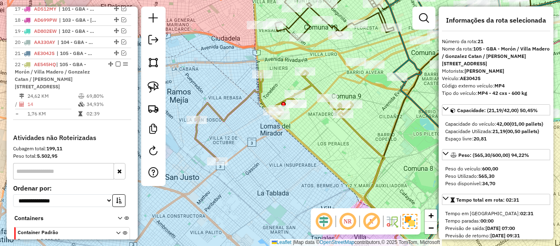
scroll to position [684, 0]
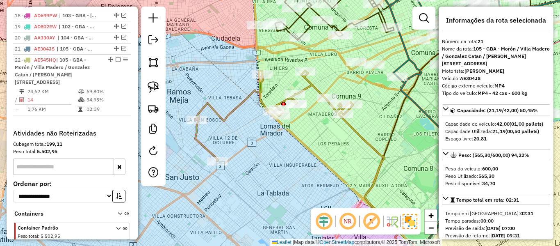
click at [236, 90] on div "Janela de atendimento Grade de atendimento Capacidade Transportadoras Veículos …" at bounding box center [280, 123] width 560 height 246
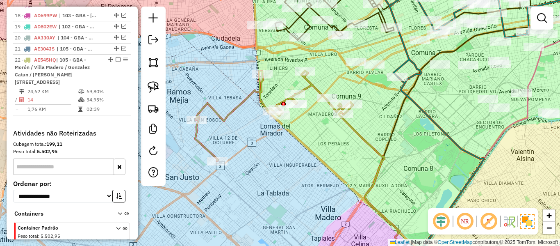
click at [258, 87] on icon at bounding box center [274, 116] width 158 height 90
select select "**********"
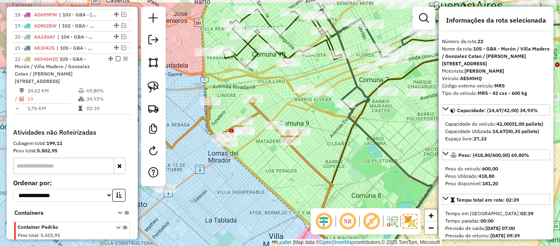
drag, startPoint x: 346, startPoint y: 189, endPoint x: 359, endPoint y: 158, distance: 34.1
click at [344, 190] on div "Janela de atendimento Grade de atendimento Capacidade Transportadoras Veículos …" at bounding box center [280, 123] width 560 height 246
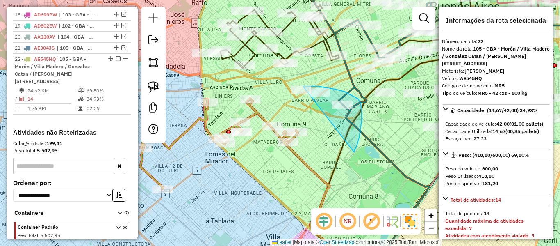
drag, startPoint x: 354, startPoint y: 152, endPoint x: 277, endPoint y: 98, distance: 94.0
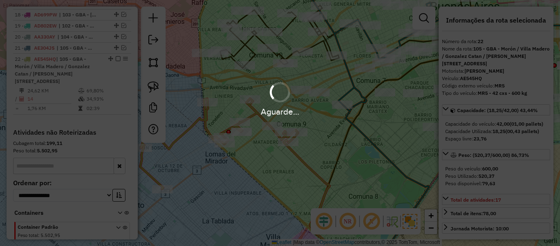
select select "**********"
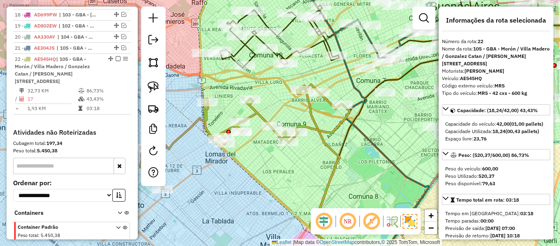
click at [319, 108] on div "Rota 22 - Placa AE545HQ 480316 - Patricia Teymoy Janela de atendimento Grade de…" at bounding box center [280, 123] width 560 height 246
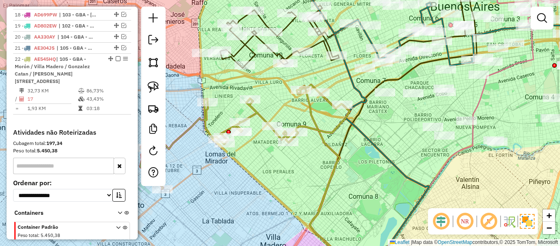
click at [310, 109] on icon at bounding box center [322, 178] width 45 height 185
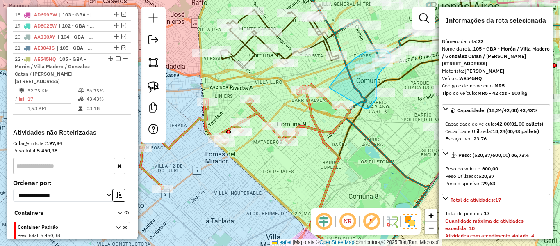
drag, startPoint x: 370, startPoint y: 107, endPoint x: 329, endPoint y: 88, distance: 45.0
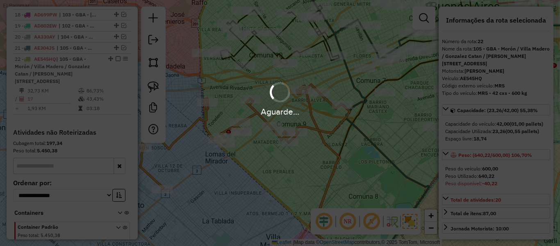
select select "**********"
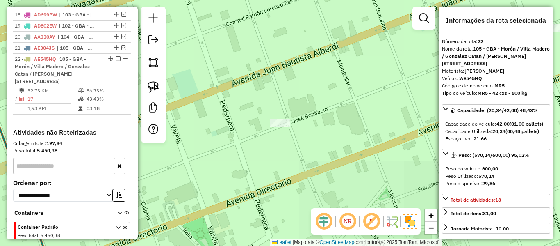
select select "**********"
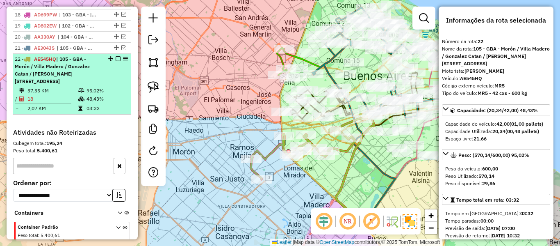
click at [116, 56] on em at bounding box center [118, 58] width 5 height 5
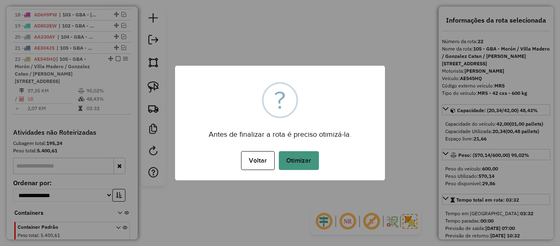
click at [293, 161] on button "Otimizar" at bounding box center [299, 160] width 40 height 19
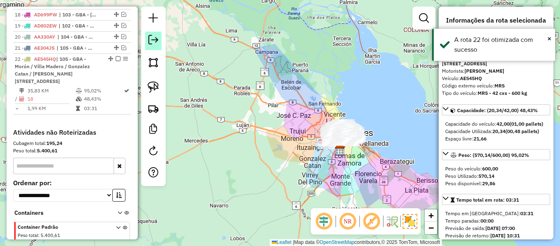
drag, startPoint x: 115, startPoint y: 23, endPoint x: 158, endPoint y: 47, distance: 49.4
click at [116, 56] on em at bounding box center [118, 58] width 5 height 5
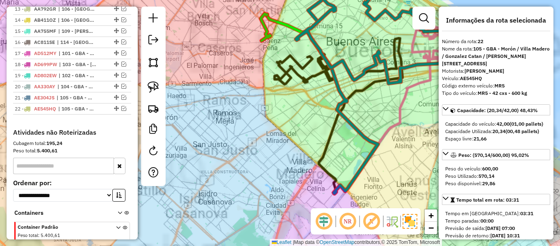
click at [391, 150] on div "Janela de atendimento Grade de atendimento Capacidade Transportadoras Veículos …" at bounding box center [280, 123] width 560 height 246
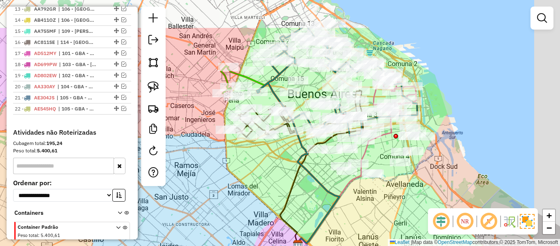
drag, startPoint x: 376, startPoint y: 172, endPoint x: 360, endPoint y: 197, distance: 30.2
click at [360, 197] on div "Janela de atendimento Grade de atendimento Capacidade Transportadoras Veículos …" at bounding box center [280, 123] width 560 height 246
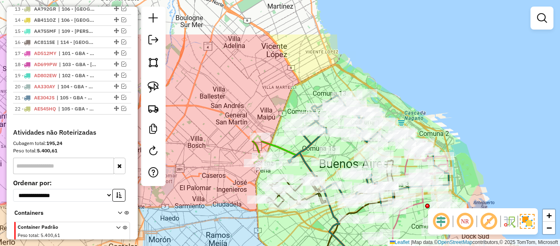
drag, startPoint x: 435, startPoint y: 92, endPoint x: 471, endPoint y: 151, distance: 69.0
click at [471, 151] on div "Janela de atendimento Grade de atendimento Capacidade Transportadoras Veículos …" at bounding box center [280, 123] width 560 height 246
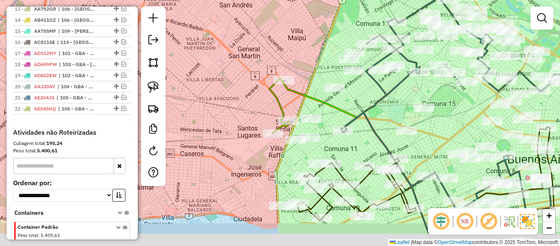
drag, startPoint x: 235, startPoint y: 124, endPoint x: 273, endPoint y: 107, distance: 42.4
click at [248, 115] on div "Janela de atendimento Grade de atendimento Capacidade Transportadoras Veículos …" at bounding box center [280, 123] width 560 height 246
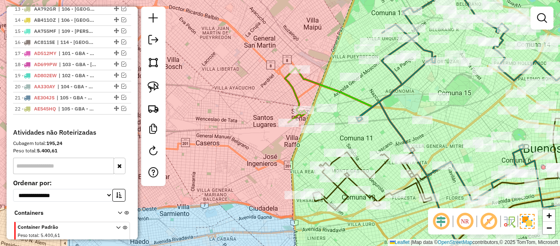
click at [295, 90] on icon at bounding box center [295, 95] width 21 height 55
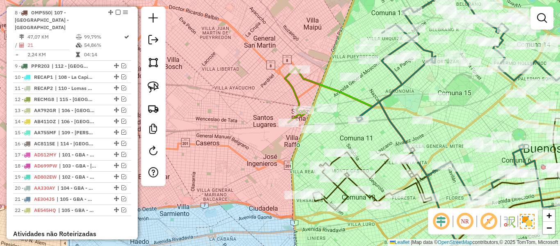
select select "**********"
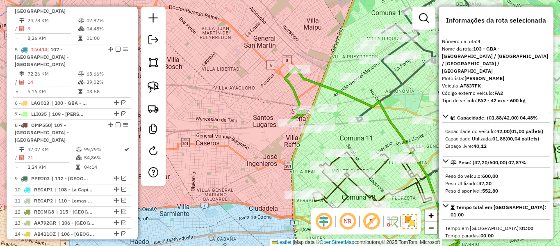
scroll to position [384, 0]
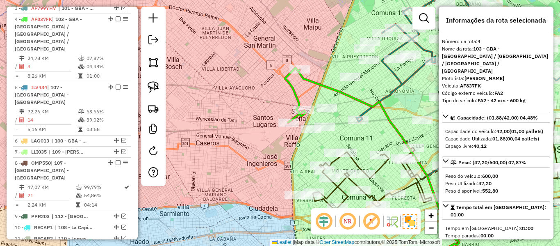
drag, startPoint x: 267, startPoint y: 127, endPoint x: 235, endPoint y: 95, distance: 45.6
click at [235, 95] on div "Janela de atendimento Grade de atendimento Capacidade Transportadoras Veículos …" at bounding box center [280, 123] width 560 height 246
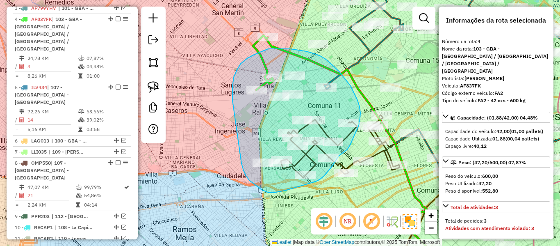
drag, startPoint x: 233, startPoint y: 100, endPoint x: 239, endPoint y: 147, distance: 47.6
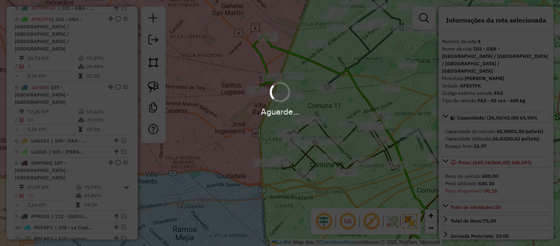
select select "**********"
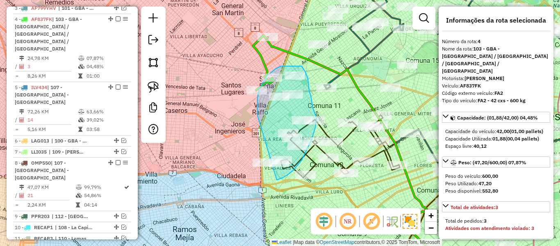
drag, startPoint x: 258, startPoint y: 115, endPoint x: 224, endPoint y: 160, distance: 55.9
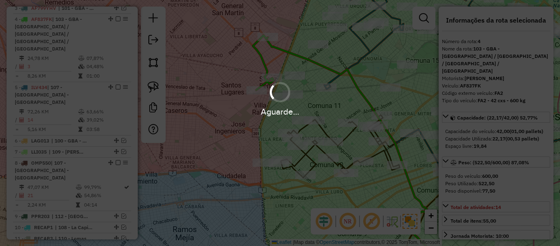
select select "**********"
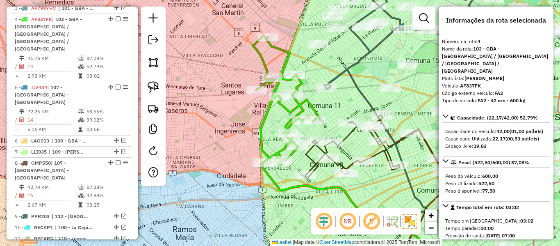
click at [288, 108] on icon at bounding box center [286, 100] width 66 height 130
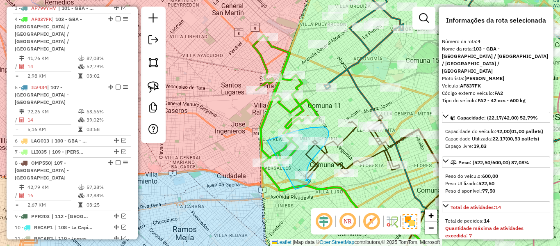
drag, startPoint x: 322, startPoint y: 127, endPoint x: 292, endPoint y: 189, distance: 69.0
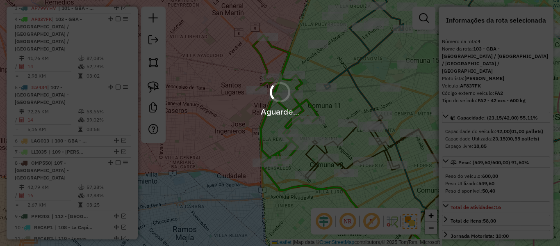
select select "**********"
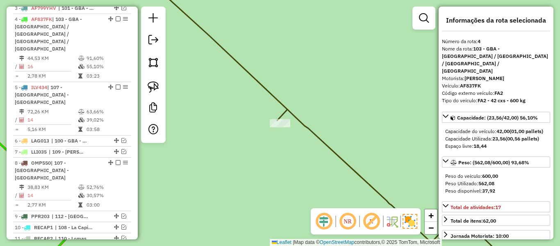
select select "**********"
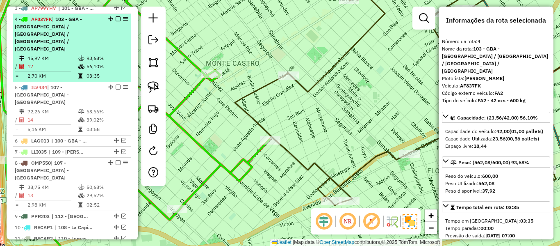
click at [116, 16] on em at bounding box center [118, 18] width 5 height 5
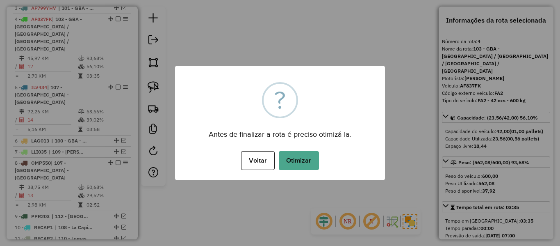
click at [304, 172] on div "Voltar No Otimizar" at bounding box center [280, 160] width 210 height 23
click at [310, 160] on button "Otimizar" at bounding box center [299, 160] width 40 height 19
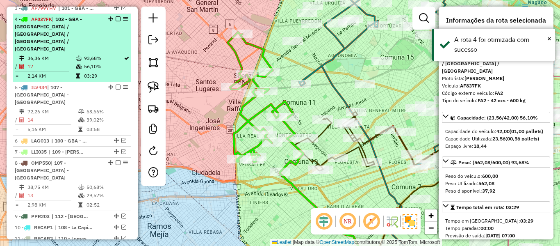
click at [116, 16] on em at bounding box center [118, 18] width 5 height 5
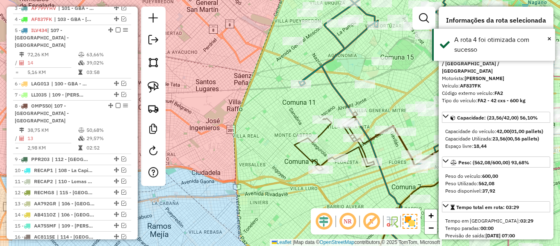
scroll to position [342, 0]
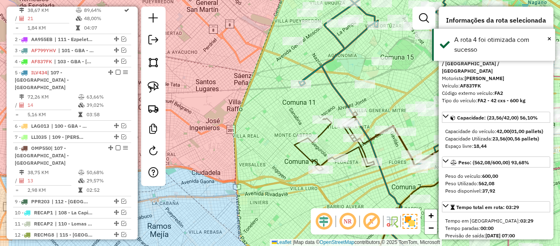
drag, startPoint x: 260, startPoint y: 144, endPoint x: 278, endPoint y: 172, distance: 33.0
click at [260, 145] on div "Janela de atendimento Grade de atendimento Capacidade Transportadoras Veículos …" at bounding box center [280, 123] width 560 height 246
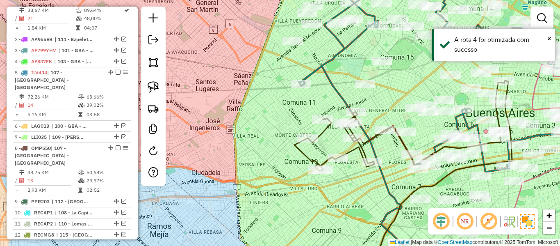
drag, startPoint x: 278, startPoint y: 172, endPoint x: 205, endPoint y: 125, distance: 86.6
click at [205, 125] on div "Janela de atendimento Grade de atendimento Capacidade Transportadoras Veículos …" at bounding box center [280, 123] width 560 height 246
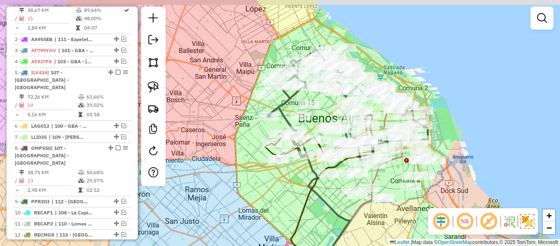
drag, startPoint x: 293, startPoint y: 169, endPoint x: 302, endPoint y: 213, distance: 44.5
click at [293, 225] on div "Janela de atendimento Grade de atendimento Capacidade Transportadoras Veículos …" at bounding box center [280, 123] width 560 height 246
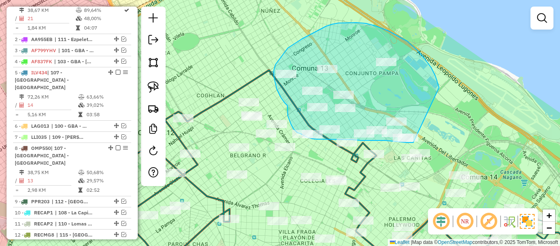
drag, startPoint x: 438, startPoint y: 82, endPoint x: 427, endPoint y: 141, distance: 60.0
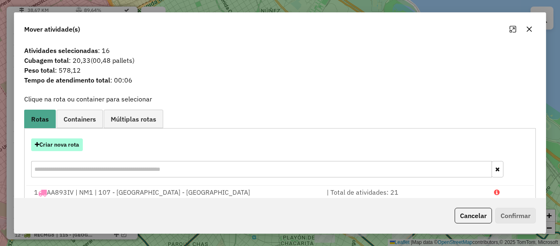
click at [78, 145] on button "Criar nova rota" at bounding box center [57, 144] width 52 height 13
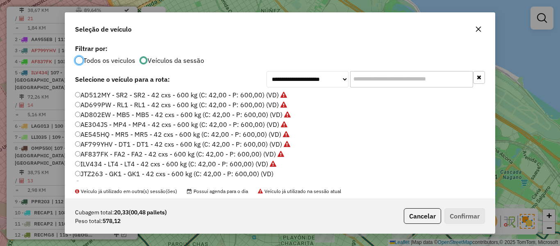
scroll to position [82, 0]
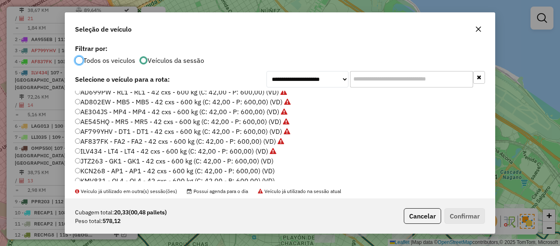
click at [264, 160] on label "JTZ263 - GK1 - GK1 - 42 cxs - 600 kg (C: 42,00 - P: 600,00) (VD)" at bounding box center [174, 161] width 199 height 10
click at [464, 215] on button "Confirmar" at bounding box center [465, 216] width 41 height 16
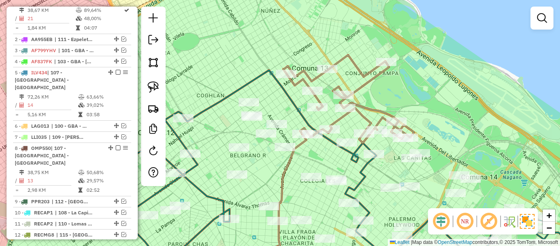
click at [359, 88] on icon at bounding box center [349, 99] width 131 height 88
select select "**********"
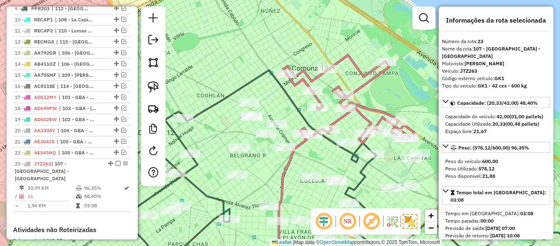
scroll to position [639, 0]
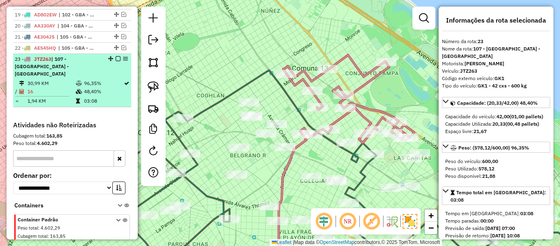
click at [116, 56] on em at bounding box center [118, 58] width 5 height 5
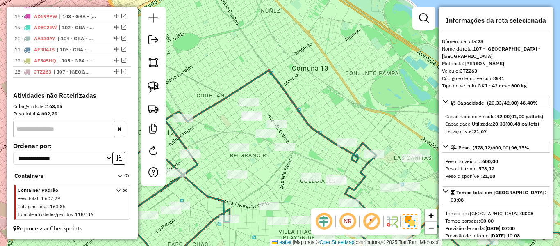
scroll to position [604, 0]
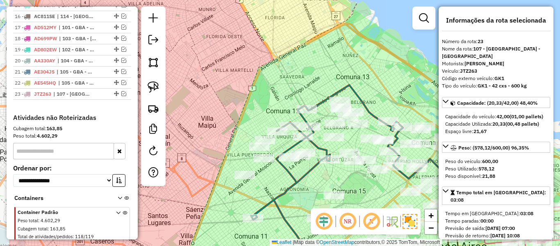
drag, startPoint x: 307, startPoint y: 100, endPoint x: 373, endPoint y: 95, distance: 66.3
click at [373, 95] on div "Janela de atendimento Grade de atendimento Capacidade Transportadoras Veículos …" at bounding box center [280, 123] width 560 height 246
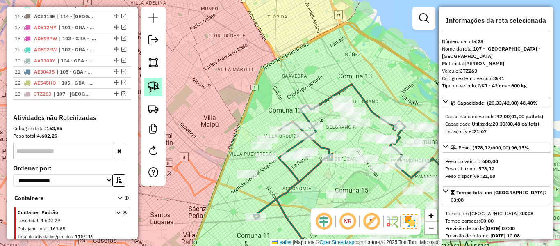
click at [152, 87] on img at bounding box center [153, 86] width 11 height 11
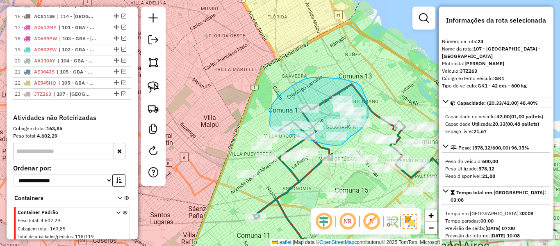
drag, startPoint x: 352, startPoint y: 135, endPoint x: 343, endPoint y: 144, distance: 11.9
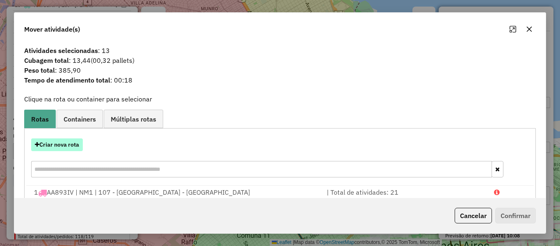
click at [72, 144] on button "Criar nova rota" at bounding box center [57, 144] width 52 height 13
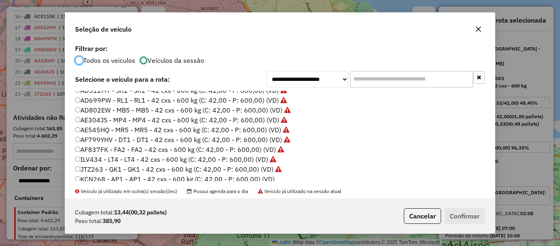
scroll to position [82, 0]
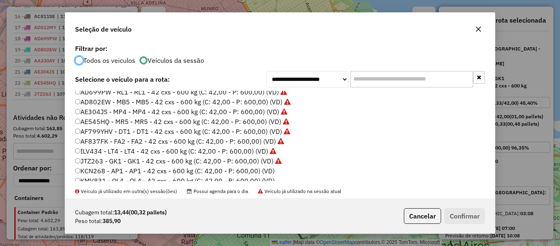
click at [264, 171] on label "KCN268 - AP1 - AP1 - 42 cxs - 600 kg (C: 42,00 - P: 600,00) (VD)" at bounding box center [175, 171] width 200 height 10
click at [458, 216] on button "Confirmar" at bounding box center [465, 216] width 41 height 16
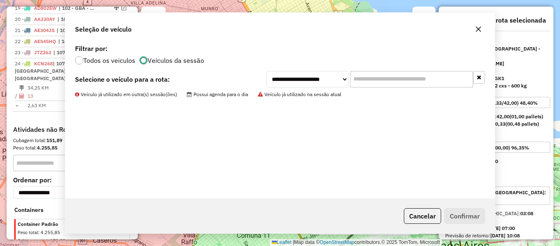
scroll to position [650, 0]
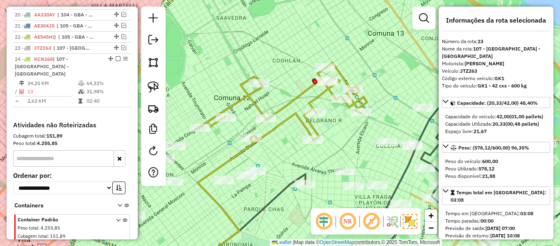
click at [307, 91] on icon at bounding box center [283, 103] width 168 height 80
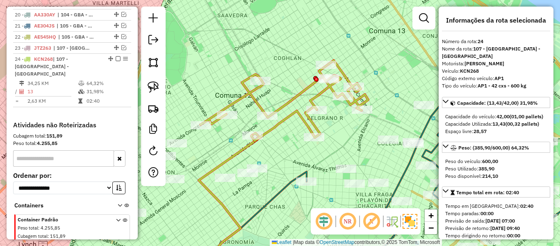
drag, startPoint x: 343, startPoint y: 140, endPoint x: 405, endPoint y: 117, distance: 66.8
click at [405, 117] on div "Janela de atendimento Grade de atendimento Capacidade Transportadoras Veículos …" at bounding box center [280, 123] width 560 height 246
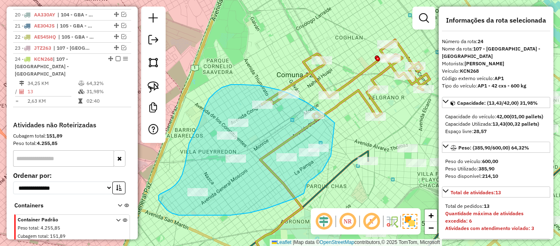
drag, startPoint x: 278, startPoint y: 89, endPoint x: 337, endPoint y: 138, distance: 77.0
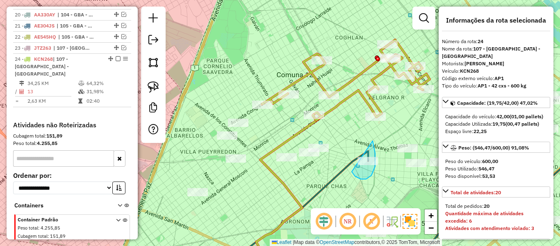
drag, startPoint x: 352, startPoint y: 172, endPoint x: 336, endPoint y: 127, distance: 47.6
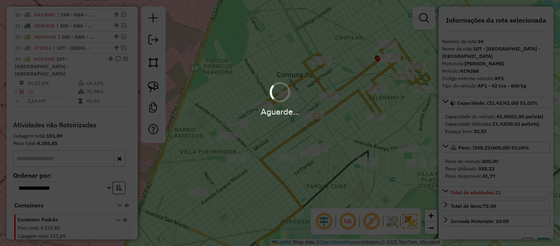
select select "**********"
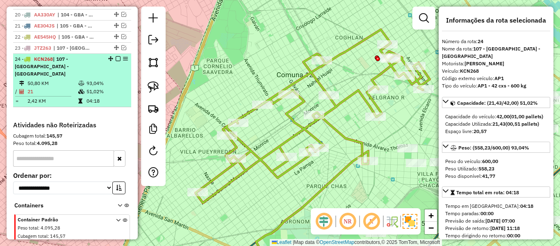
click at [117, 56] on em at bounding box center [118, 58] width 5 height 5
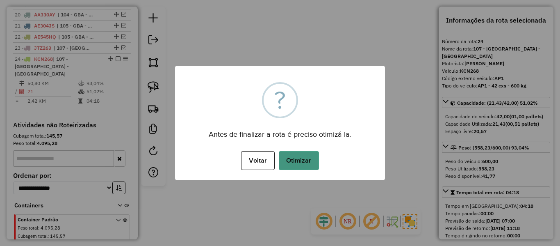
click at [302, 163] on button "Otimizar" at bounding box center [299, 160] width 40 height 19
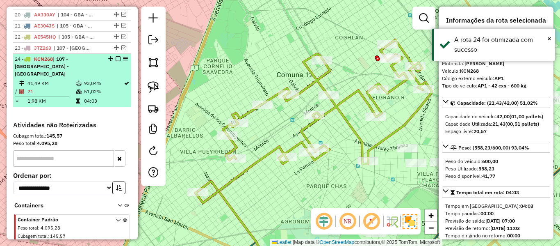
click at [116, 56] on em at bounding box center [118, 58] width 5 height 5
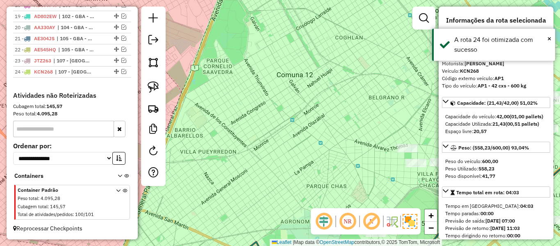
scroll to position [615, 0]
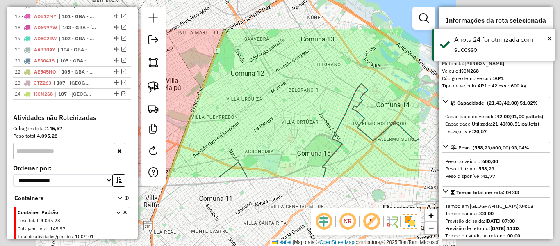
click at [293, 107] on div "Janela de atendimento Grade de atendimento Capacidade Transportadoras Veículos …" at bounding box center [280, 123] width 560 height 246
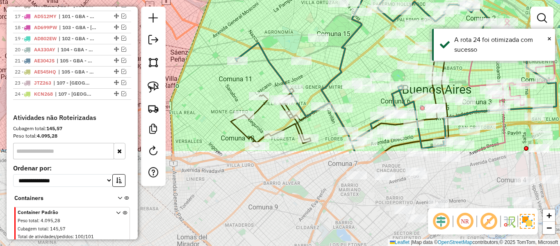
drag, startPoint x: 286, startPoint y: 103, endPoint x: 309, endPoint y: 142, distance: 45.2
click at [318, 9] on div "Janela de atendimento Grade de atendimento Capacidade Transportadoras Veículos …" at bounding box center [280, 123] width 560 height 246
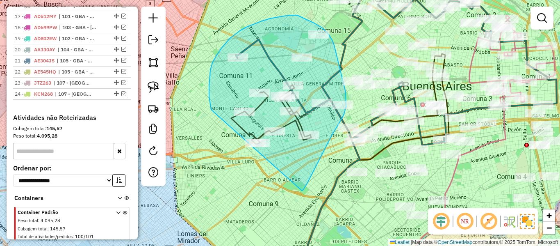
drag, startPoint x: 307, startPoint y: 184, endPoint x: 232, endPoint y: 149, distance: 82.8
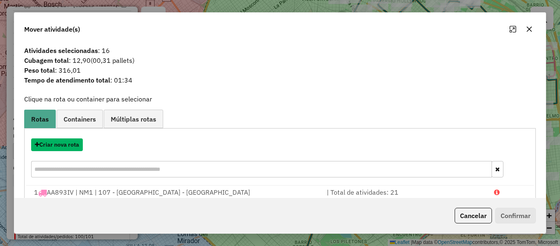
click at [77, 142] on button "Criar nova rota" at bounding box center [57, 144] width 52 height 13
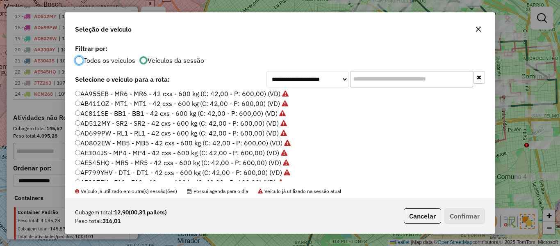
scroll to position [123, 0]
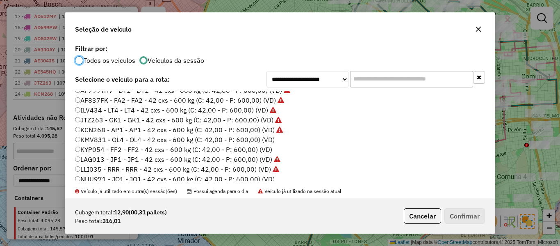
click at [269, 142] on label "KMV831 - OL4 - OL4 - 42 cxs - 600 kg (C: 42,00 - P: 600,00) (VD)" at bounding box center [175, 140] width 200 height 10
click at [476, 215] on button "Confirmar" at bounding box center [465, 216] width 41 height 16
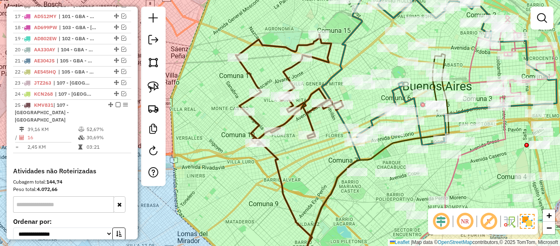
scroll to position [650, 0]
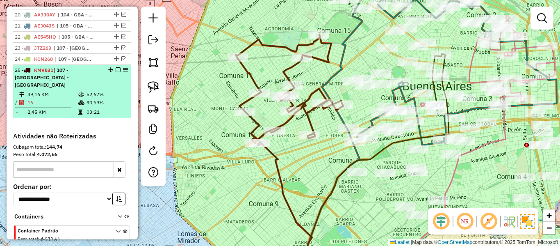
click at [116, 67] on em at bounding box center [118, 69] width 5 height 5
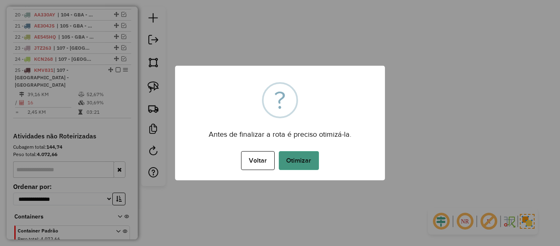
click at [301, 156] on button "Otimizar" at bounding box center [299, 160] width 40 height 19
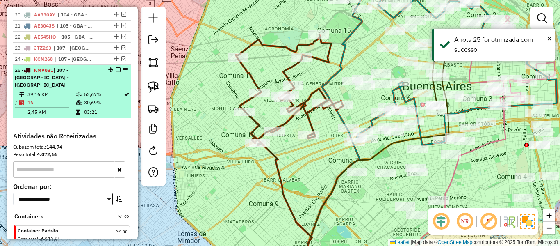
click at [116, 67] on em at bounding box center [118, 69] width 5 height 5
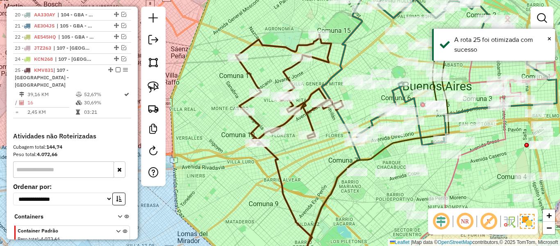
scroll to position [627, 0]
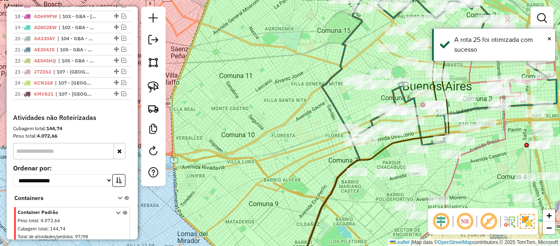
click at [274, 146] on div "Janela de atendimento Grade de atendimento Capacidade Transportadoras Veículos …" at bounding box center [280, 123] width 560 height 246
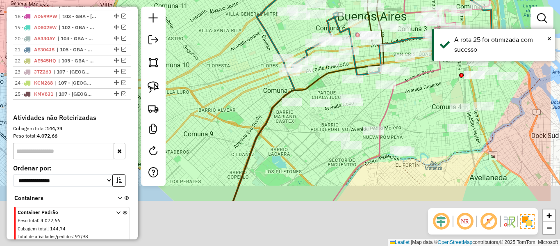
drag, startPoint x: 292, startPoint y: 180, endPoint x: 263, endPoint y: 120, distance: 66.8
click at [226, 109] on div "Janela de atendimento Grade de atendimento Capacidade Transportadoras Veículos …" at bounding box center [280, 123] width 560 height 246
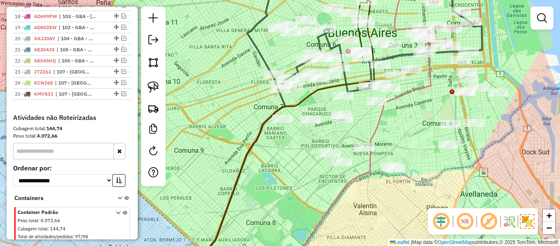
drag, startPoint x: 348, startPoint y: 161, endPoint x: 354, endPoint y: 191, distance: 30.8
click at [345, 181] on div "Janela de atendimento Grade de atendimento Capacidade Transportadoras Veículos …" at bounding box center [280, 123] width 560 height 246
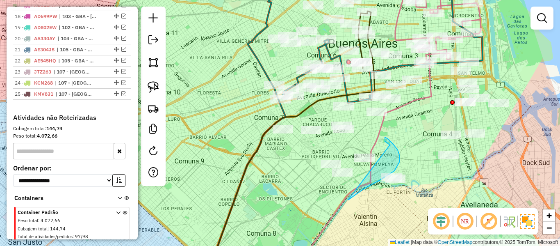
drag, startPoint x: 349, startPoint y: 199, endPoint x: 394, endPoint y: 153, distance: 64.1
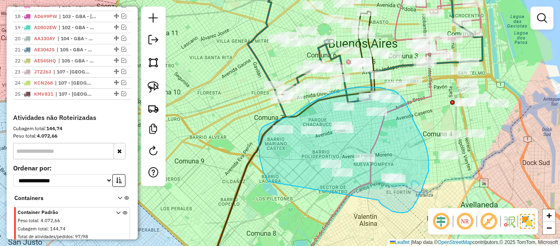
drag, startPoint x: 385, startPoint y: 206, endPoint x: 287, endPoint y: 201, distance: 98.2
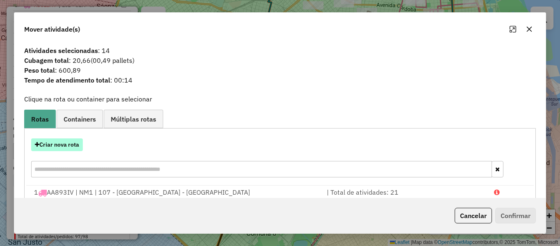
click at [74, 148] on button "Criar nova rota" at bounding box center [57, 144] width 52 height 13
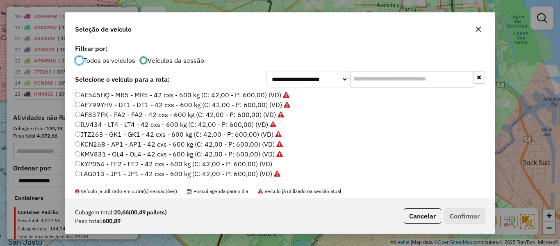
scroll to position [123, 0]
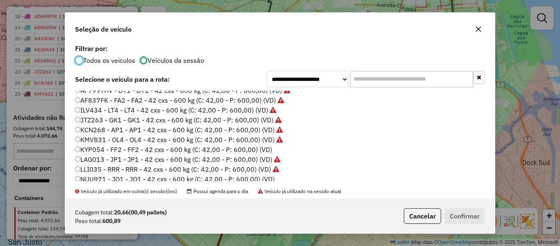
click at [260, 150] on label "KYP054 - FF2 - FF2 - 42 cxs - 600 kg (C: 42,00 - P: 600,00) (VD)" at bounding box center [173, 149] width 197 height 10
click at [259, 150] on label "KYP054 - FF2 - FF2 - 42 cxs - 600 kg (C: 42,00 - P: 600,00) (VD)" at bounding box center [173, 149] width 197 height 10
click at [451, 212] on button "Confirmar" at bounding box center [465, 216] width 41 height 16
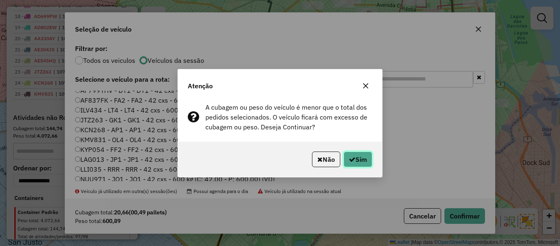
click at [354, 162] on button "Sim" at bounding box center [358, 159] width 29 height 16
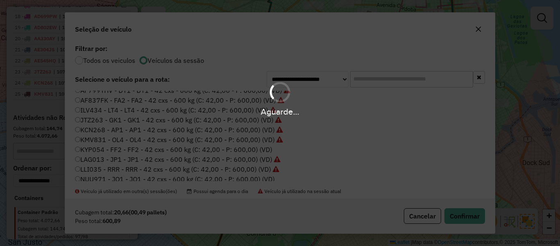
scroll to position [650, 0]
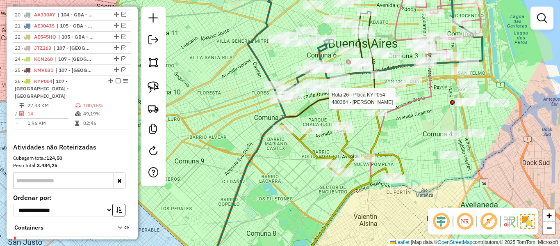
select select "**********"
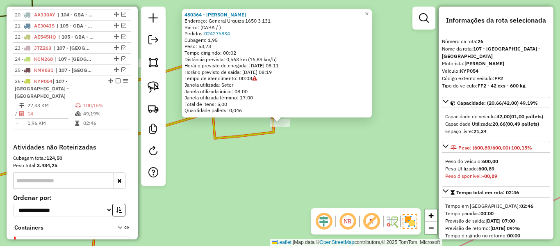
scroll to position [672, 0]
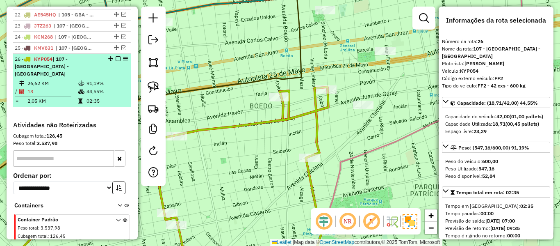
click at [118, 56] on em at bounding box center [118, 58] width 5 height 5
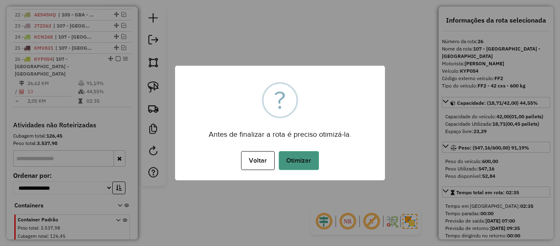
click at [314, 156] on button "Otimizar" at bounding box center [299, 160] width 40 height 19
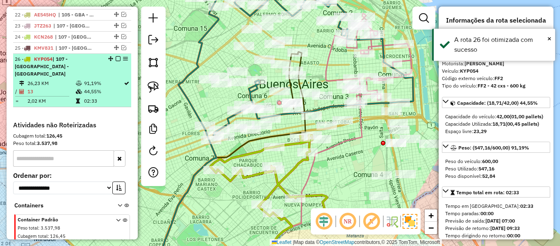
drag, startPoint x: 115, startPoint y: 38, endPoint x: 132, endPoint y: 42, distance: 17.3
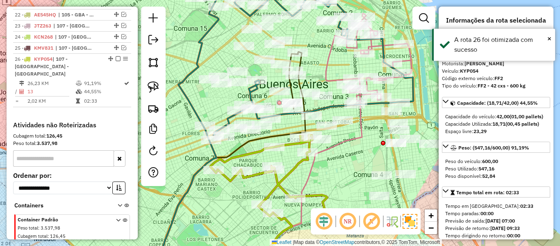
click at [116, 56] on em at bounding box center [118, 58] width 5 height 5
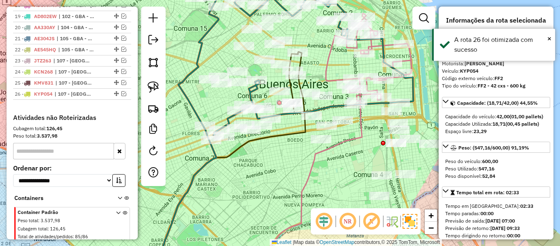
click at [309, 184] on icon at bounding box center [308, 179] width 108 height 182
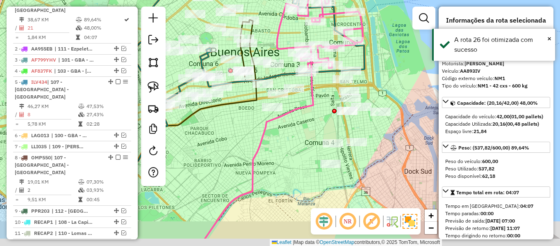
drag, startPoint x: 325, startPoint y: 180, endPoint x: 274, endPoint y: 148, distance: 59.9
click at [274, 148] on div "Janela de atendimento Grade de atendimento Capacidade Transportadoras Veículos …" at bounding box center [280, 123] width 560 height 246
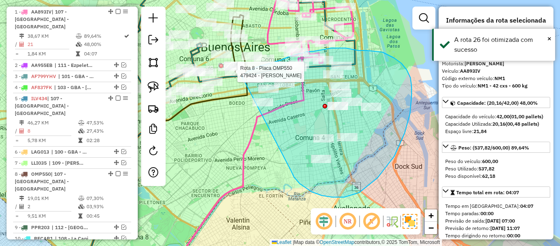
drag, startPoint x: 303, startPoint y: 186, endPoint x: 247, endPoint y: 115, distance: 90.2
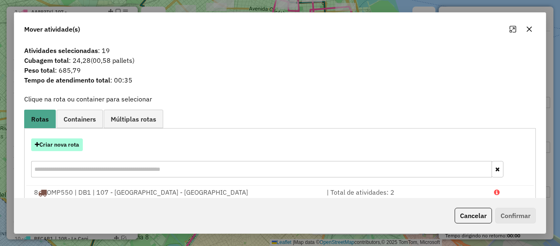
click at [68, 145] on button "Criar nova rota" at bounding box center [57, 144] width 52 height 13
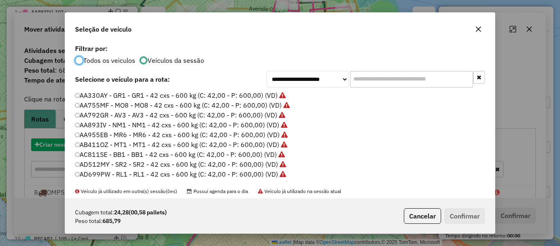
scroll to position [5, 2]
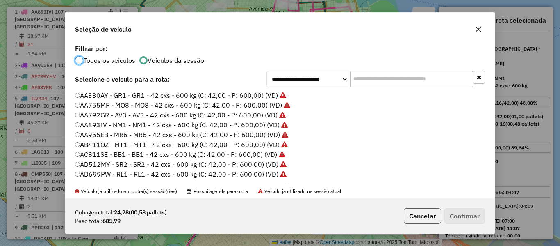
click at [429, 213] on button "Cancelar" at bounding box center [422, 216] width 37 height 16
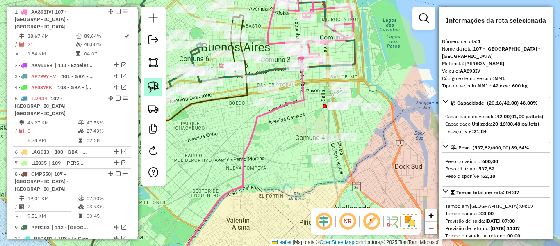
click at [157, 85] on img at bounding box center [153, 86] width 11 height 11
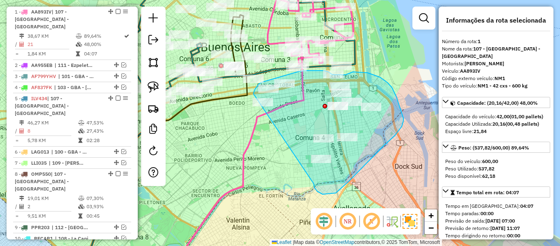
drag, startPoint x: 315, startPoint y: 188, endPoint x: 247, endPoint y: 133, distance: 86.7
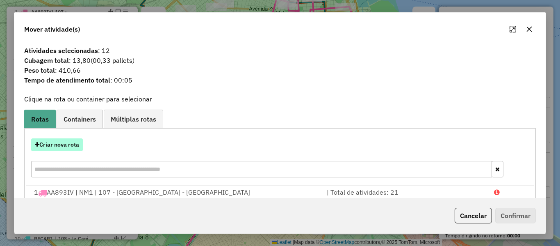
click at [66, 142] on button "Criar nova rota" at bounding box center [57, 144] width 52 height 13
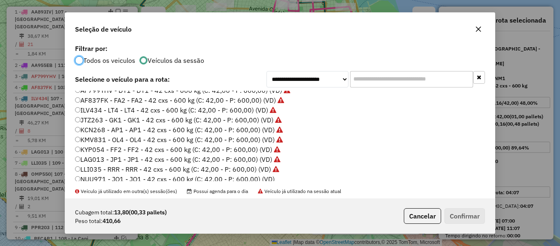
scroll to position [164, 0]
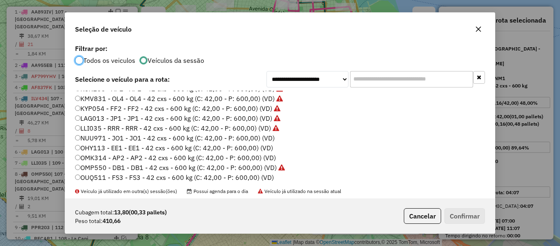
click at [266, 135] on label "NUU971 - JO1 - JO1 - 42 cxs - 600 kg (C: 42,00 - P: 600,00) (VD)" at bounding box center [175, 138] width 200 height 10
click at [460, 213] on button "Confirmar" at bounding box center [465, 216] width 41 height 16
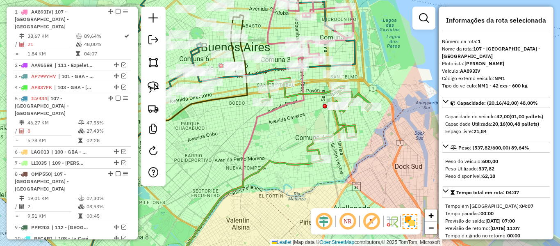
click at [340, 124] on icon at bounding box center [317, 118] width 109 height 81
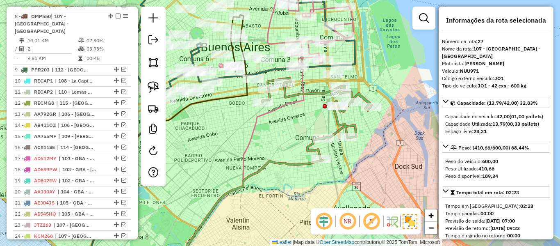
scroll to position [684, 0]
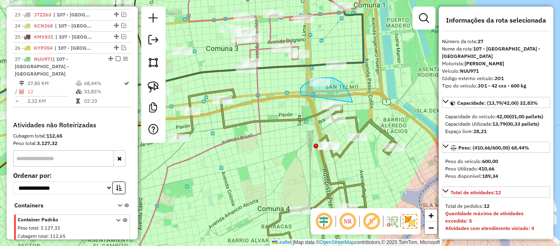
drag, startPoint x: 353, startPoint y: 102, endPoint x: 304, endPoint y: 95, distance: 49.4
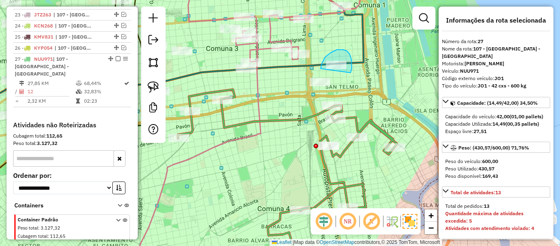
drag, startPoint x: 352, startPoint y: 64, endPoint x: 322, endPoint y: 76, distance: 32.0
drag, startPoint x: 270, startPoint y: 78, endPoint x: 235, endPoint y: 77, distance: 34.9
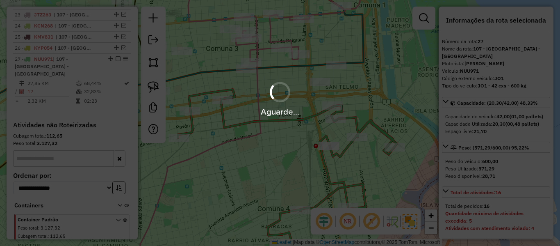
select select "**********"
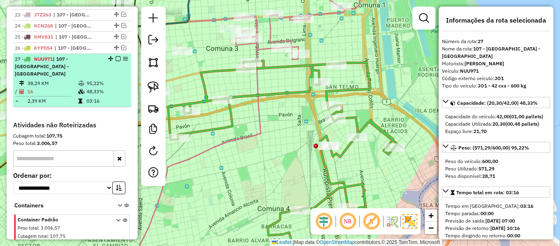
click at [116, 56] on em at bounding box center [118, 58] width 5 height 5
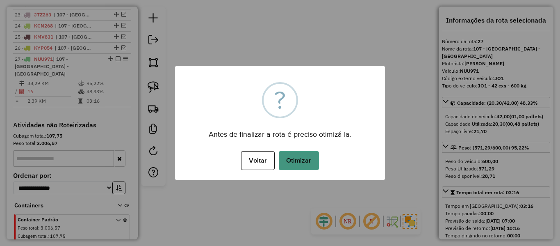
click at [293, 157] on button "Otimizar" at bounding box center [299, 160] width 40 height 19
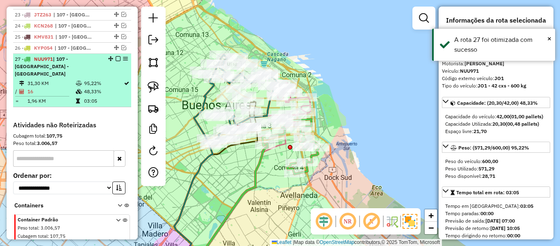
click at [116, 56] on em at bounding box center [118, 58] width 5 height 5
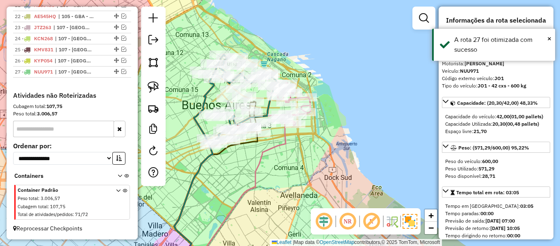
scroll to position [649, 0]
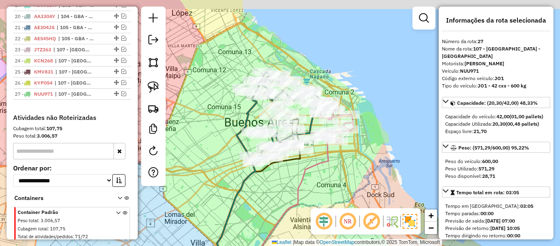
drag, startPoint x: 313, startPoint y: 135, endPoint x: 357, endPoint y: 153, distance: 47.3
click at [357, 153] on div "Janela de atendimento Grade de atendimento Capacidade Transportadoras Veículos …" at bounding box center [280, 123] width 560 height 246
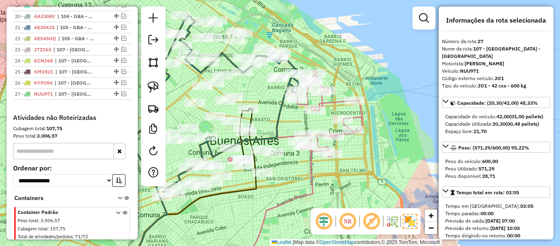
click at [358, 115] on icon at bounding box center [320, 113] width 86 height 87
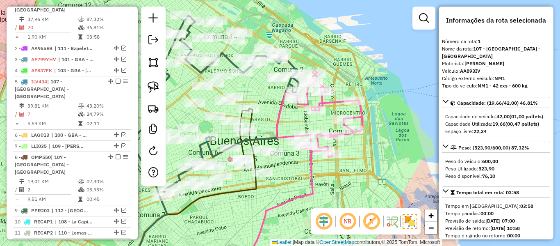
scroll to position [316, 0]
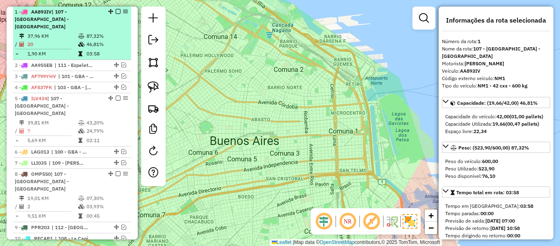
drag, startPoint x: 109, startPoint y: 43, endPoint x: 116, endPoint y: 42, distance: 7.0
click at [109, 50] on td "03:58" at bounding box center [106, 54] width 41 height 8
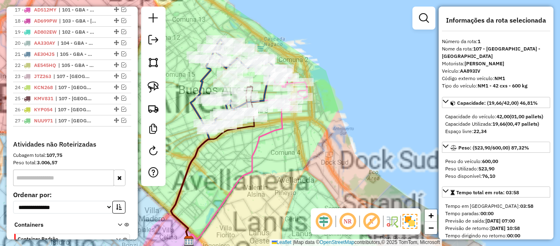
scroll to position [649, 0]
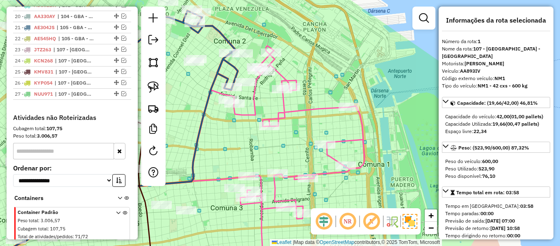
click at [327, 107] on icon at bounding box center [279, 132] width 172 height 173
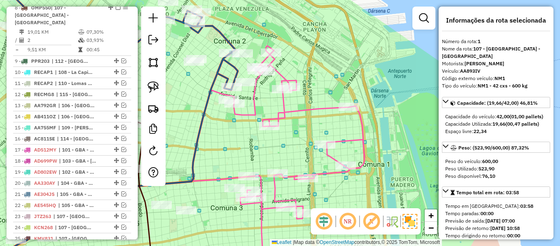
scroll to position [316, 0]
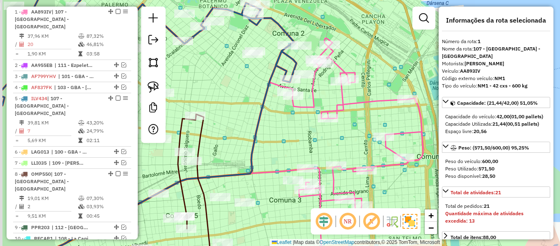
drag, startPoint x: 284, startPoint y: 110, endPoint x: 344, endPoint y: 102, distance: 60.8
click at [344, 102] on icon at bounding box center [338, 124] width 172 height 173
select select "**********"
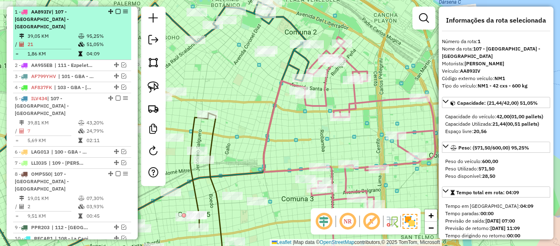
click at [116, 11] on em at bounding box center [118, 11] width 5 height 5
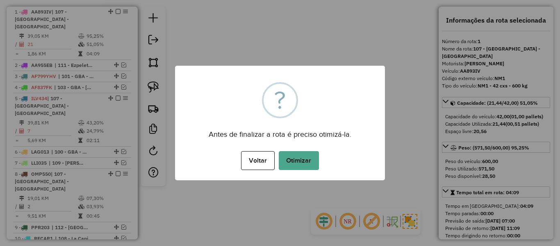
click at [312, 158] on button "Otimizar" at bounding box center [299, 160] width 40 height 19
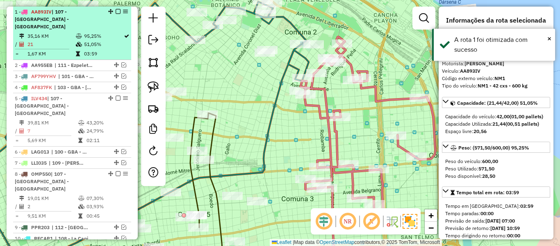
click at [116, 11] on em at bounding box center [118, 11] width 5 height 5
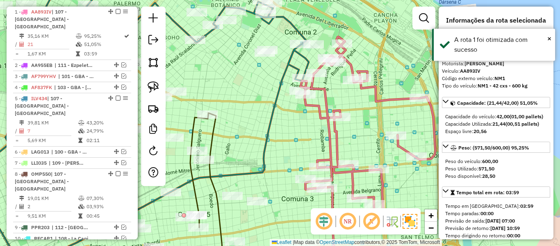
scroll to position [281, 0]
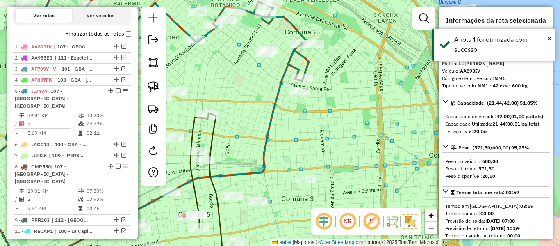
click at [324, 123] on div "Janela de atendimento Grade de atendimento Capacidade Transportadoras Veículos …" at bounding box center [280, 123] width 560 height 246
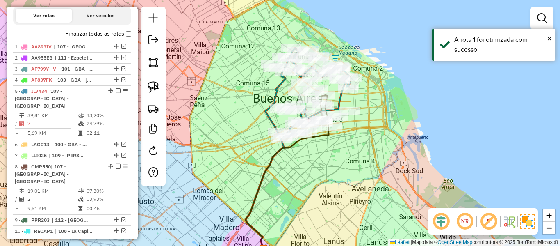
drag, startPoint x: 352, startPoint y: 106, endPoint x: 379, endPoint y: 109, distance: 26.8
click at [379, 109] on div "Janela de atendimento Grade de atendimento Capacidade Transportadoras Veículos …" at bounding box center [280, 123] width 560 height 246
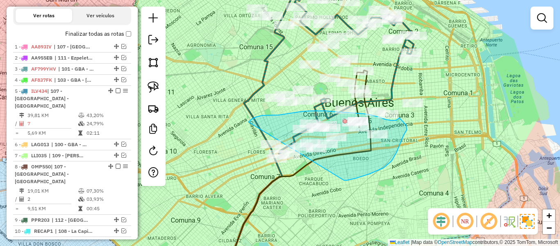
drag, startPoint x: 370, startPoint y: 174, endPoint x: 272, endPoint y: 182, distance: 98.4
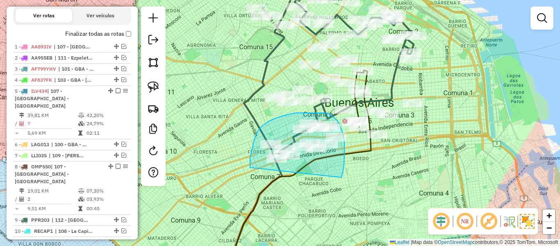
drag, startPoint x: 345, startPoint y: 157, endPoint x: 265, endPoint y: 172, distance: 81.4
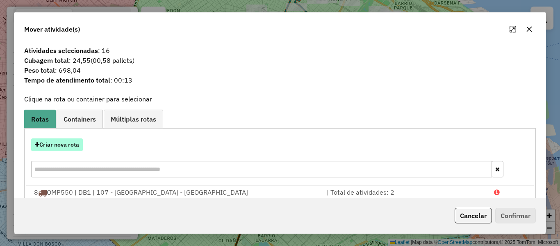
click at [67, 145] on button "Criar nova rota" at bounding box center [57, 144] width 52 height 13
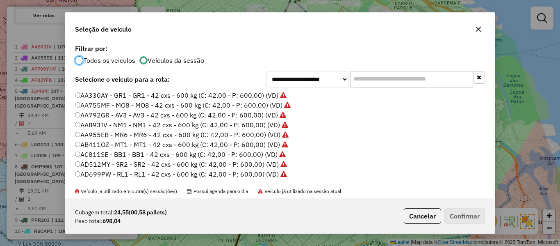
scroll to position [5, 2]
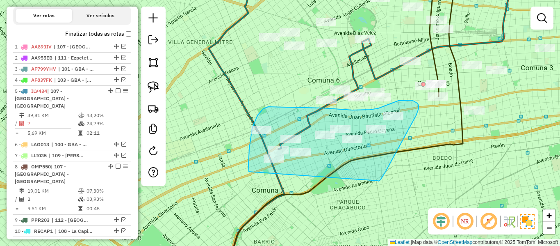
drag, startPoint x: 378, startPoint y: 181, endPoint x: 271, endPoint y: 197, distance: 108.7
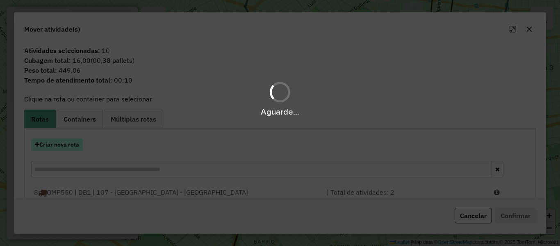
click at [72, 145] on button "Criar nova rota" at bounding box center [57, 144] width 52 height 13
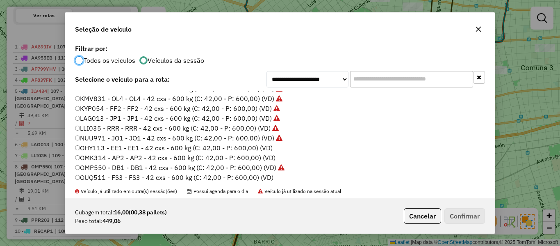
scroll to position [205, 0]
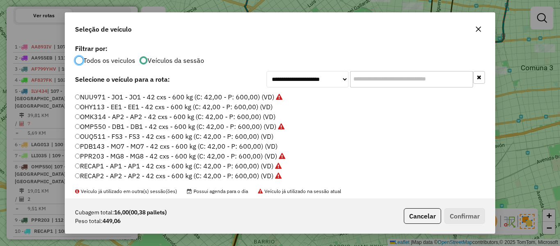
drag, startPoint x: 265, startPoint y: 107, endPoint x: 272, endPoint y: 107, distance: 6.6
click at [266, 107] on label "OHY113 - EE1 - EE1 - 42 cxs - 600 kg (C: 42,00 - P: 600,00) (VD)" at bounding box center [174, 107] width 198 height 10
click at [465, 216] on button "Confirmar" at bounding box center [465, 216] width 41 height 16
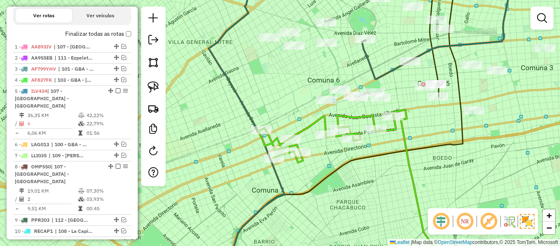
click at [391, 131] on icon at bounding box center [327, 138] width 138 height 47
select select "**********"
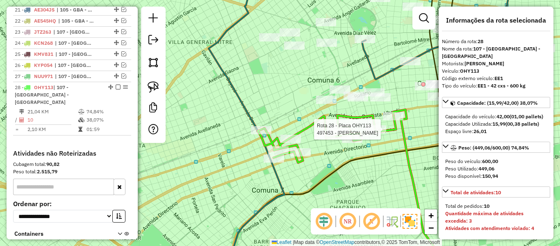
scroll to position [660, 0]
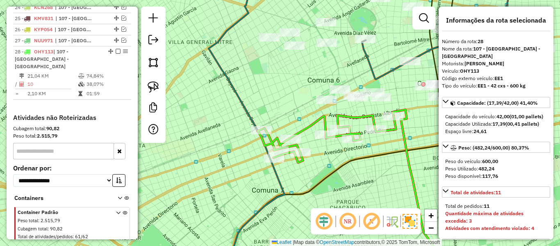
select select "**********"
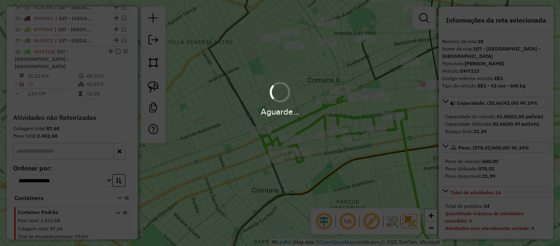
select select "**********"
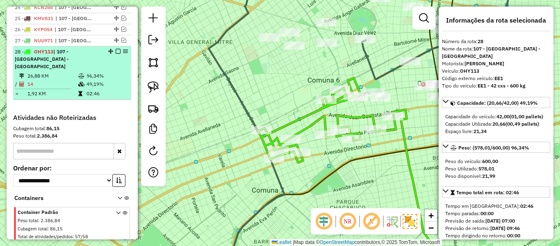
click at [116, 49] on em at bounding box center [118, 51] width 5 height 5
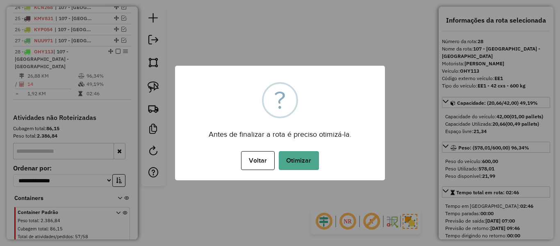
drag, startPoint x: 329, startPoint y: 162, endPoint x: 306, endPoint y: 162, distance: 23.0
click at [328, 162] on div "Voltar No Otimizar" at bounding box center [280, 160] width 210 height 23
click at [306, 162] on button "Otimizar" at bounding box center [299, 160] width 40 height 19
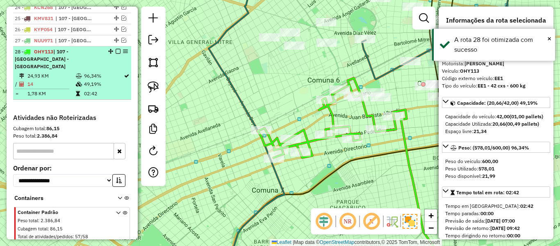
click at [116, 49] on em at bounding box center [118, 51] width 5 height 5
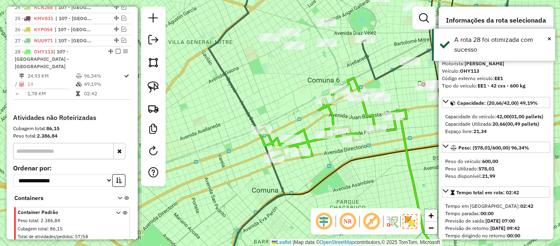
scroll to position [625, 0]
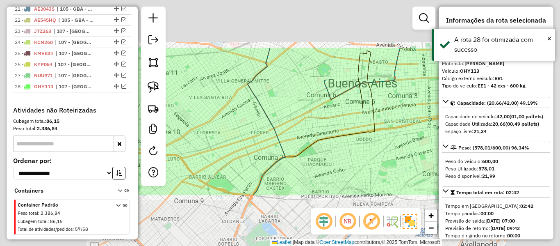
drag, startPoint x: 316, startPoint y: 130, endPoint x: 361, endPoint y: 134, distance: 45.7
click at [316, 131] on div "Janela de atendimento Grade de atendimento Capacidade Transportadoras Veículos …" at bounding box center [280, 123] width 560 height 246
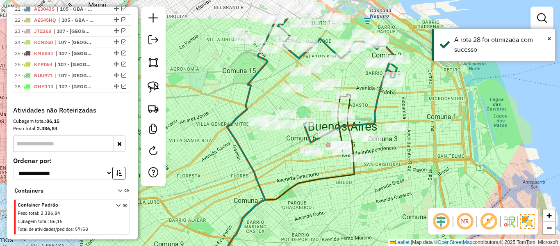
drag, startPoint x: 349, startPoint y: 153, endPoint x: 339, endPoint y: 178, distance: 26.5
click at [339, 178] on icon at bounding box center [279, 204] width 152 height 220
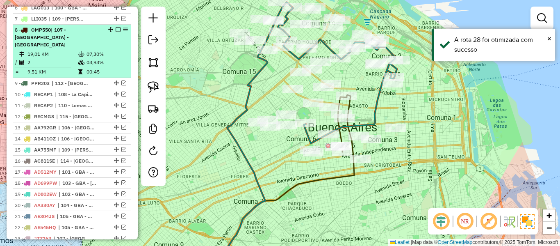
scroll to position [338, 0]
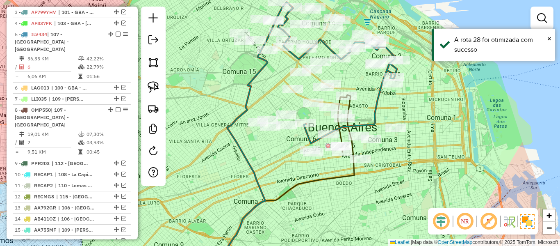
drag, startPoint x: 389, startPoint y: 127, endPoint x: 390, endPoint y: 154, distance: 27.1
click at [390, 154] on div "Janela de atendimento Grade de atendimento Capacidade Transportadoras Veículos …" at bounding box center [280, 123] width 560 height 246
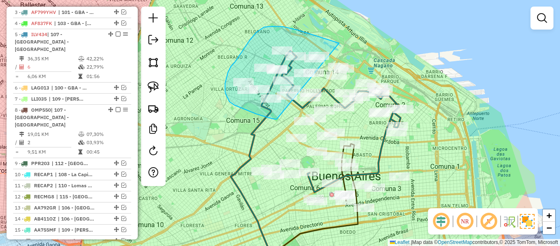
drag, startPoint x: 338, startPoint y: 42, endPoint x: 277, endPoint y: 118, distance: 96.9
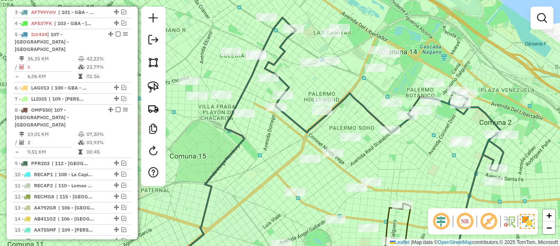
drag, startPoint x: 309, startPoint y: 85, endPoint x: 336, endPoint y: 103, distance: 32.5
click at [333, 102] on div "Janela de atendimento Grade de atendimento Capacidade Transportadoras Veículos …" at bounding box center [280, 123] width 560 height 246
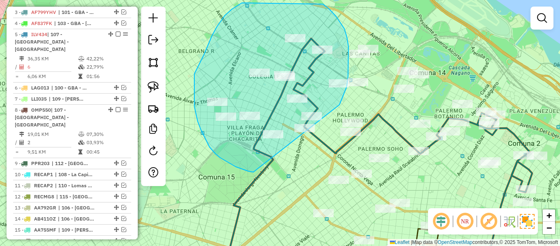
drag, startPoint x: 340, startPoint y: 105, endPoint x: 265, endPoint y: 167, distance: 97.9
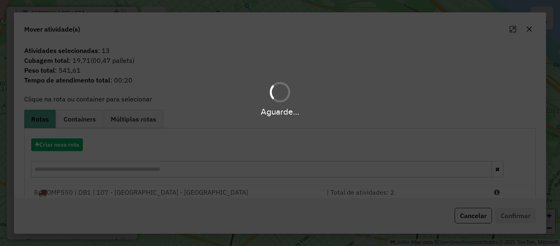
click at [71, 143] on div "Aguarde..." at bounding box center [280, 123] width 560 height 246
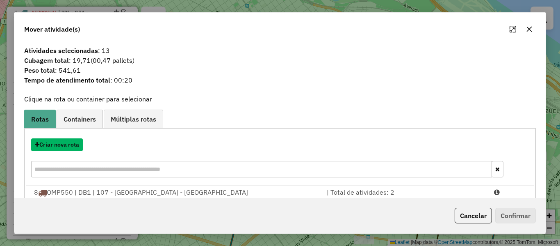
click at [71, 143] on button "Criar nova rota" at bounding box center [57, 144] width 52 height 13
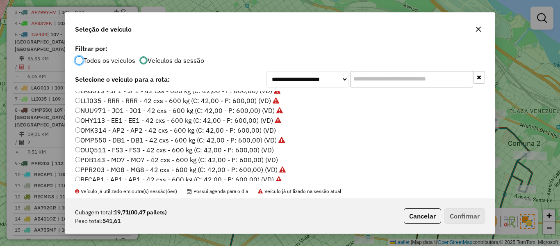
scroll to position [205, 0]
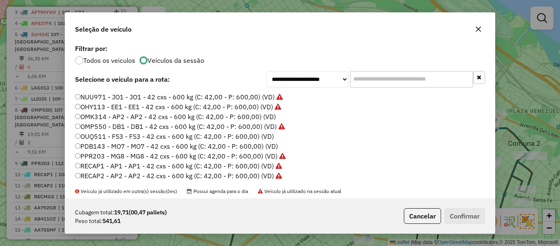
drag, startPoint x: 258, startPoint y: 112, endPoint x: 270, endPoint y: 116, distance: 12.7
click at [259, 112] on label "OMK314 - AP2 - AP2 - 42 cxs - 600 kg (C: 42,00 - P: 600,00) (VD)" at bounding box center [175, 117] width 201 height 10
click at [270, 116] on label "OMK314 - AP2 - AP2 - 42 cxs - 600 kg (C: 42,00 - P: 600,00) (VD)" at bounding box center [175, 117] width 201 height 10
click at [461, 210] on button "Confirmar" at bounding box center [465, 216] width 41 height 16
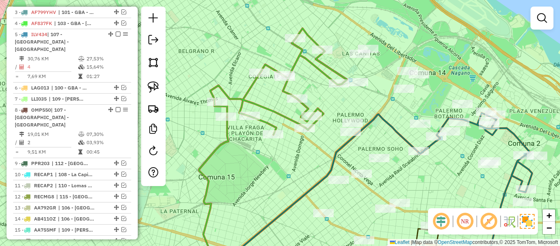
click at [276, 91] on div "Rota 29 - Placa OMK314 484583 - Federico Barbeito Janela de atendimento Grade d…" at bounding box center [280, 123] width 560 height 246
click at [285, 89] on icon at bounding box center [278, 81] width 137 height 106
select select "**********"
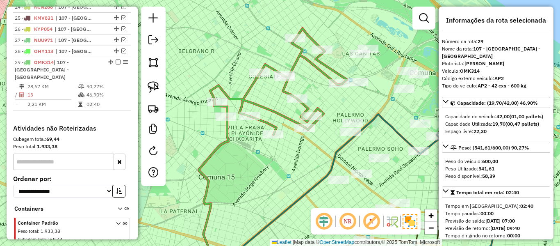
scroll to position [671, 0]
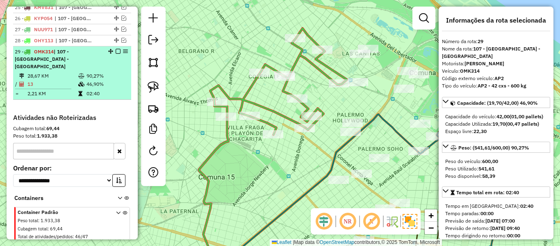
click at [117, 48] on div "29 - OMK314 | 107 - Ciudad Autónoma de Buenos Aires - CABA" at bounding box center [72, 59] width 115 height 22
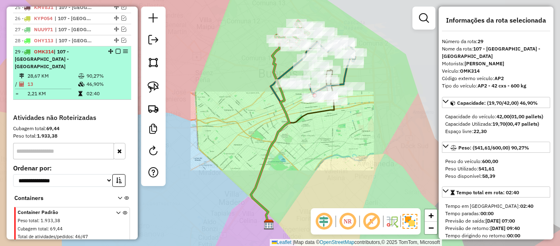
click at [116, 49] on em at bounding box center [118, 51] width 5 height 5
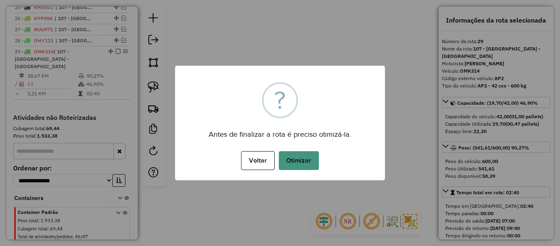
click at [315, 156] on button "Otimizar" at bounding box center [299, 160] width 40 height 19
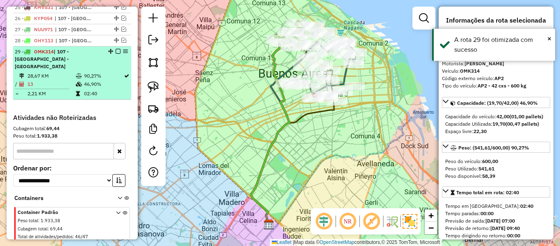
click at [116, 49] on em at bounding box center [118, 51] width 5 height 5
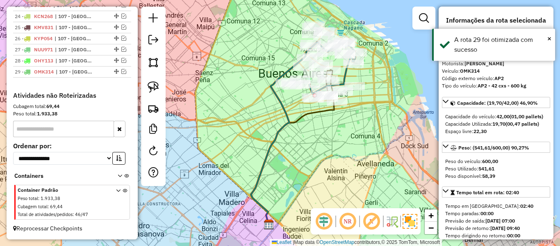
scroll to position [636, 0]
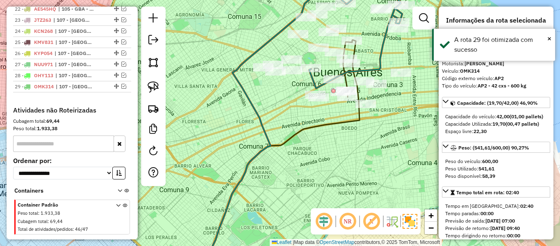
click at [398, 148] on div "Janela de atendimento Grade de atendimento Capacidade Transportadoras Veículos …" at bounding box center [280, 123] width 560 height 246
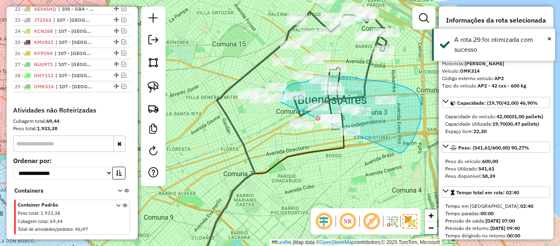
drag, startPoint x: 421, startPoint y: 101, endPoint x: 306, endPoint y: 149, distance: 124.3
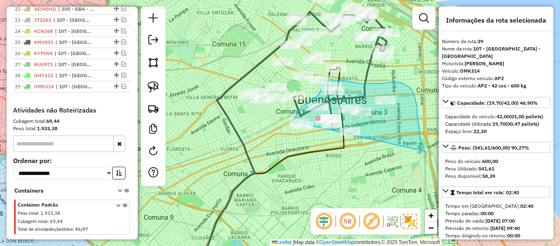
drag, startPoint x: 413, startPoint y: 91, endPoint x: 309, endPoint y: 144, distance: 116.7
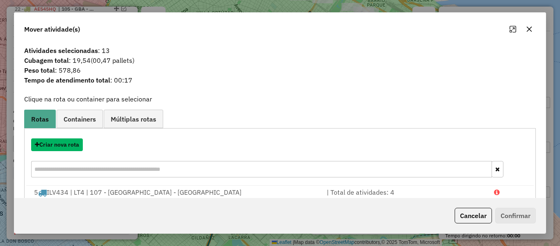
click at [67, 145] on button "Criar nova rota" at bounding box center [57, 144] width 52 height 13
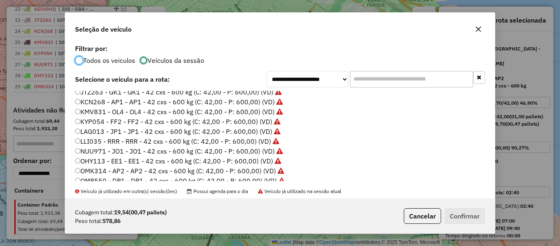
scroll to position [164, 0]
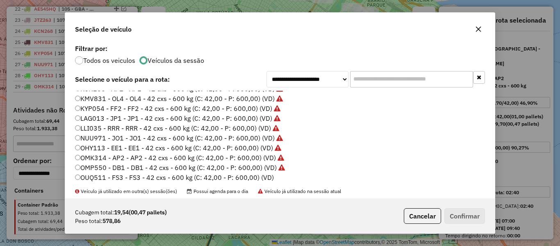
click at [267, 178] on label "OUQ511 - FS3 - FS3 - 42 cxs - 600 kg (C: 42,00 - P: 600,00) (VD)" at bounding box center [174, 177] width 199 height 10
drag, startPoint x: 469, startPoint y: 210, endPoint x: 463, endPoint y: 204, distance: 8.7
click at [469, 210] on button "Confirmar" at bounding box center [465, 216] width 41 height 16
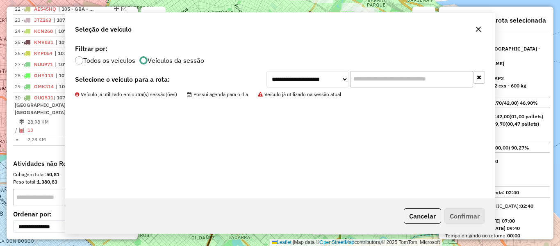
scroll to position [682, 0]
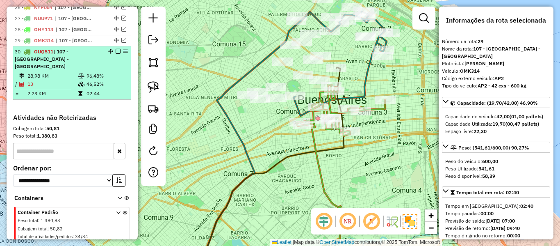
click at [116, 49] on em at bounding box center [118, 51] width 5 height 5
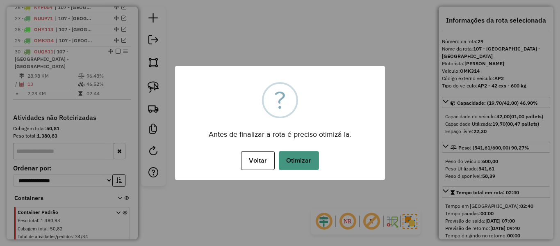
click at [308, 164] on button "Otimizar" at bounding box center [299, 160] width 40 height 19
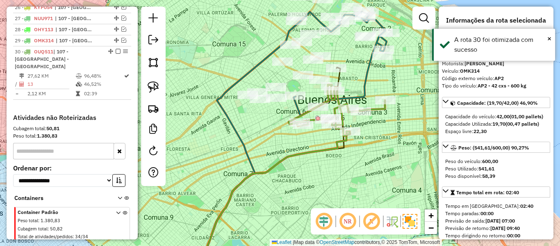
click at [116, 49] on em at bounding box center [118, 51] width 5 height 5
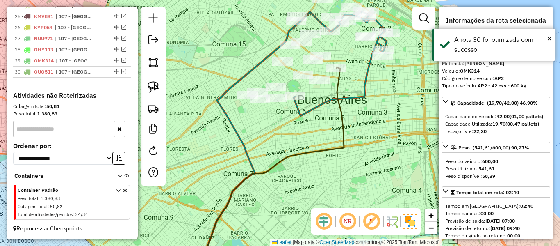
scroll to position [647, 0]
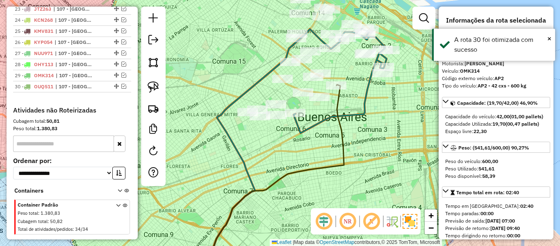
drag, startPoint x: 372, startPoint y: 157, endPoint x: 364, endPoint y: 184, distance: 28.7
click at [373, 190] on div "Janela de atendimento Grade de atendimento Capacidade Transportadoras Veículos …" at bounding box center [280, 123] width 560 height 246
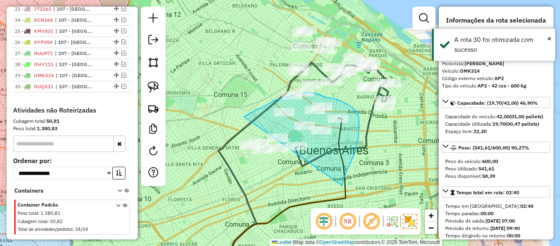
drag, startPoint x: 344, startPoint y: 178, endPoint x: 248, endPoint y: 188, distance: 96.9
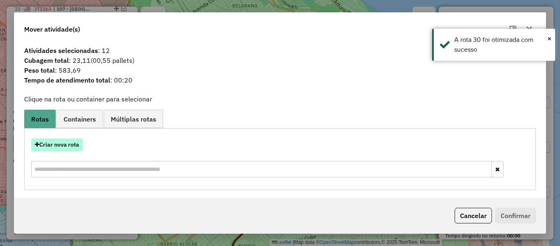
click at [70, 146] on button "Criar nova rota" at bounding box center [57, 144] width 52 height 13
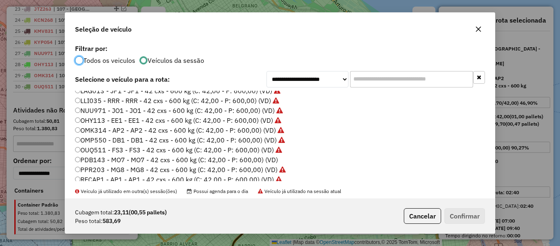
scroll to position [225, 0]
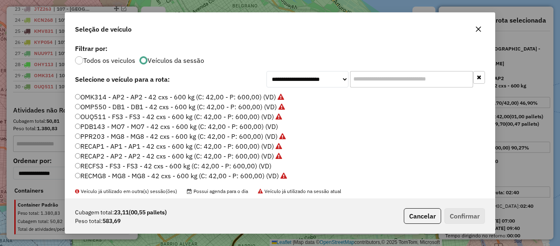
click at [273, 129] on label "PDB143 - MO7 - MO7 - 42 cxs - 600 kg (C: 42,00 - P: 600,00) (VD)" at bounding box center [176, 126] width 203 height 10
drag, startPoint x: 480, startPoint y: 245, endPoint x: 457, endPoint y: 213, distance: 40.0
click at [480, 241] on div "**********" at bounding box center [280, 123] width 560 height 246
click at [457, 213] on button "Confirmar" at bounding box center [465, 216] width 41 height 16
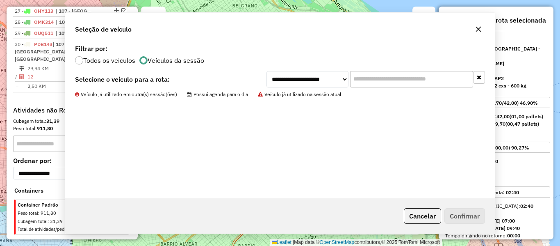
scroll to position [647, 0]
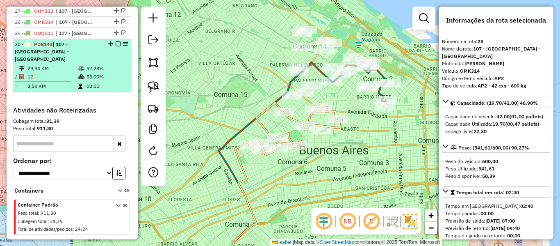
click at [116, 41] on em at bounding box center [118, 43] width 5 height 5
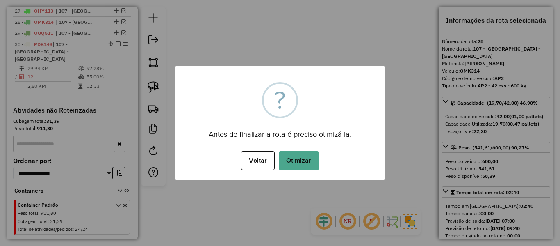
click at [289, 171] on div "Voltar No Otimizar" at bounding box center [280, 160] width 210 height 23
click at [297, 162] on button "Otimizar" at bounding box center [299, 160] width 40 height 19
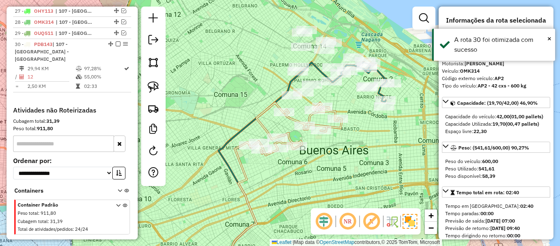
click at [116, 41] on em at bounding box center [118, 43] width 5 height 5
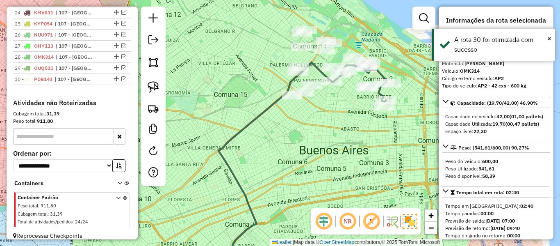
click at [345, 176] on div "Janela de atendimento Grade de atendimento Capacidade Transportadoras Veículos …" at bounding box center [280, 123] width 560 height 246
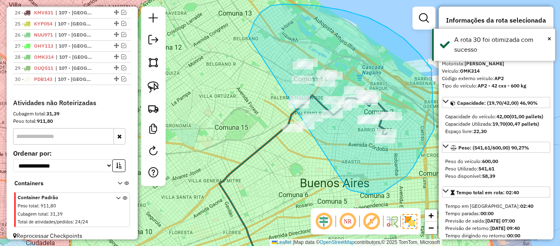
drag, startPoint x: 407, startPoint y: 176, endPoint x: 255, endPoint y: 135, distance: 156.9
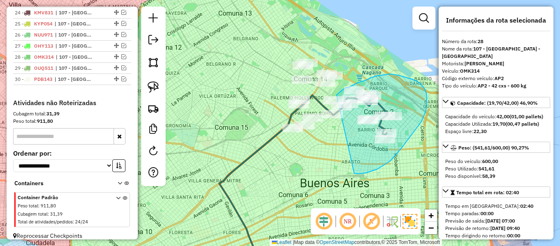
drag, startPoint x: 377, startPoint y: 169, endPoint x: 332, endPoint y: 119, distance: 68.0
click at [332, 119] on div "Janela de atendimento Grade de atendimento Capacidade Transportadoras Veículos …" at bounding box center [280, 123] width 560 height 246
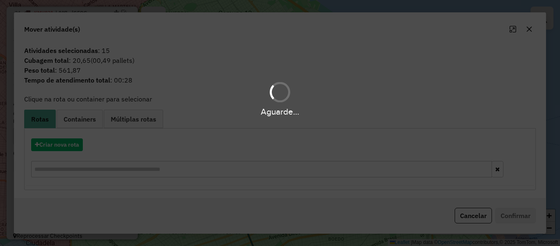
click at [77, 144] on div "Aguarde..." at bounding box center [280, 123] width 560 height 246
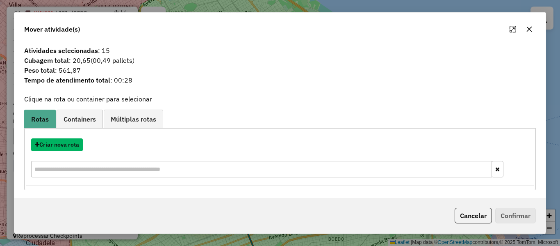
click at [77, 144] on button "Criar nova rota" at bounding box center [57, 144] width 52 height 13
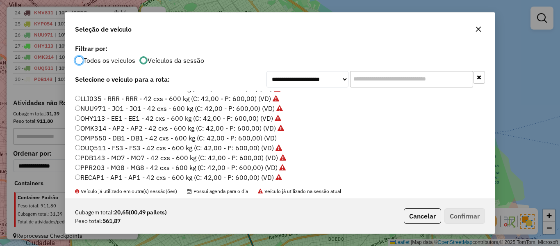
scroll to position [205, 0]
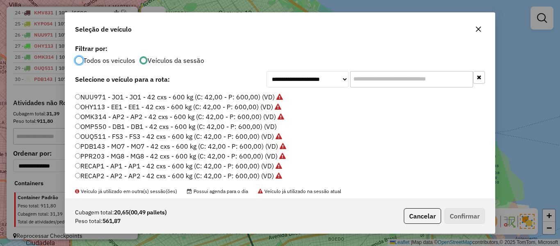
click at [265, 128] on label "OMP550 - DB1 - DB1 - 42 cxs - 600 kg (C: 42,00 - P: 600,00) (VD)" at bounding box center [176, 126] width 202 height 10
click at [451, 213] on button "Confirmar" at bounding box center [465, 216] width 41 height 16
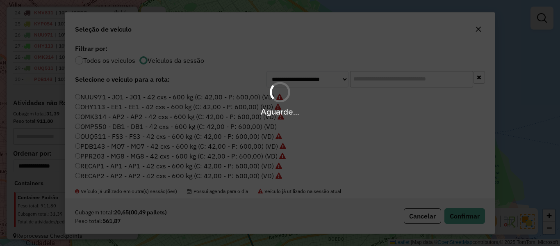
scroll to position [601, 0]
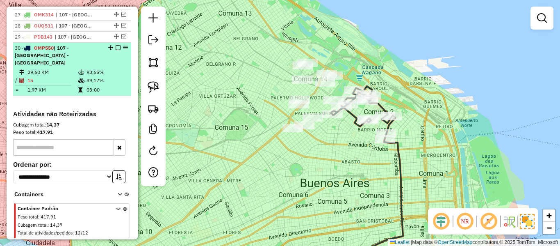
click at [116, 47] on em at bounding box center [118, 47] width 5 height 5
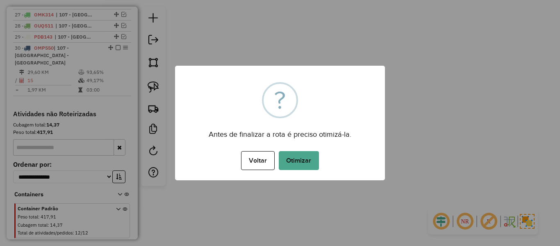
click at [313, 173] on div "× ? Antes de finalizar a rota é preciso otimizá-la. Voltar No Otimizar" at bounding box center [280, 123] width 210 height 114
click at [310, 165] on button "Otimizar" at bounding box center [299, 160] width 40 height 19
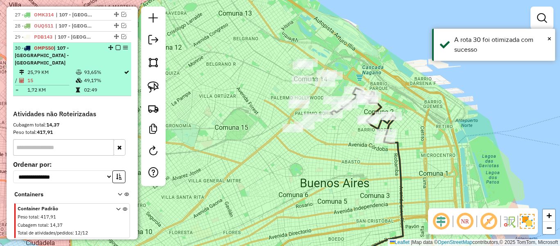
click at [116, 46] on em at bounding box center [118, 47] width 5 height 5
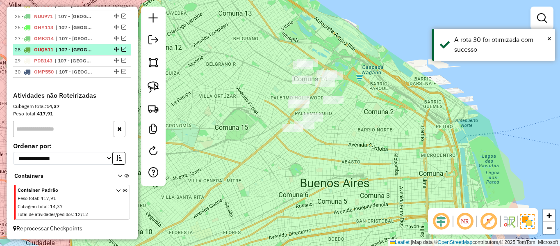
scroll to position [577, 0]
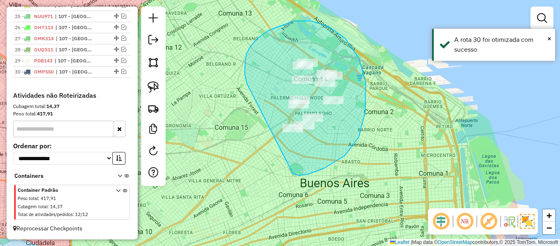
drag, startPoint x: 296, startPoint y: 174, endPoint x: 247, endPoint y: 89, distance: 98.1
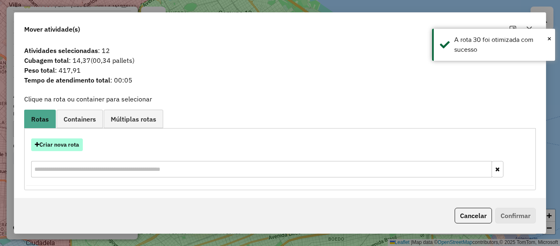
click at [72, 146] on button "Criar nova rota" at bounding box center [57, 144] width 52 height 13
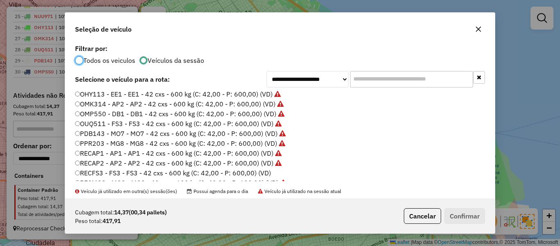
scroll to position [225, 0]
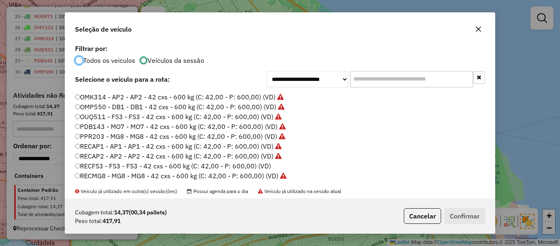
click at [263, 165] on label "RECFS3 - FS3 - FS3 - 42 cxs - 600 kg (C: 42,00 - P: 600,00) (VD)" at bounding box center [173, 166] width 196 height 10
click at [471, 214] on button "Confirmar" at bounding box center [465, 216] width 41 height 16
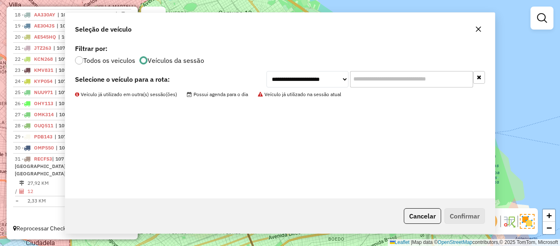
scroll to position [494, 0]
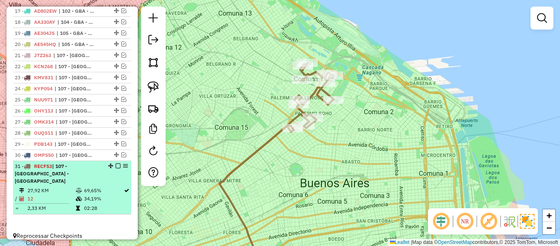
click at [116, 167] on em at bounding box center [118, 165] width 5 height 5
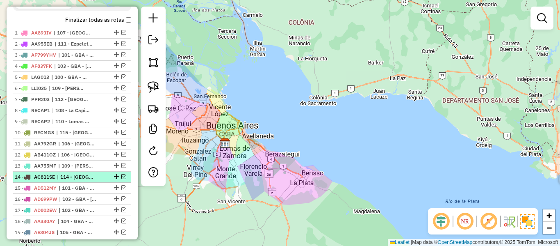
scroll to position [254, 0]
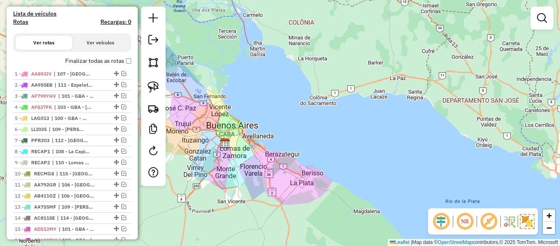
click at [107, 61] on label "Finalizar todas as rotas" at bounding box center [98, 61] width 66 height 9
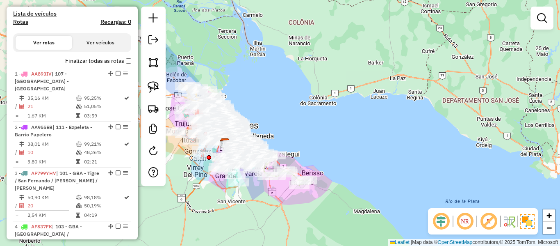
click at [20, 24] on h4 "Rotas" at bounding box center [20, 21] width 15 height 7
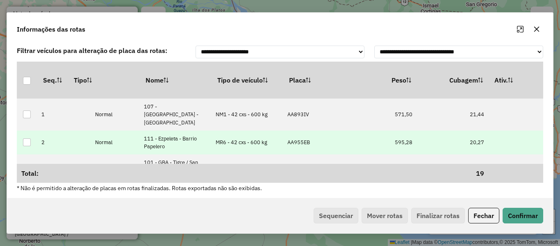
scroll to position [0, 195]
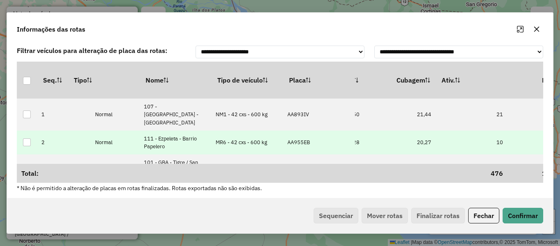
drag, startPoint x: 334, startPoint y: 137, endPoint x: 369, endPoint y: 140, distance: 35.3
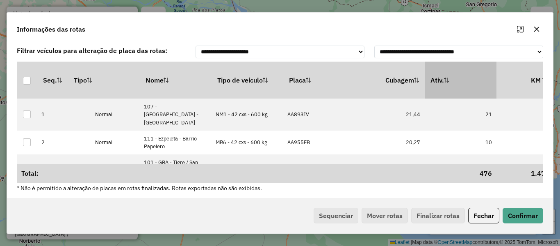
click at [451, 78] on th "Ativ." at bounding box center [461, 80] width 72 height 37
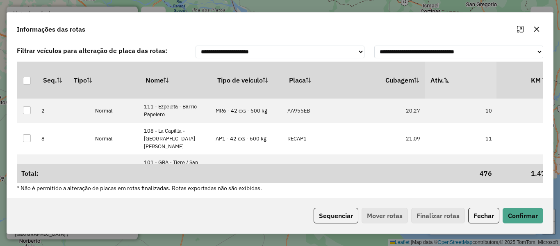
click at [451, 78] on th "Ativ." at bounding box center [461, 80] width 72 height 37
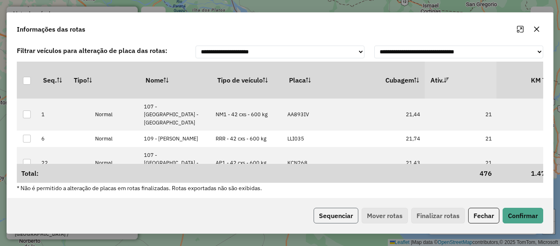
click at [336, 215] on button "Sequenciar" at bounding box center [336, 216] width 45 height 16
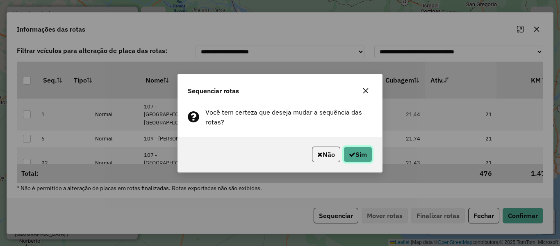
click at [362, 153] on button "Sim" at bounding box center [358, 154] width 29 height 16
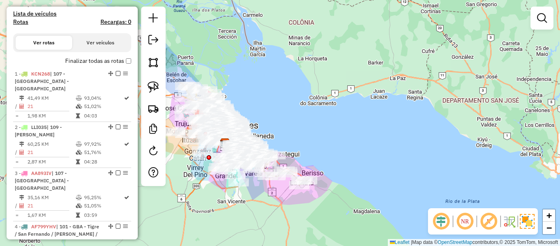
click at [113, 61] on label "Finalizar todas as rotas" at bounding box center [98, 61] width 66 height 9
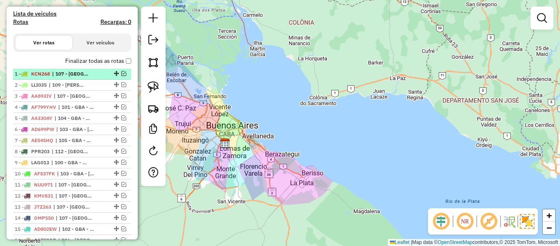
click at [121, 74] on em at bounding box center [123, 73] width 5 height 5
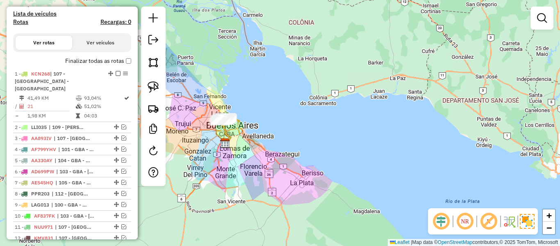
drag, startPoint x: 258, startPoint y: 130, endPoint x: 263, endPoint y: 130, distance: 5.3
click at [263, 130] on div "Rota 1 - Placa KCN268 481257 - Paola Ferrari Rota 1 - Placa KCN268 480357 - Jav…" at bounding box center [280, 123] width 560 height 246
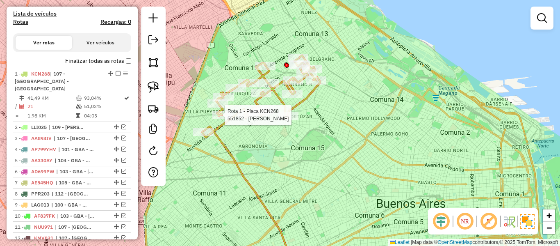
select select "**********"
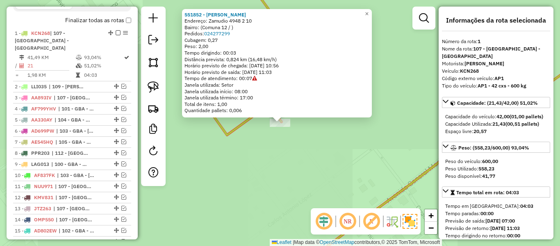
scroll to position [316, 0]
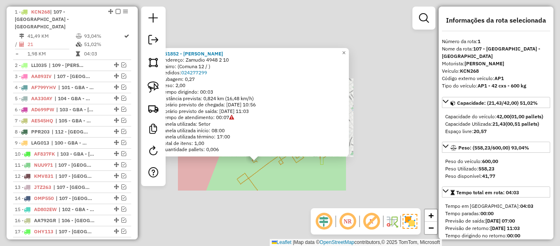
click at [269, 185] on div "551852 - Ignacio Sanchez Endereço: Zamudio 4948 2 10 Bairro: (Comuna 12 / ) Ped…" at bounding box center [280, 123] width 560 height 246
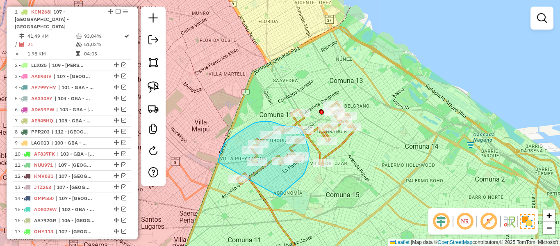
drag, startPoint x: 279, startPoint y: 196, endPoint x: 222, endPoint y: 199, distance: 57.9
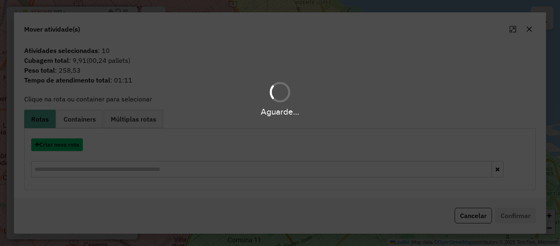
click at [78, 146] on button "Criar nova rota" at bounding box center [57, 144] width 52 height 13
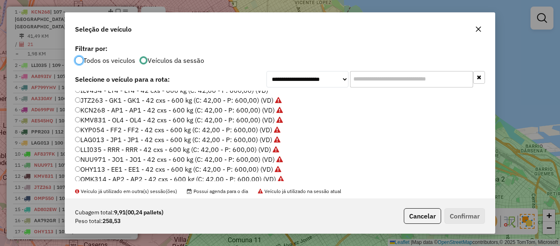
scroll to position [102, 0]
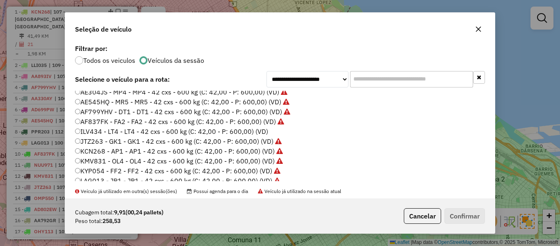
click at [258, 135] on label "ILV434 - LT4 - LT4 - 42 cxs - 600 kg (C: 42,00 - P: 600,00) (VD)" at bounding box center [171, 131] width 193 height 10
click at [260, 133] on label "ILV434 - LT4 - LT4 - 42 cxs - 600 kg (C: 42,00 - P: 600,00) (VD)" at bounding box center [171, 131] width 193 height 10
click at [455, 215] on button "Confirmar" at bounding box center [465, 216] width 41 height 16
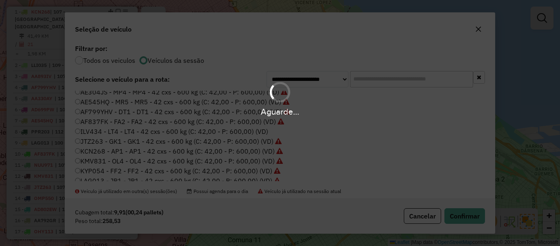
scroll to position [270, 0]
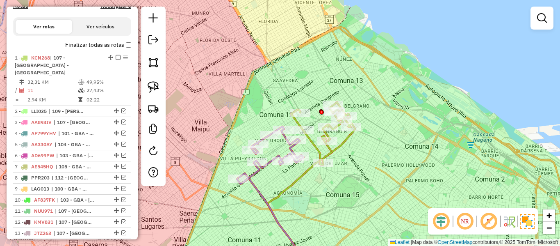
click at [110, 48] on label "Finalizar todas as rotas" at bounding box center [98, 45] width 66 height 9
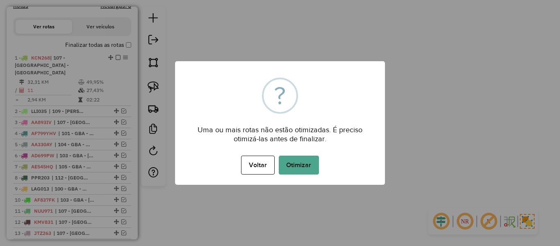
click at [307, 167] on button "Otimizar" at bounding box center [299, 165] width 40 height 19
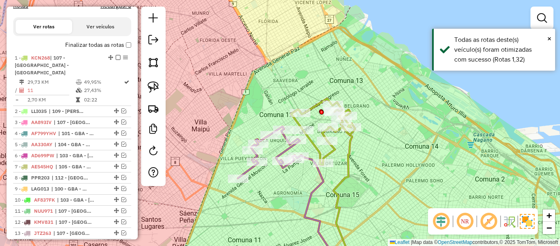
click at [103, 45] on label "Finalizar todas as rotas" at bounding box center [98, 45] width 66 height 9
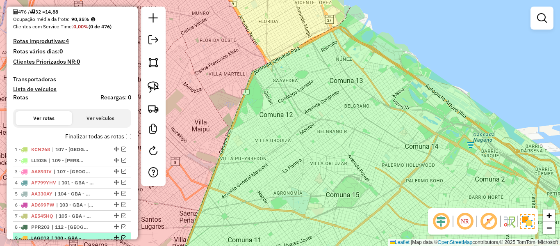
scroll to position [287, 0]
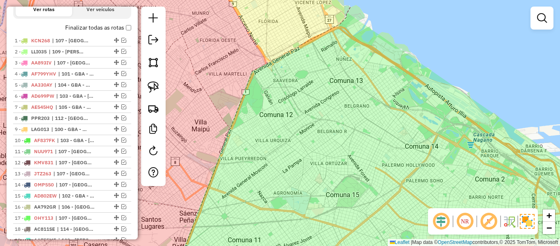
click at [113, 31] on label "Finalizar todas as rotas" at bounding box center [98, 27] width 66 height 9
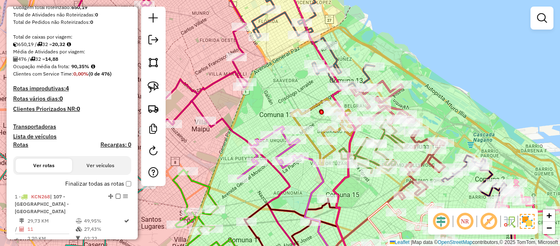
scroll to position [41, 0]
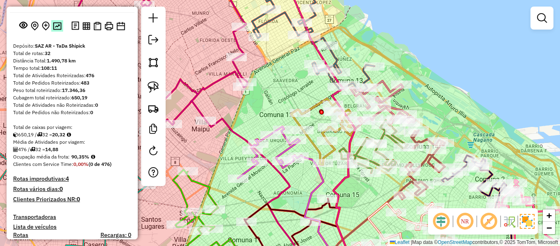
click at [56, 29] on img at bounding box center [57, 26] width 9 height 8
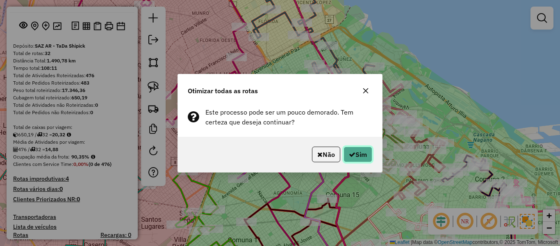
click at [357, 155] on button "Sim" at bounding box center [358, 154] width 29 height 16
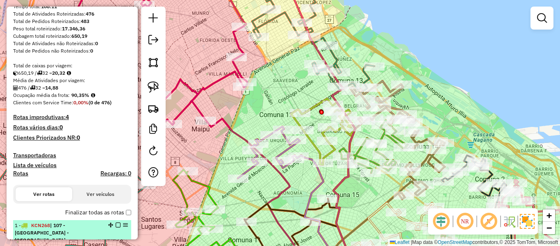
scroll to position [164, 0]
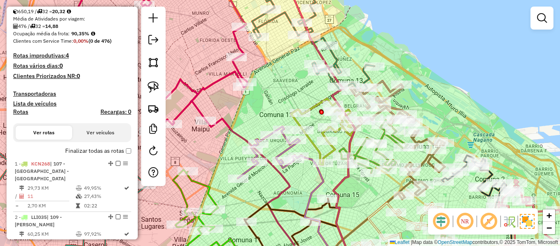
click at [108, 149] on label "Finalizar todas as rotas" at bounding box center [98, 150] width 66 height 9
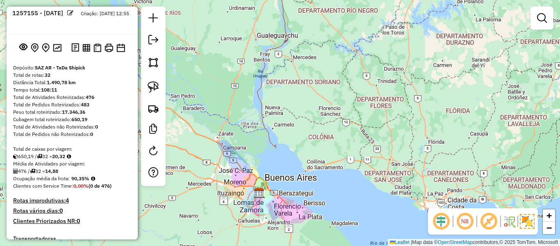
scroll to position [0, 0]
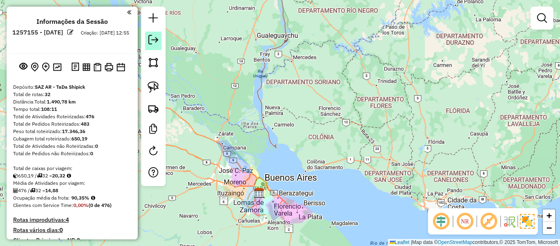
click at [153, 42] on em at bounding box center [154, 40] width 10 height 10
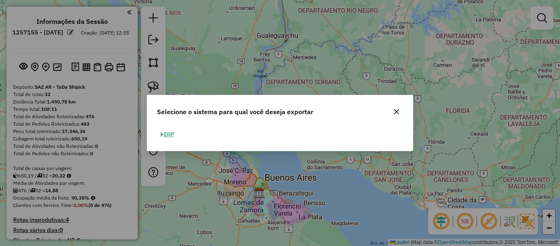
click at [166, 130] on button "ERP" at bounding box center [167, 134] width 21 height 13
select select "**"
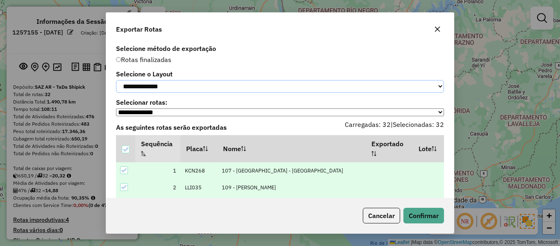
drag, startPoint x: 178, startPoint y: 85, endPoint x: 170, endPoint y: 94, distance: 12.2
click at [178, 85] on select "**********" at bounding box center [280, 86] width 328 height 13
select select "*********"
click at [116, 80] on select "**********" at bounding box center [280, 86] width 328 height 13
click at [428, 212] on button "Confirmar" at bounding box center [424, 216] width 41 height 16
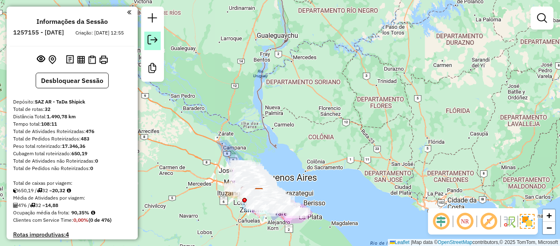
click at [157, 40] on em at bounding box center [153, 40] width 10 height 10
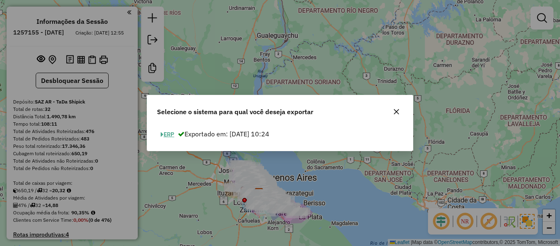
click at [177, 137] on button "ERP" at bounding box center [167, 134] width 21 height 13
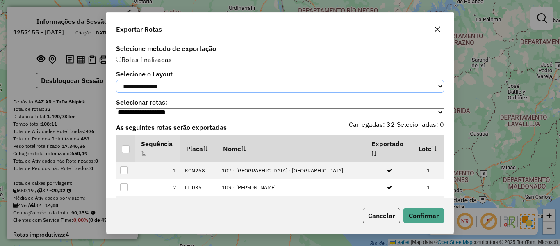
click at [192, 91] on select "**********" at bounding box center [280, 86] width 328 height 13
select select "*********"
click at [116, 80] on select "**********" at bounding box center [280, 86] width 328 height 13
click at [129, 151] on div at bounding box center [126, 149] width 8 height 8
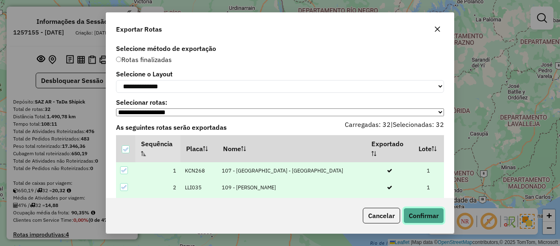
click at [410, 211] on button "Confirmar" at bounding box center [424, 216] width 41 height 16
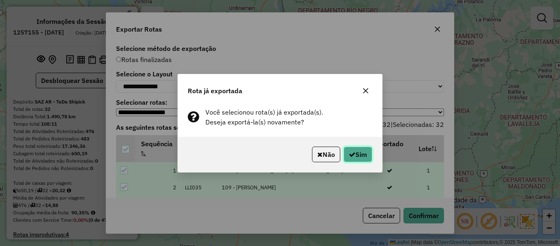
click at [354, 157] on button "Sim" at bounding box center [358, 154] width 29 height 16
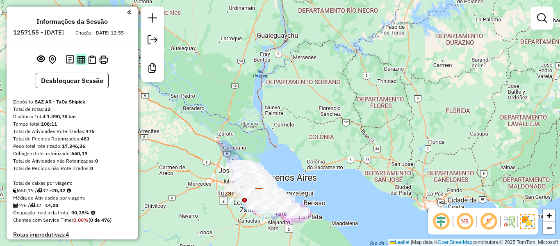
click at [82, 64] on img at bounding box center [81, 60] width 8 height 8
click at [94, 64] on img at bounding box center [92, 59] width 8 height 9
click at [105, 64] on img at bounding box center [103, 59] width 9 height 9
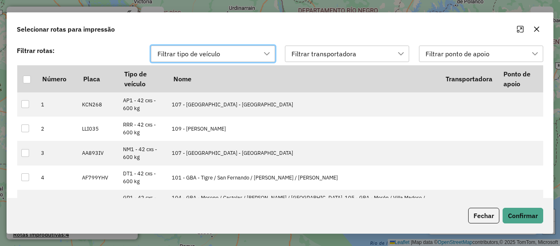
scroll to position [6, 37]
click at [28, 82] on div at bounding box center [27, 79] width 8 height 8
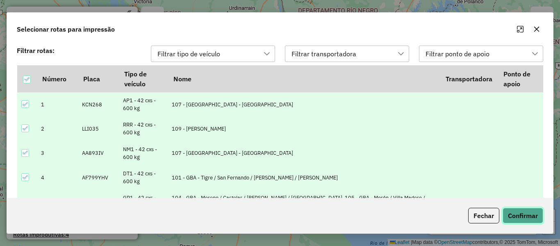
click at [535, 221] on button "Confirmar" at bounding box center [523, 216] width 41 height 16
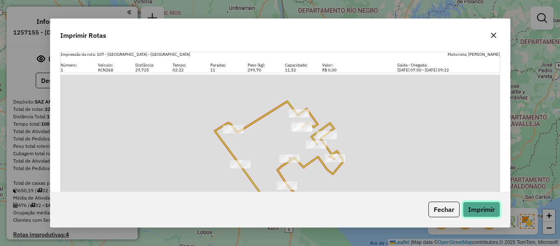
click at [482, 207] on button "Imprimir" at bounding box center [481, 209] width 37 height 16
click at [494, 34] on icon "button" at bounding box center [494, 35] width 7 height 7
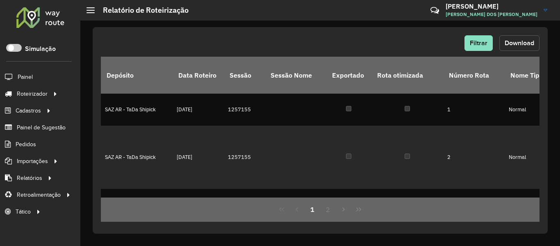
click at [516, 42] on span "Download" at bounding box center [520, 42] width 30 height 7
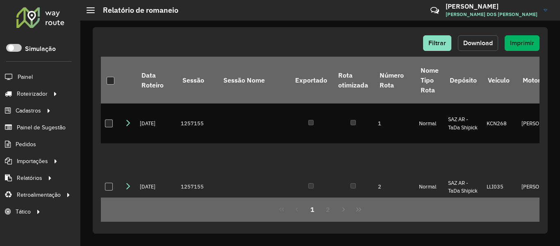
click at [484, 42] on span "Download" at bounding box center [479, 42] width 30 height 7
